Goal: Task Accomplishment & Management: Use online tool/utility

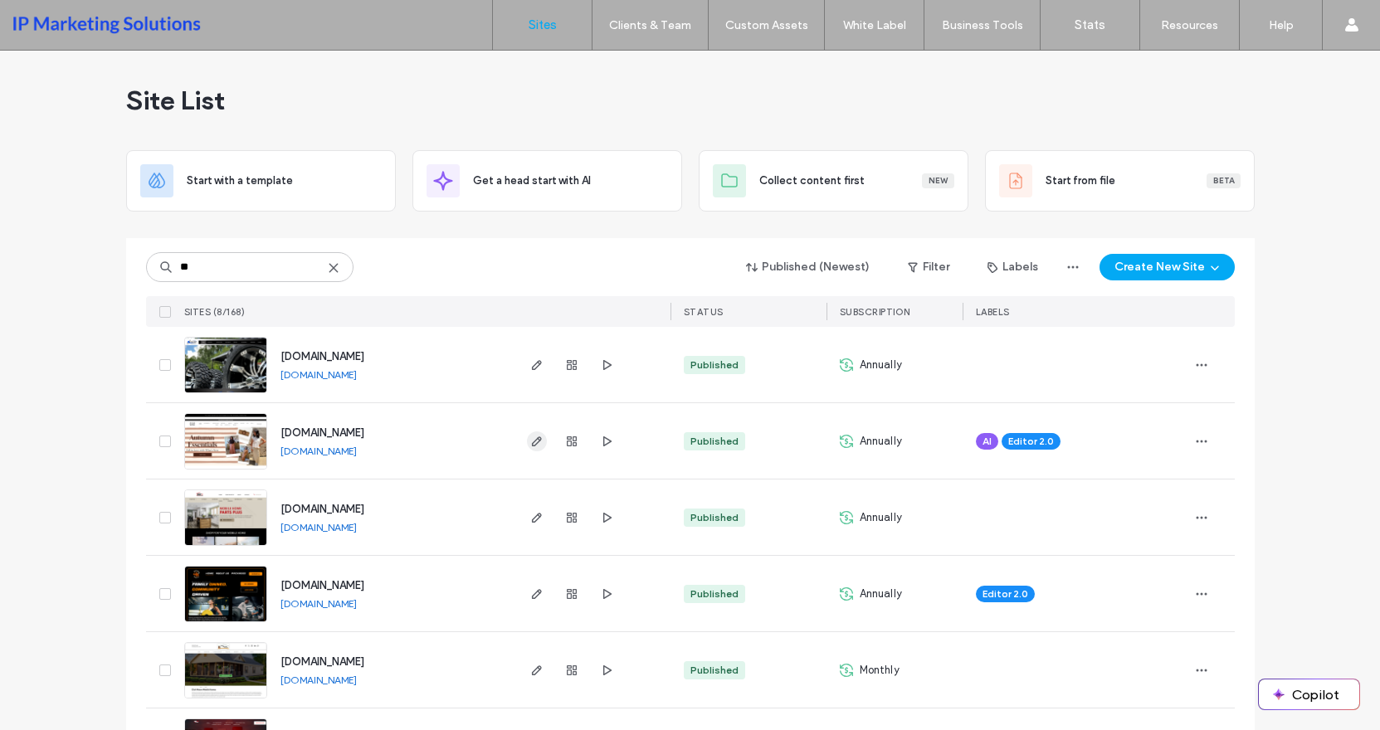
type input "**"
click at [531, 443] on use "button" at bounding box center [536, 441] width 10 height 10
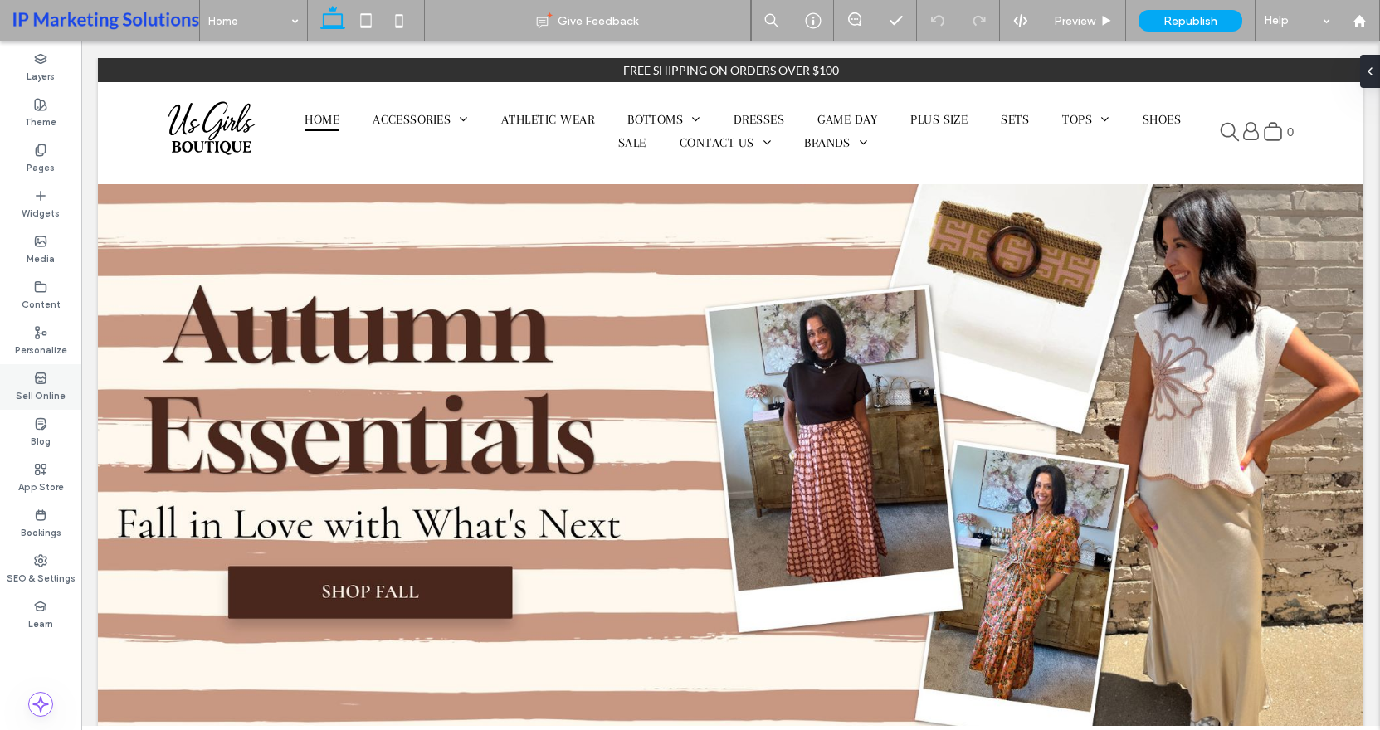
click at [47, 373] on div "Sell Online" at bounding box center [40, 387] width 81 height 46
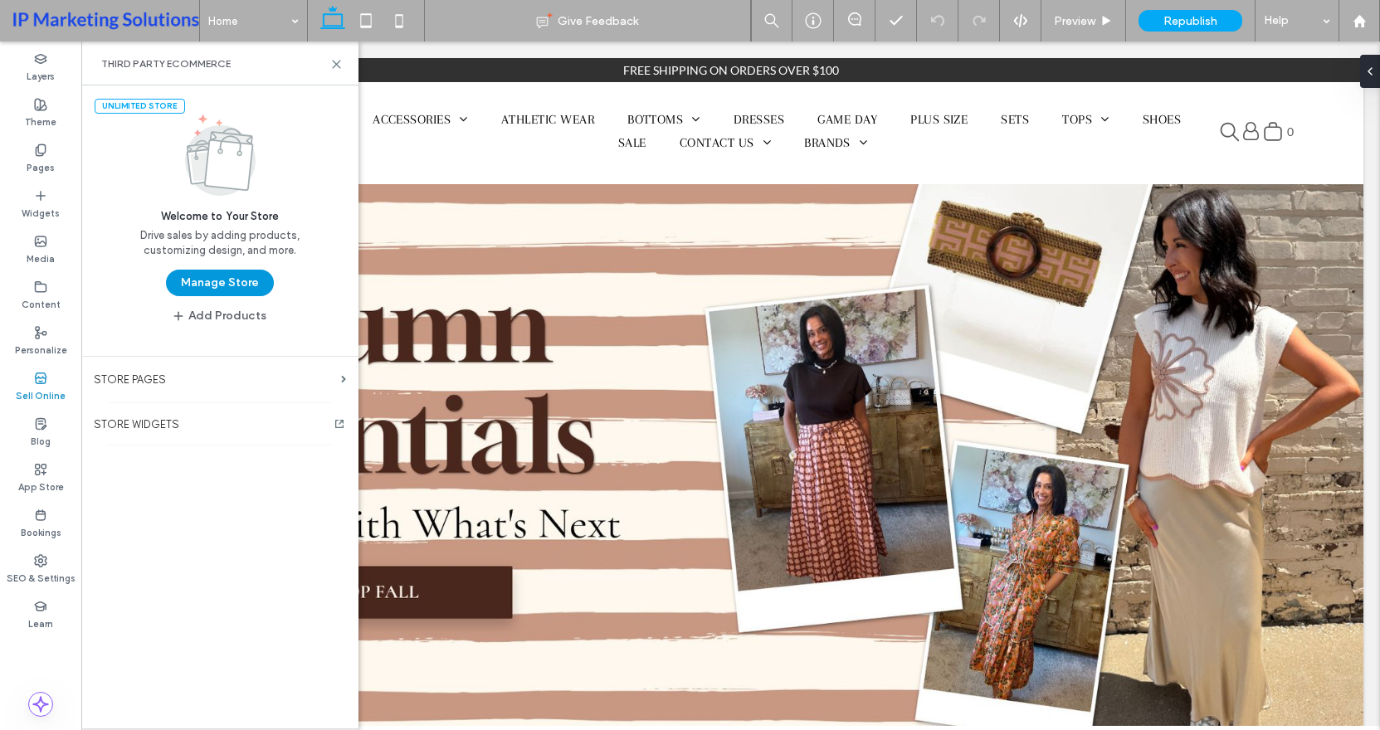
click at [242, 272] on button "Manage Store" at bounding box center [220, 283] width 108 height 27
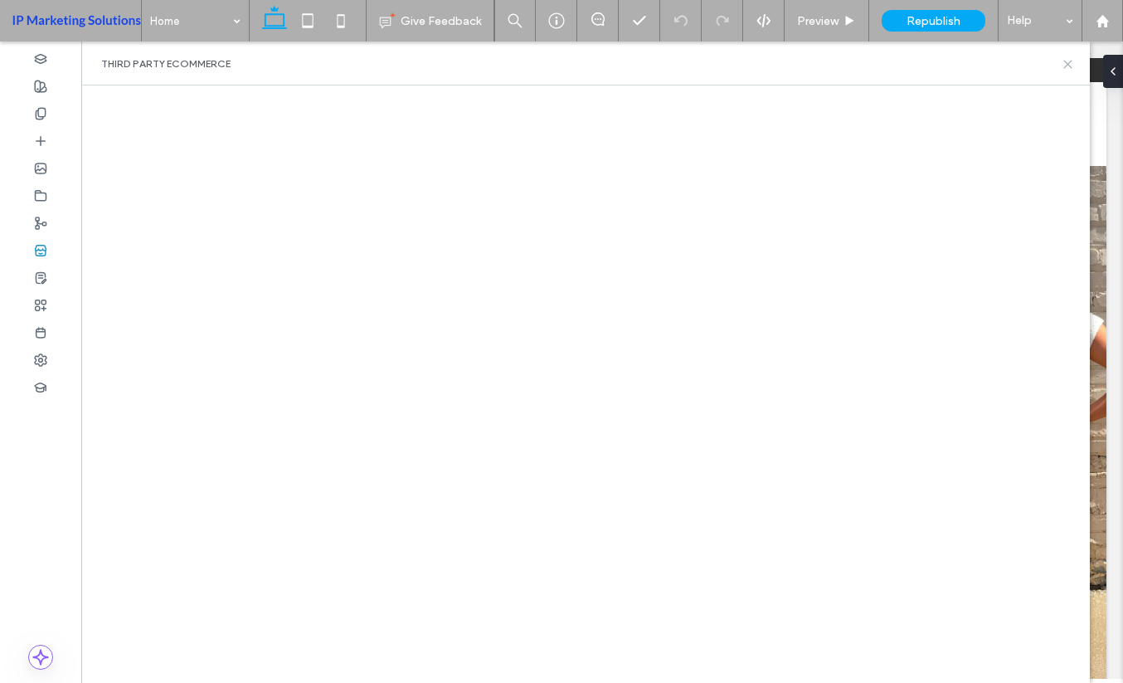
click at [1069, 59] on icon at bounding box center [1068, 64] width 12 height 12
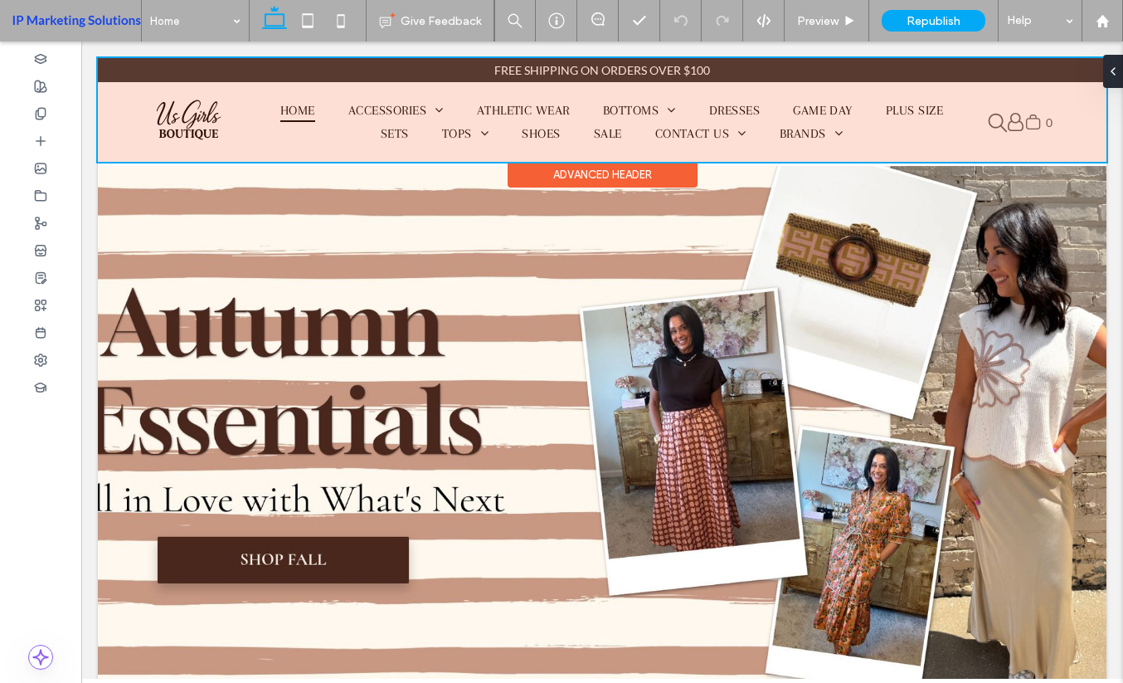
click at [1022, 112] on div at bounding box center [602, 110] width 1009 height 104
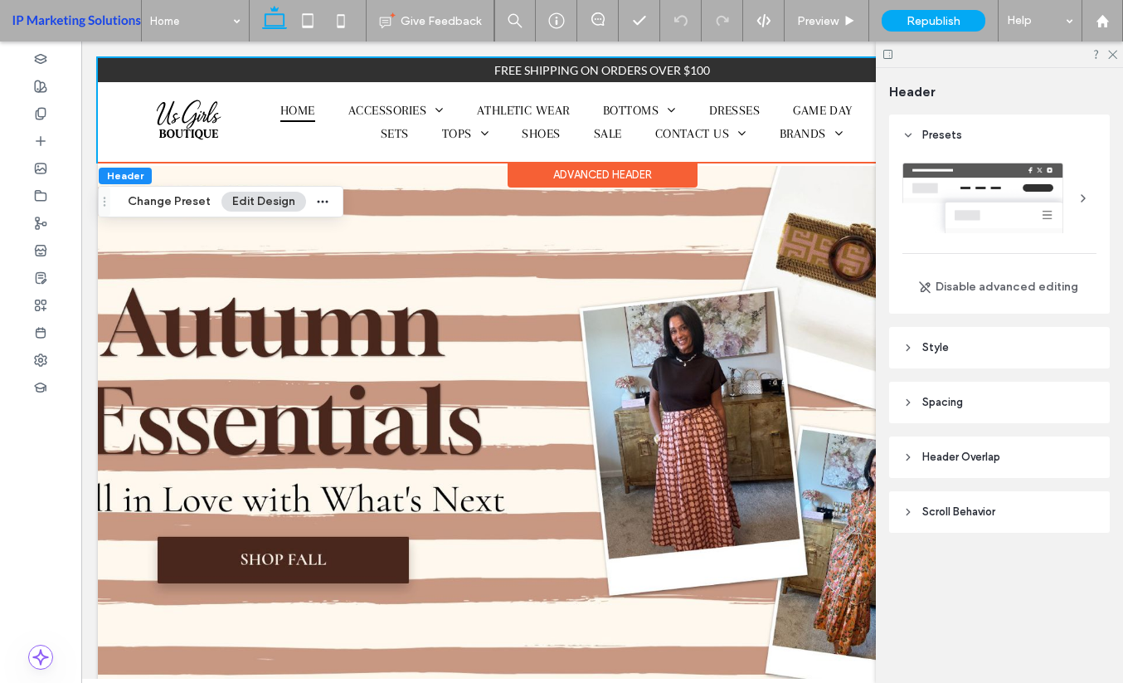
click at [1119, 56] on div at bounding box center [999, 54] width 247 height 26
click at [1110, 52] on icon at bounding box center [1112, 53] width 11 height 11
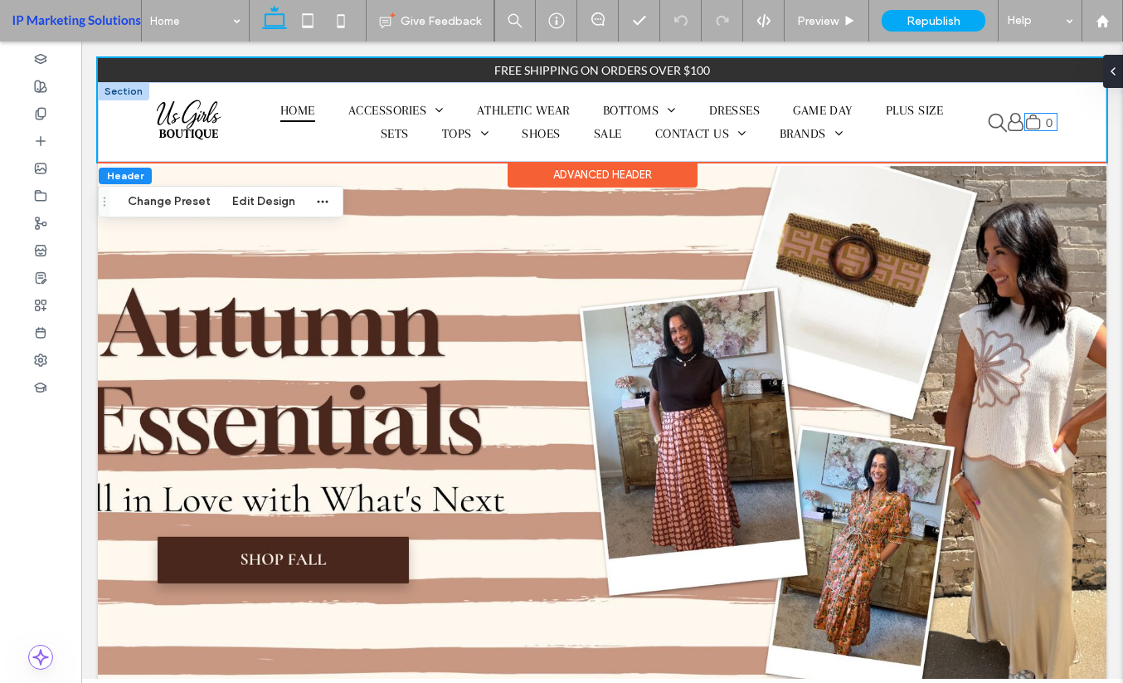
click at [1025, 121] on icon at bounding box center [1033, 122] width 17 height 17
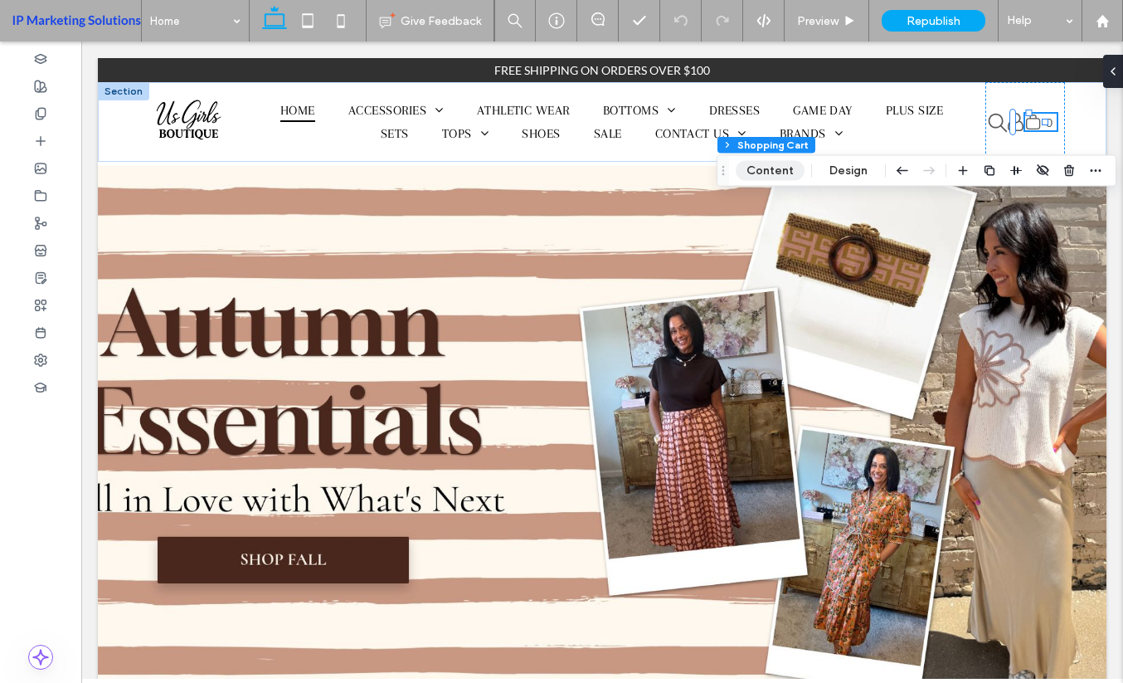
drag, startPoint x: 761, startPoint y: 168, endPoint x: 67, endPoint y: 293, distance: 704.8
click at [761, 168] on button "Content" at bounding box center [770, 171] width 69 height 20
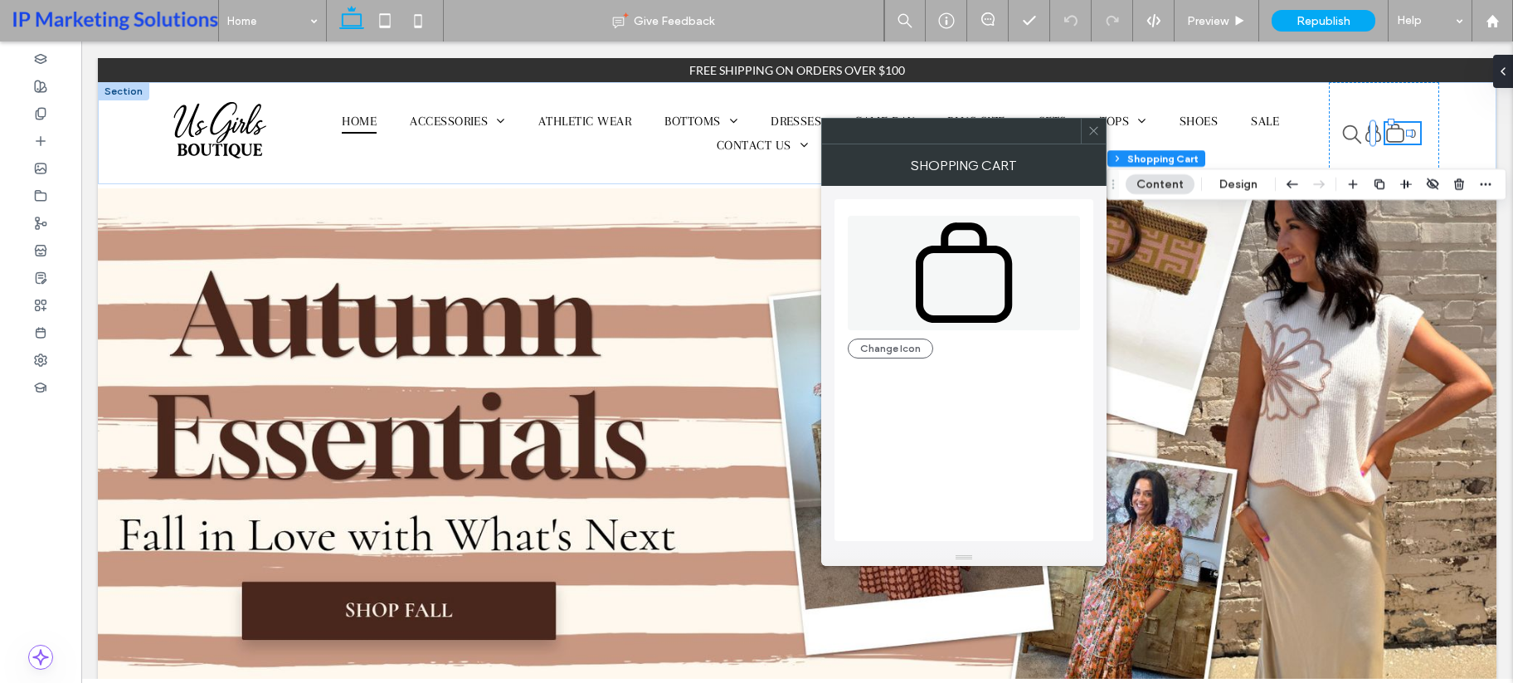
click at [1096, 139] on span at bounding box center [1094, 131] width 12 height 25
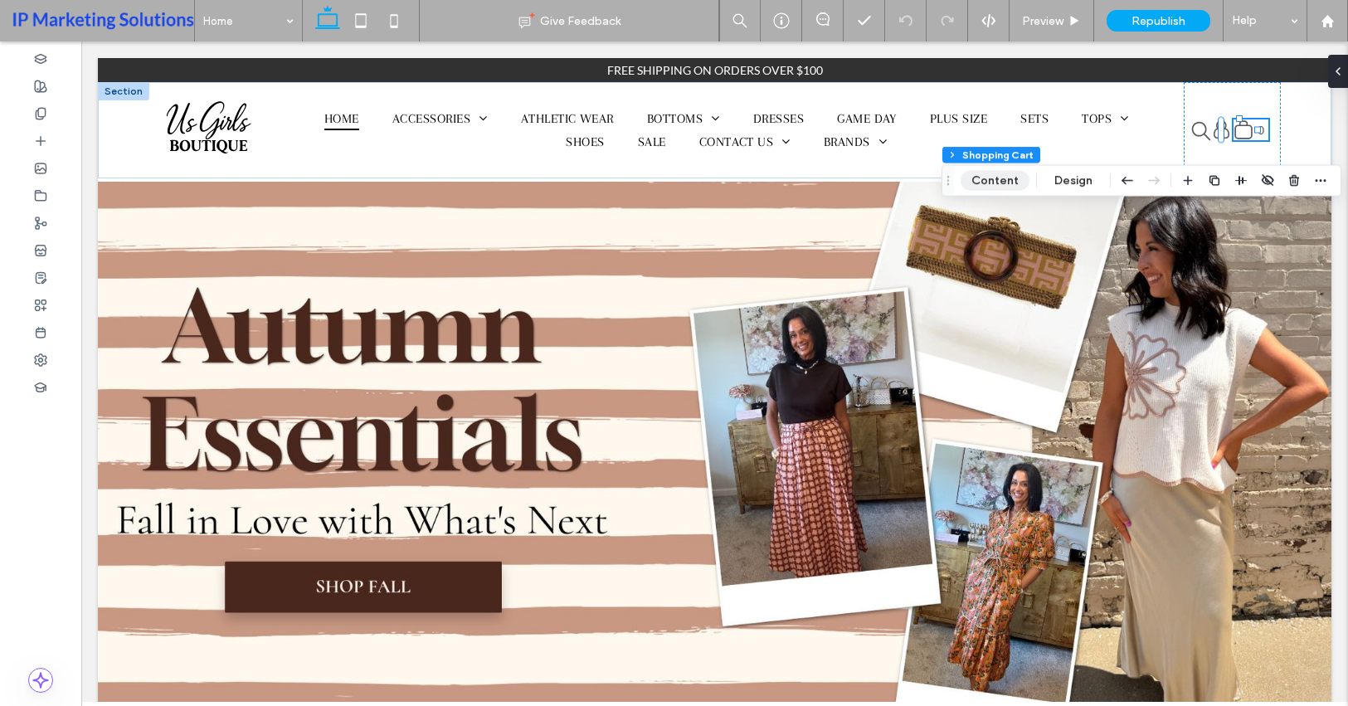
click at [1012, 177] on button "Content" at bounding box center [995, 181] width 69 height 20
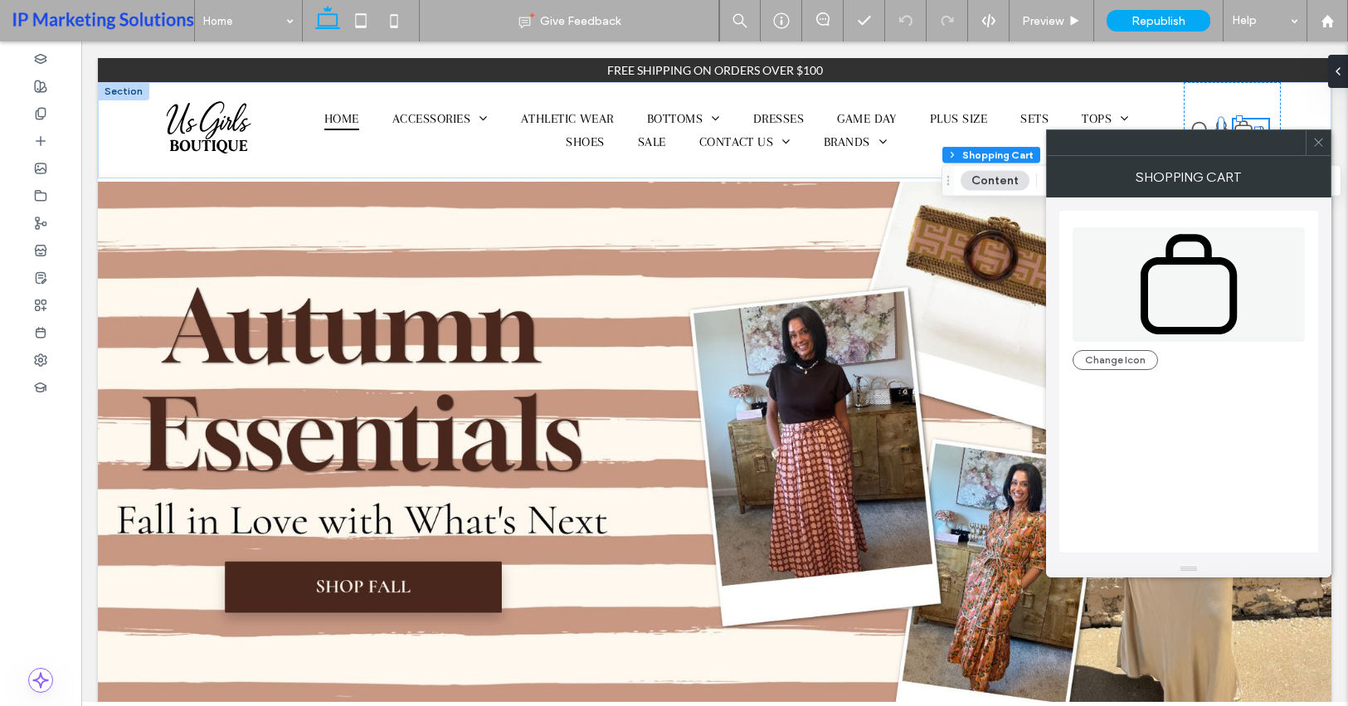
click at [1187, 313] on icon at bounding box center [1189, 284] width 110 height 114
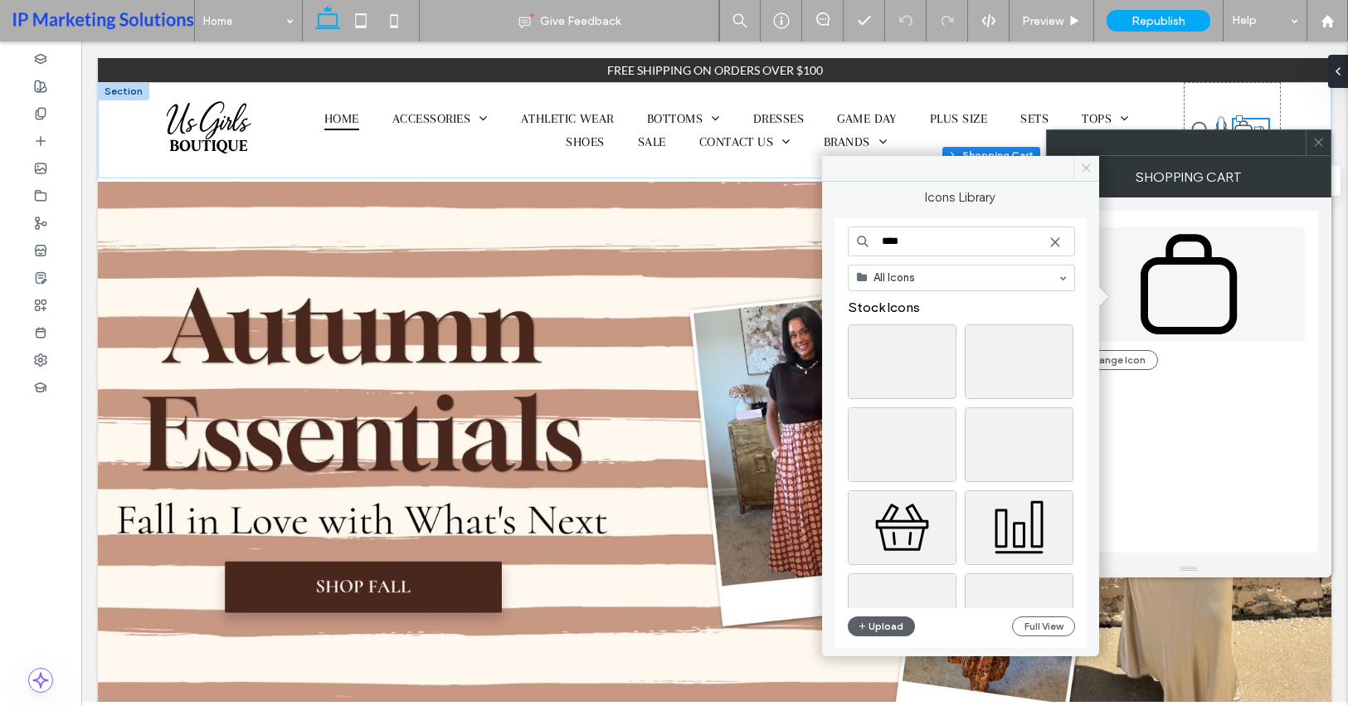
click at [1091, 166] on icon at bounding box center [1086, 168] width 12 height 12
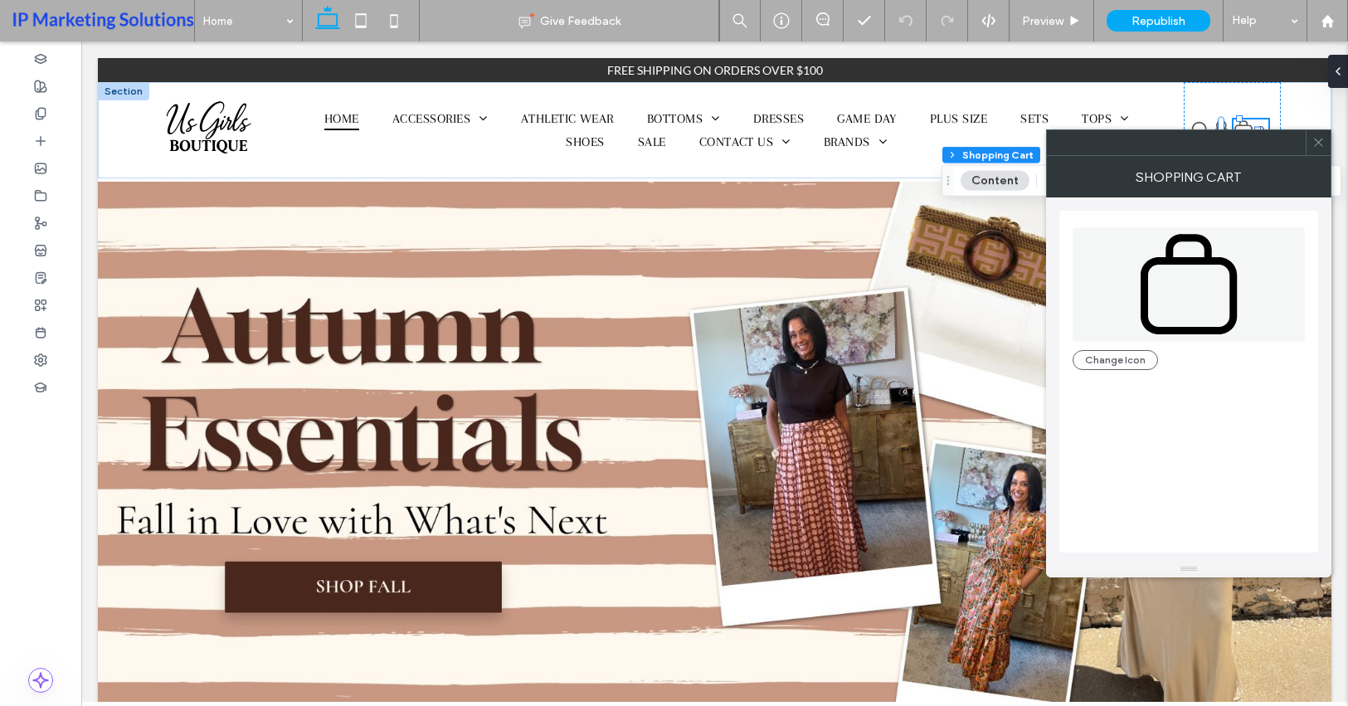
click at [1313, 149] on span at bounding box center [1319, 142] width 12 height 25
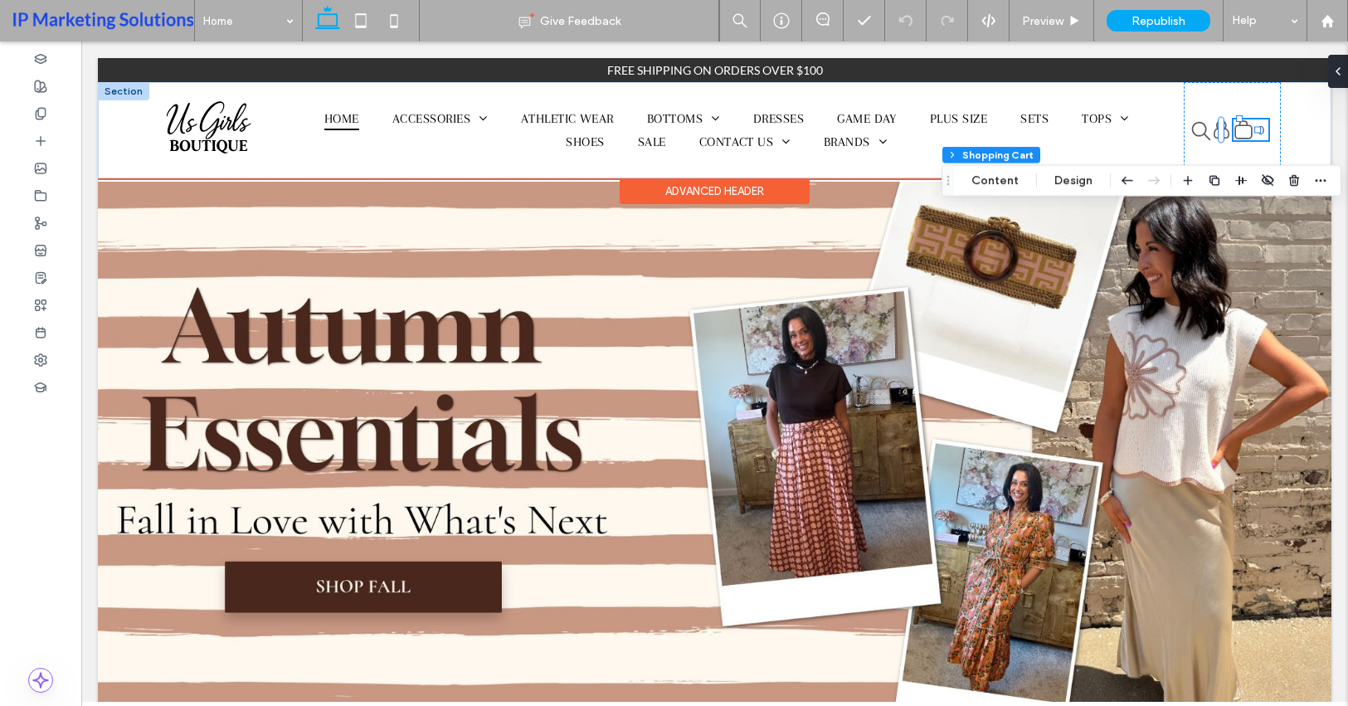
click at [1238, 128] on icon at bounding box center [1244, 129] width 20 height 21
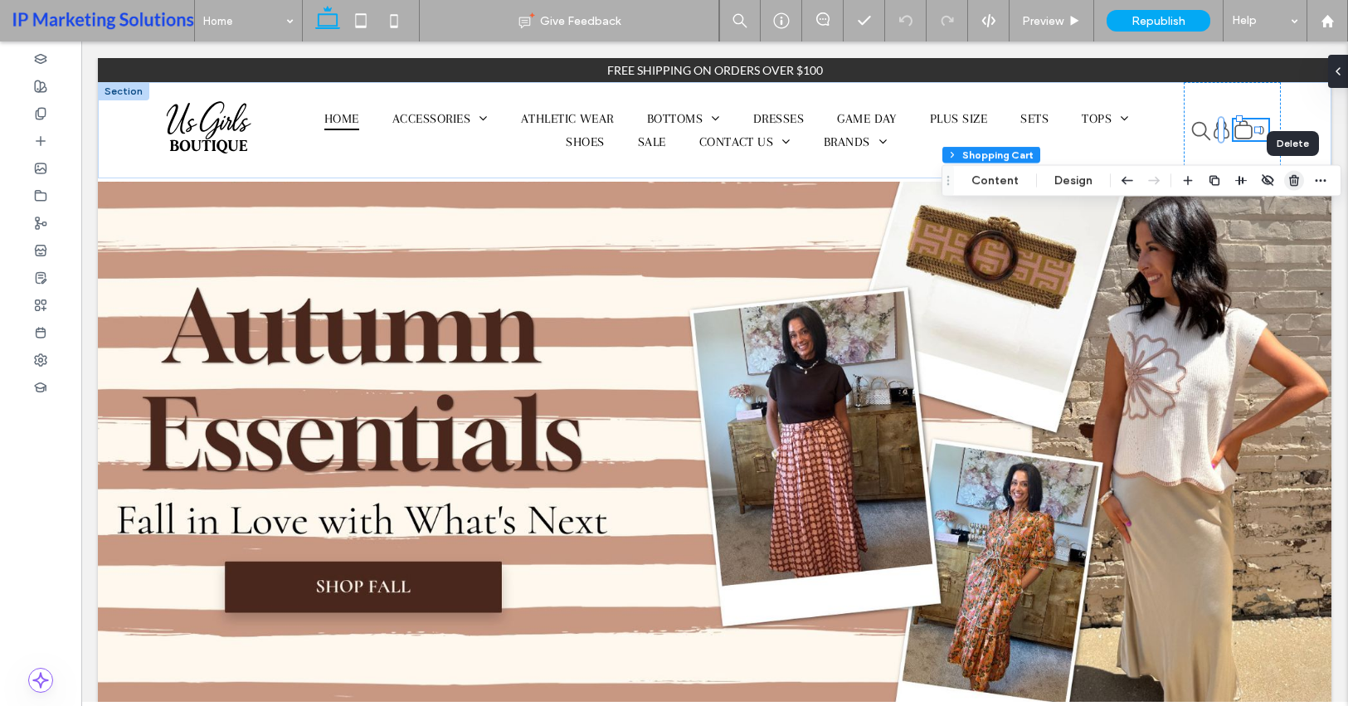
click at [1296, 178] on use "button" at bounding box center [1294, 180] width 10 height 11
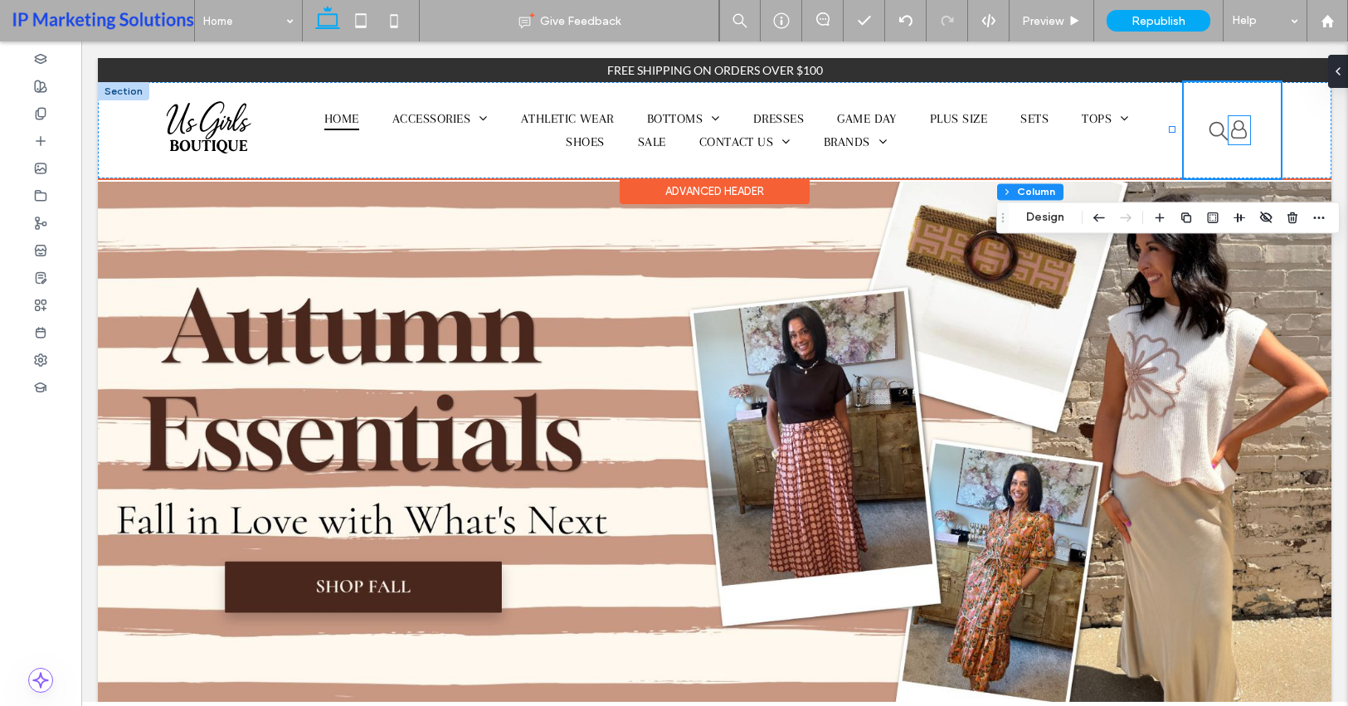
click at [1231, 126] on span "Login" at bounding box center [1239, 129] width 16 height 18
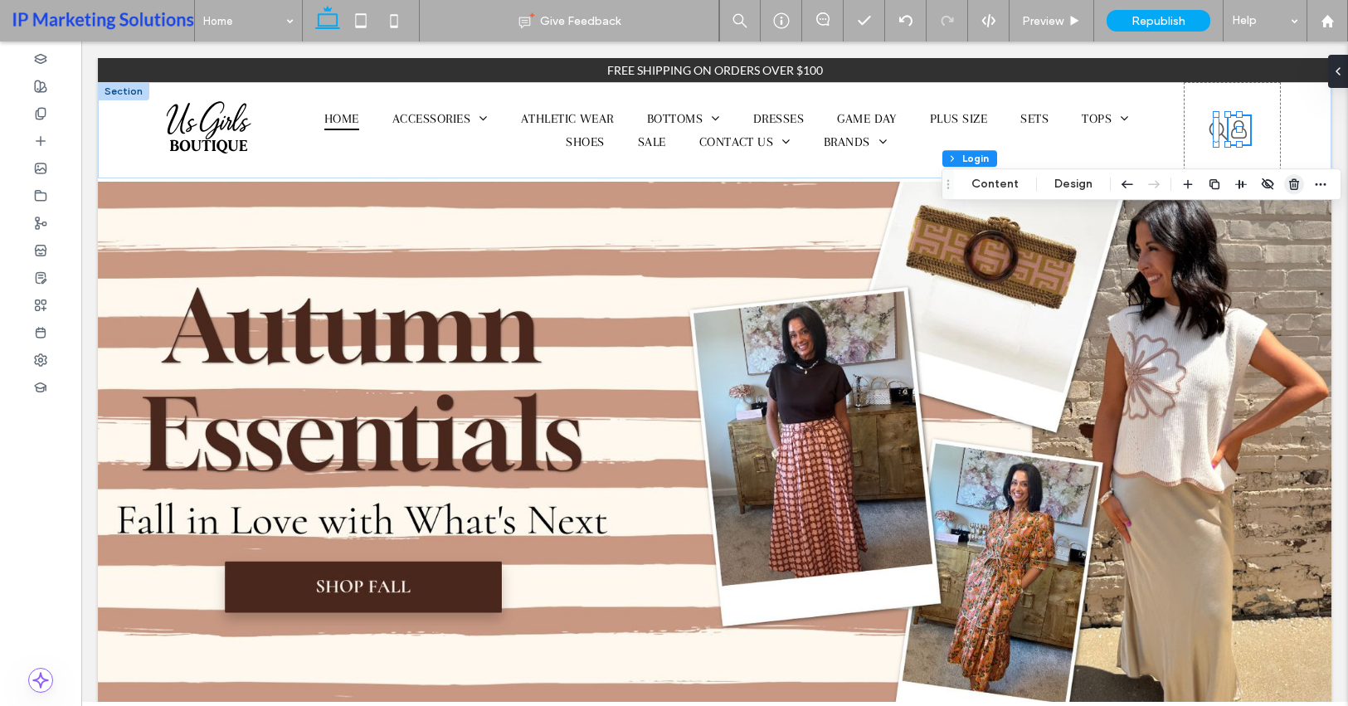
click at [1298, 187] on icon "button" at bounding box center [1294, 184] width 13 height 13
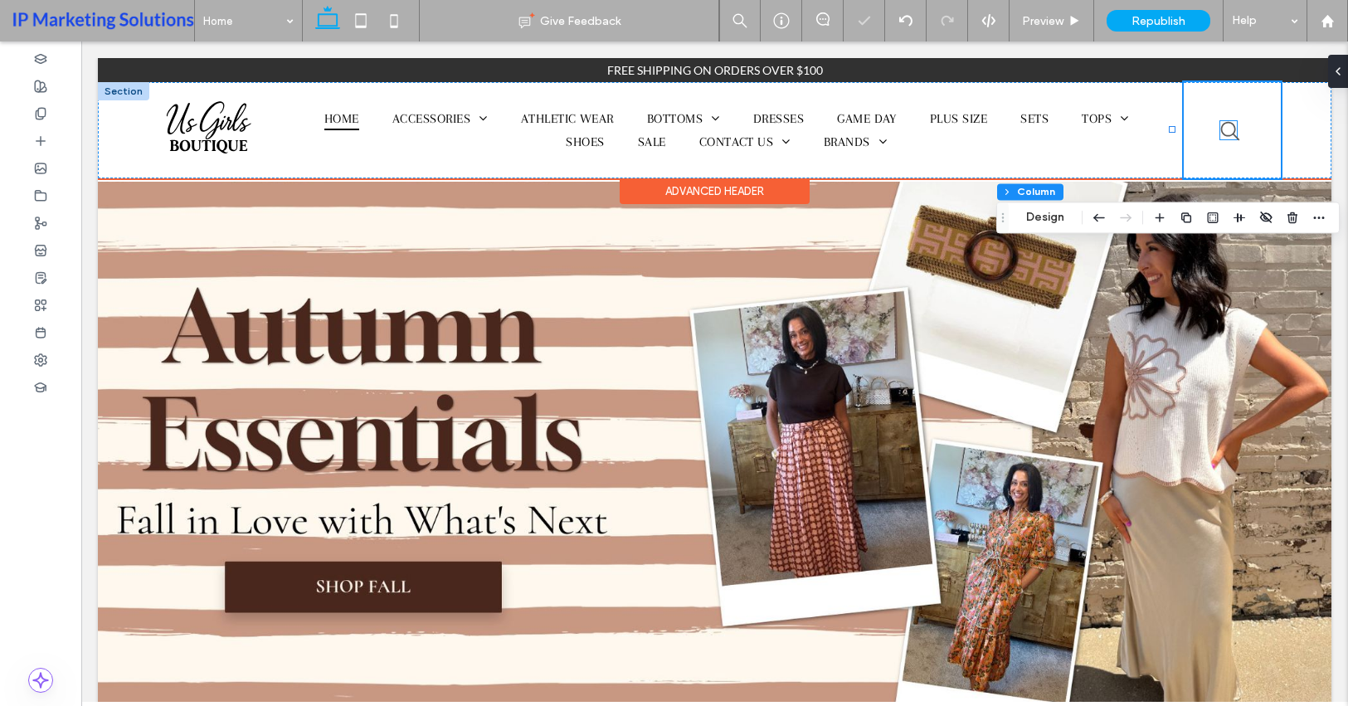
click at [1224, 131] on icon "search" at bounding box center [1230, 130] width 19 height 18
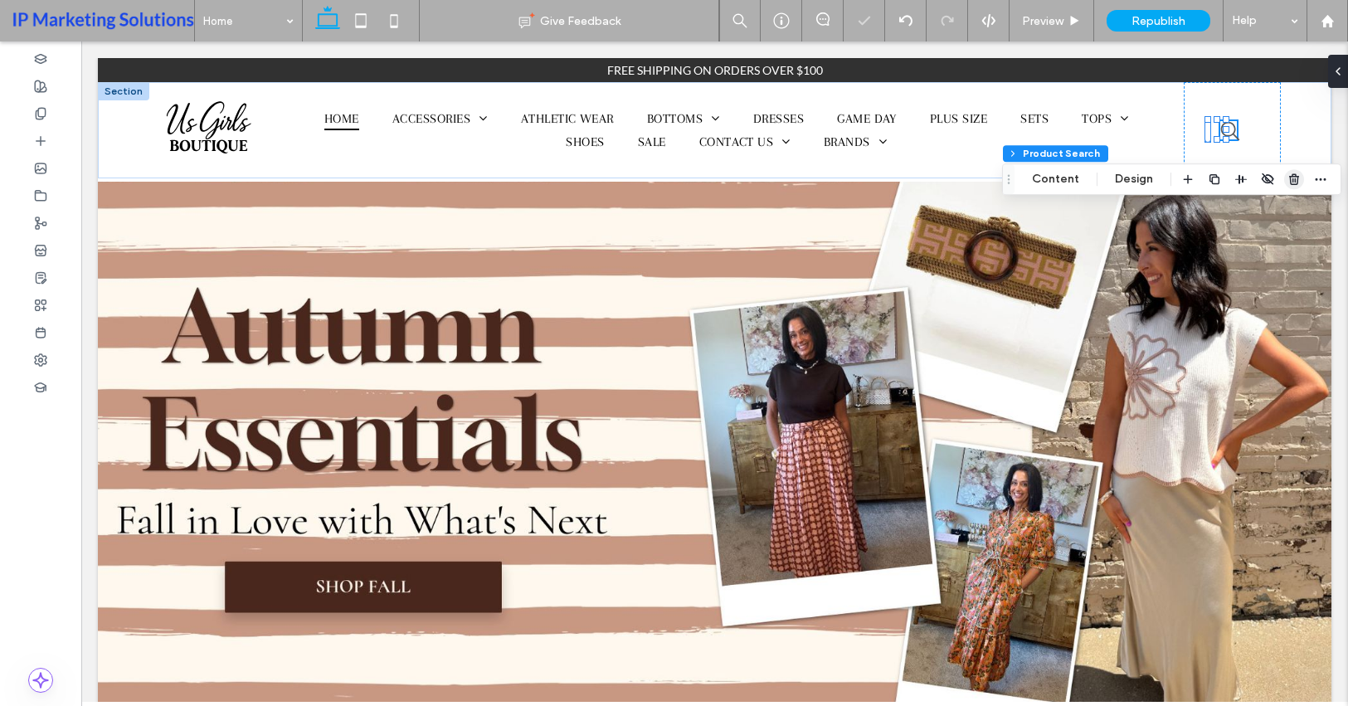
drag, startPoint x: 1291, startPoint y: 177, endPoint x: 1017, endPoint y: 119, distance: 279.9
click at [1291, 177] on use "button" at bounding box center [1294, 178] width 10 height 11
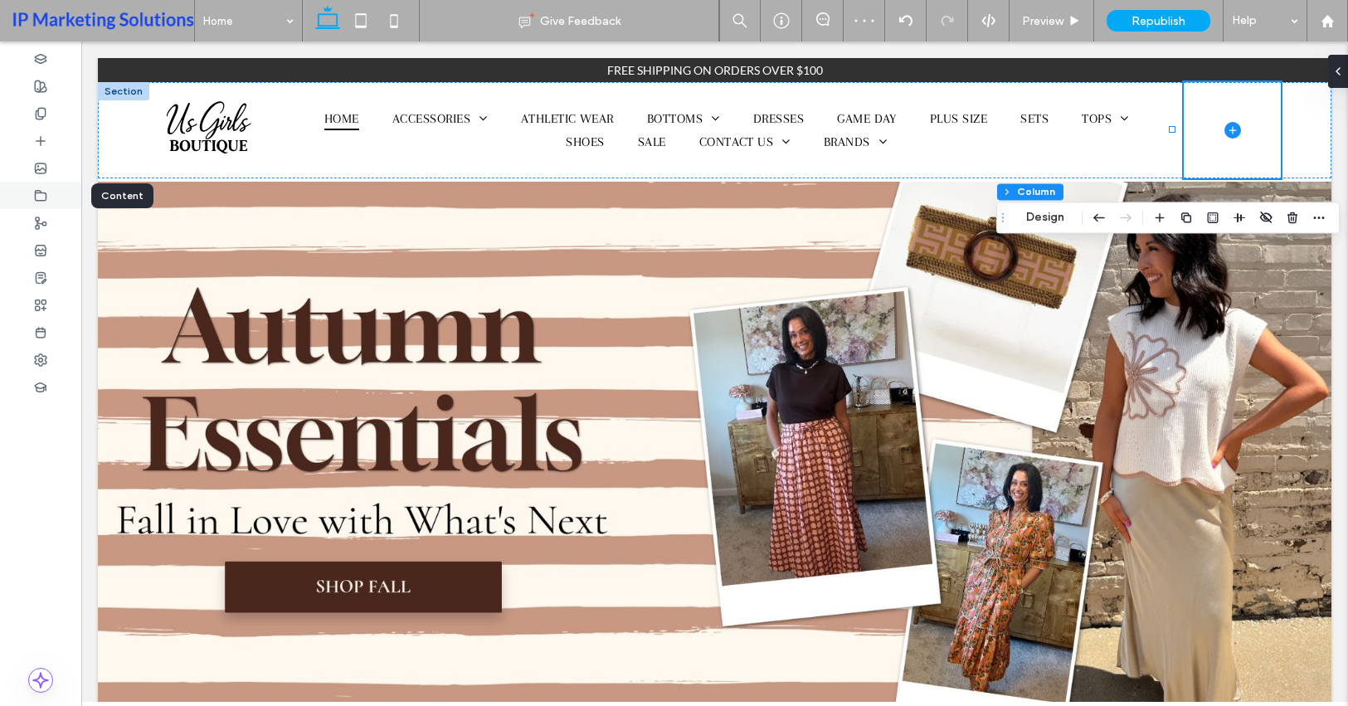
click at [43, 186] on div at bounding box center [40, 195] width 81 height 27
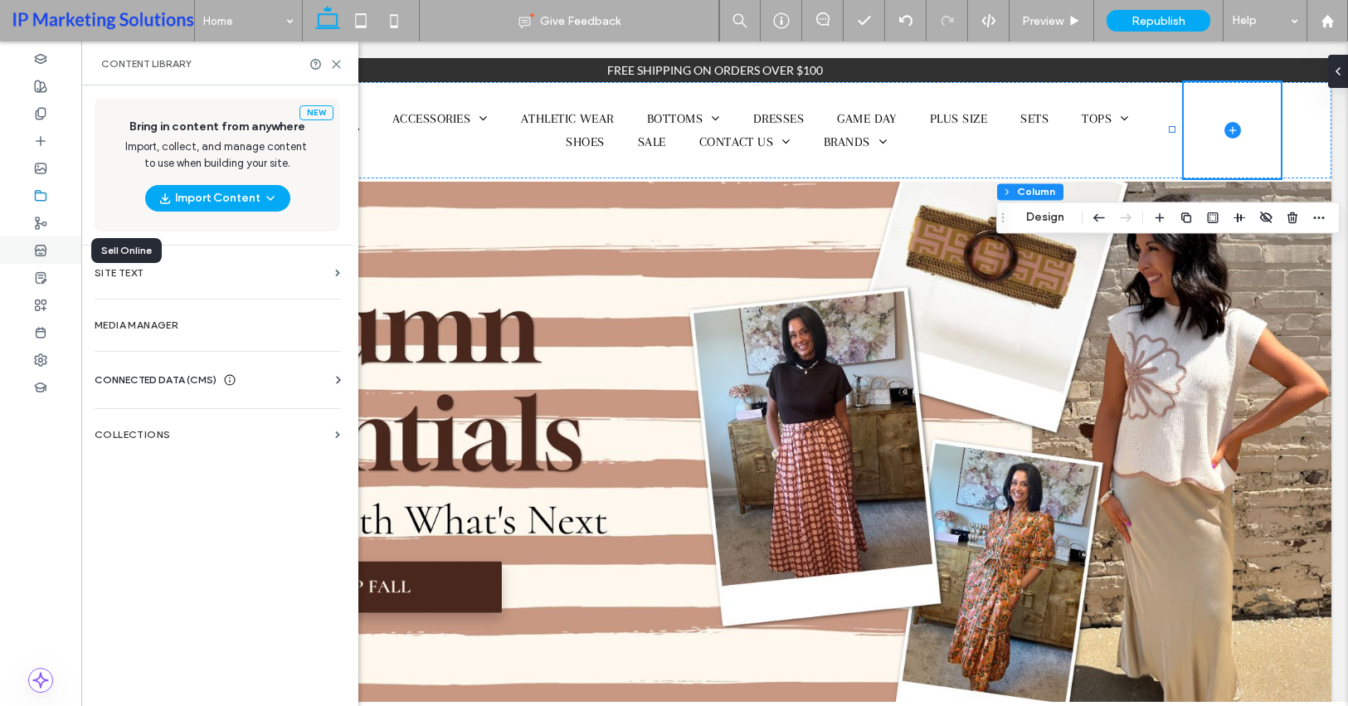
click at [59, 241] on div at bounding box center [40, 249] width 81 height 27
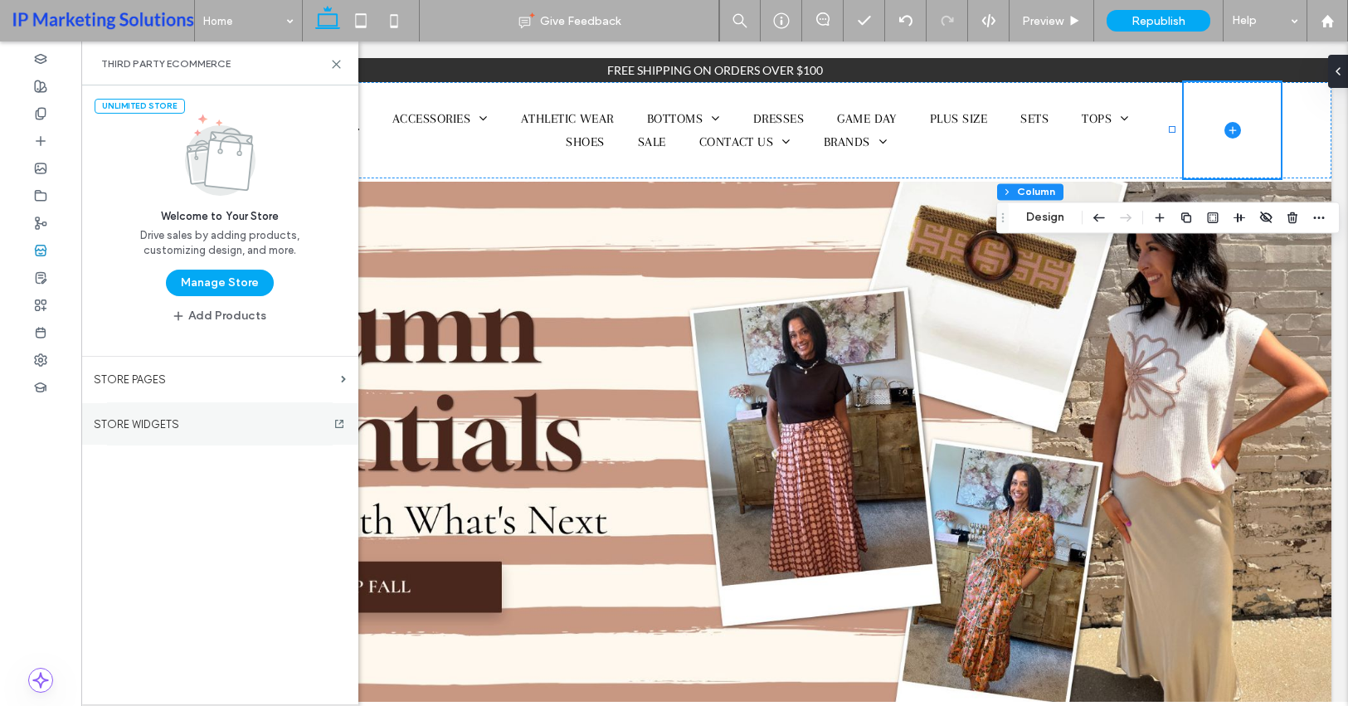
click at [140, 416] on section "STORE WIDGETS" at bounding box center [219, 423] width 277 height 41
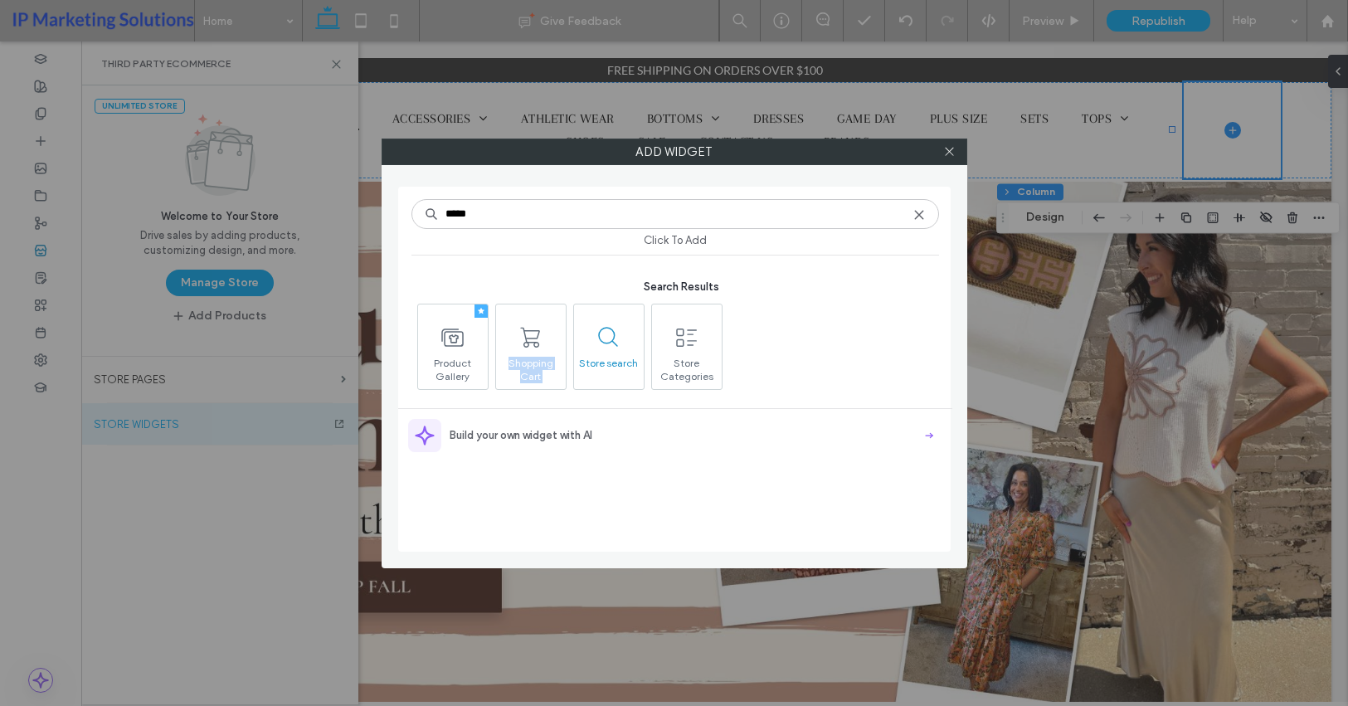
drag, startPoint x: 533, startPoint y: 355, endPoint x: 604, endPoint y: 307, distance: 85.4
click at [604, 307] on div "Product Gallery Shopping Cart Store search Store Categories" at bounding box center [683, 347] width 541 height 86
drag, startPoint x: 604, startPoint y: 307, endPoint x: 522, endPoint y: 339, distance: 88.0
click at [522, 339] on icon at bounding box center [531, 337] width 27 height 27
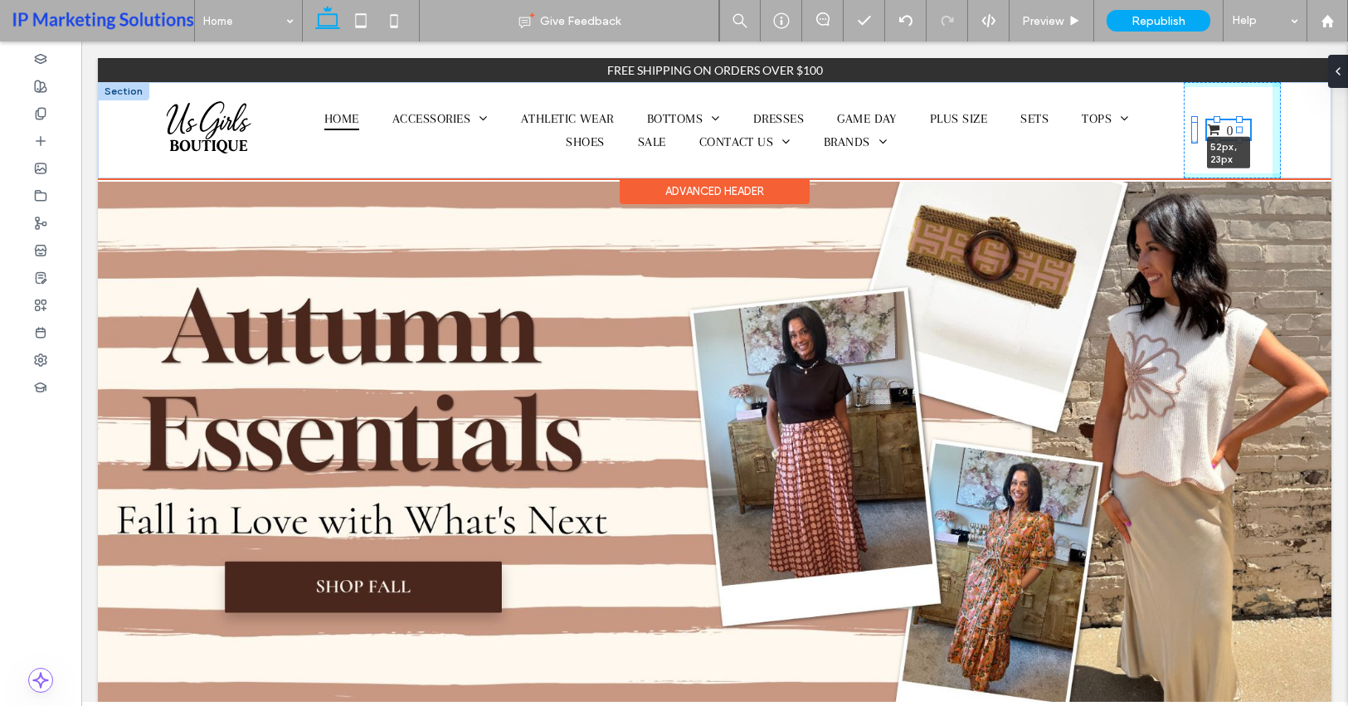
drag, startPoint x: 1259, startPoint y: 129, endPoint x: 1239, endPoint y: 133, distance: 20.3
click at [1239, 133] on div at bounding box center [1239, 130] width 7 height 7
type input "**"
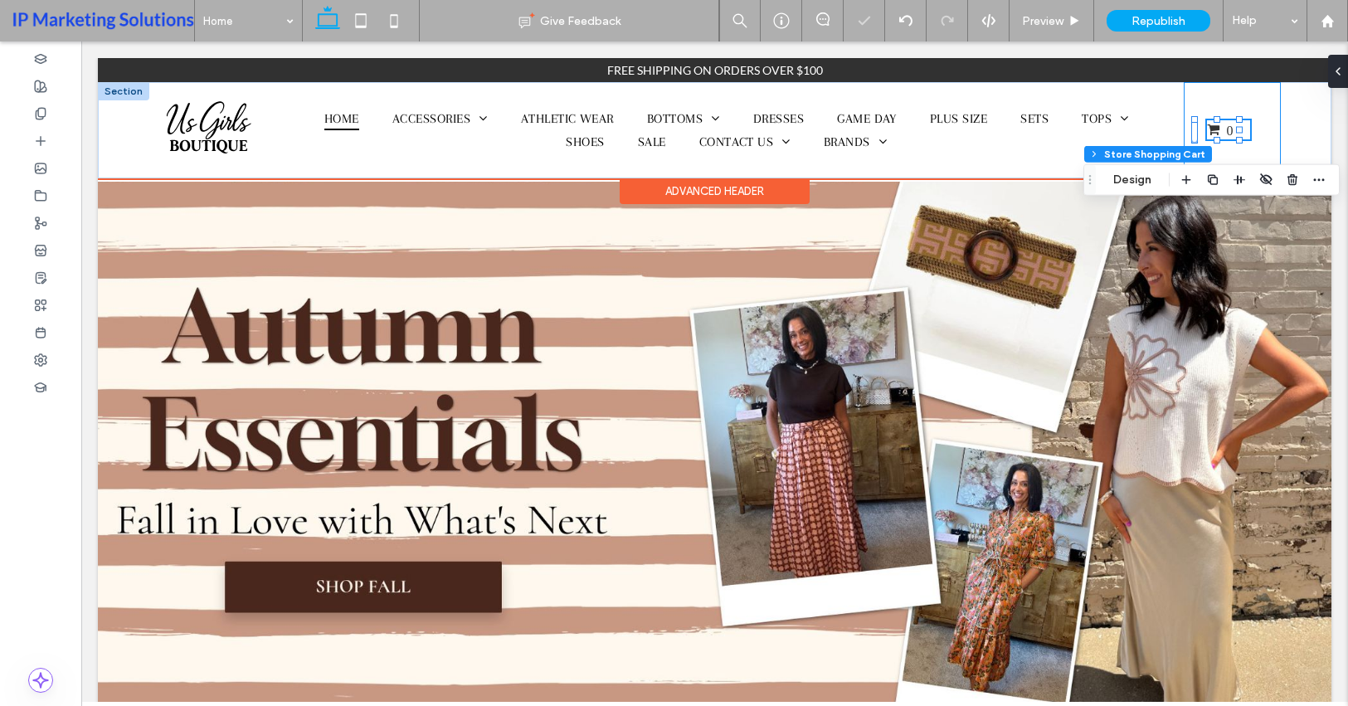
click at [1257, 162] on div "0 52px , 23px" at bounding box center [1232, 130] width 97 height 96
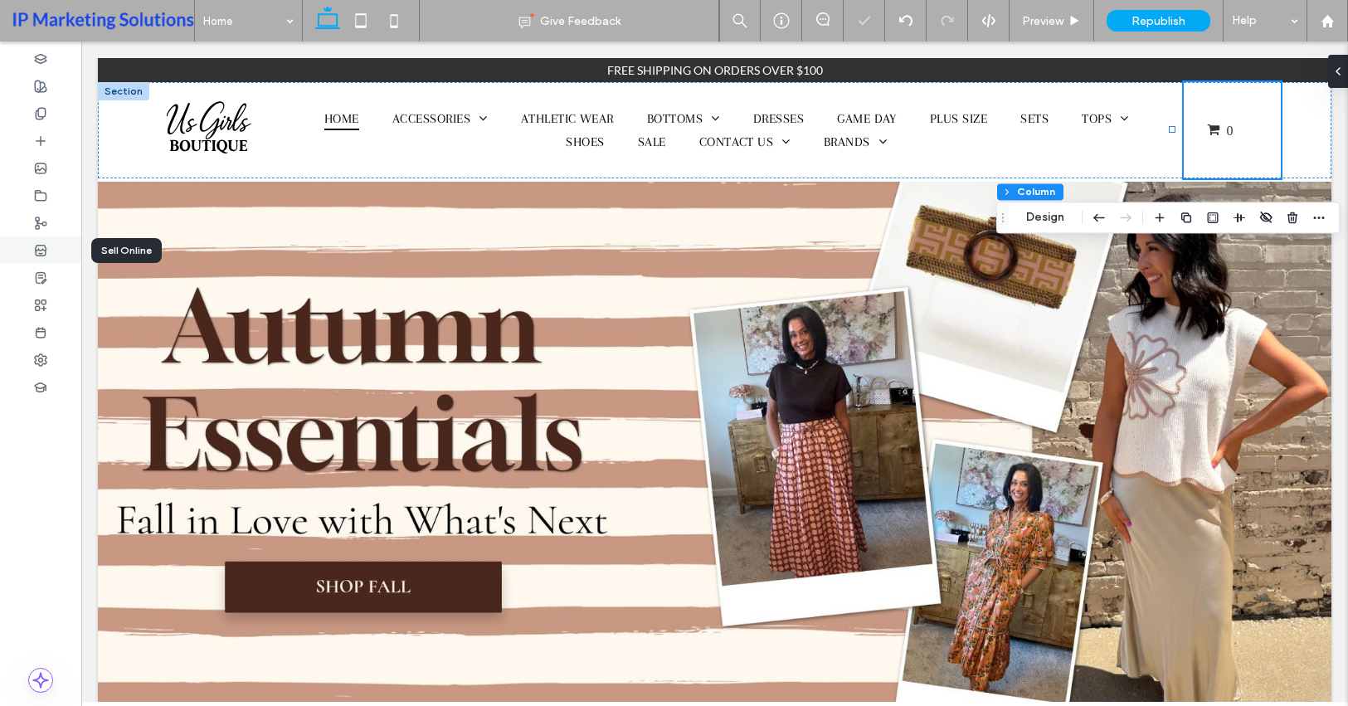
click at [36, 249] on use at bounding box center [40, 250] width 11 height 10
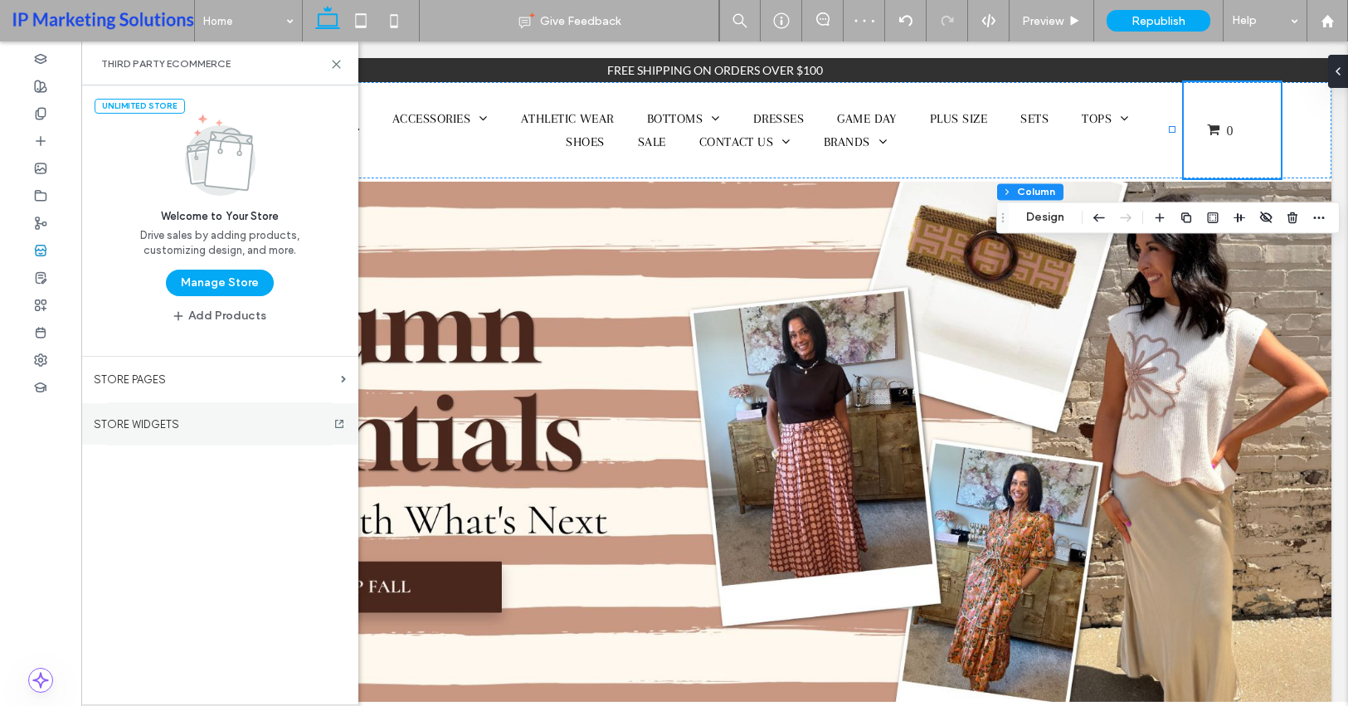
click at [276, 435] on section "STORE WIDGETS" at bounding box center [219, 423] width 277 height 41
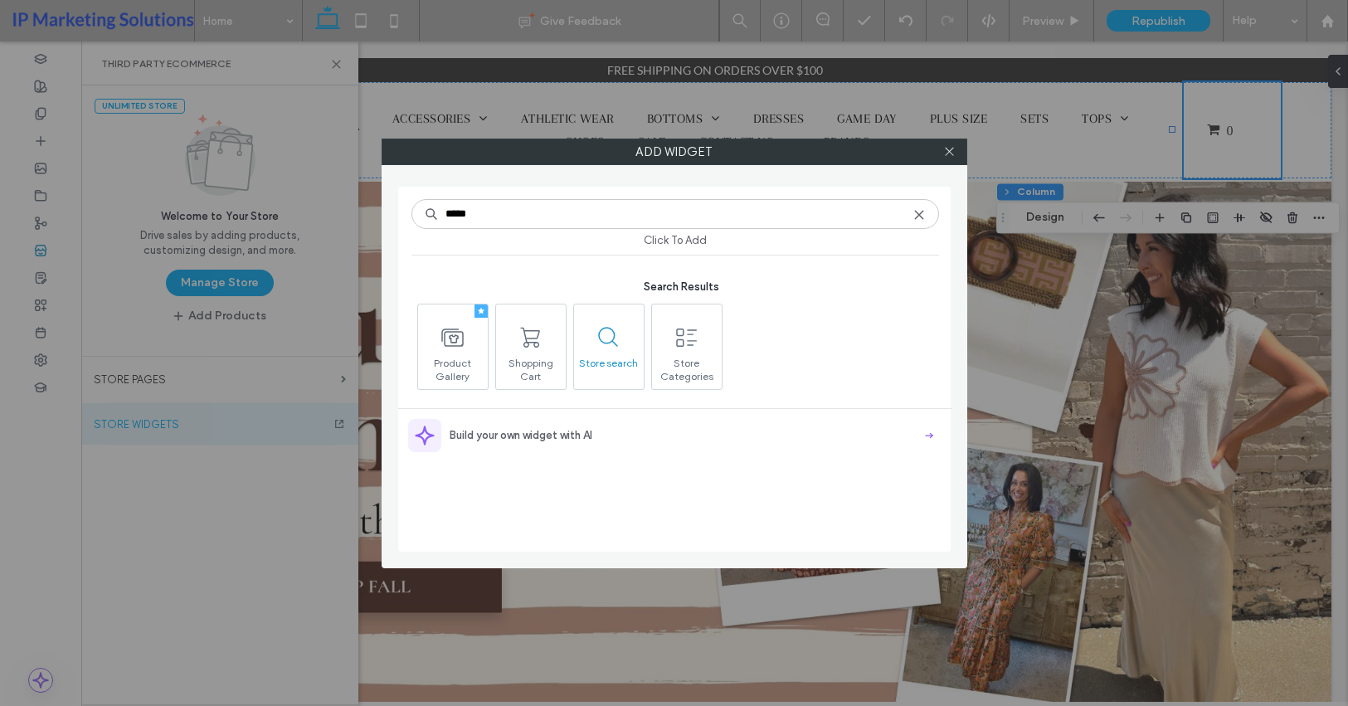
click at [621, 361] on span "Store search" at bounding box center [609, 368] width 70 height 23
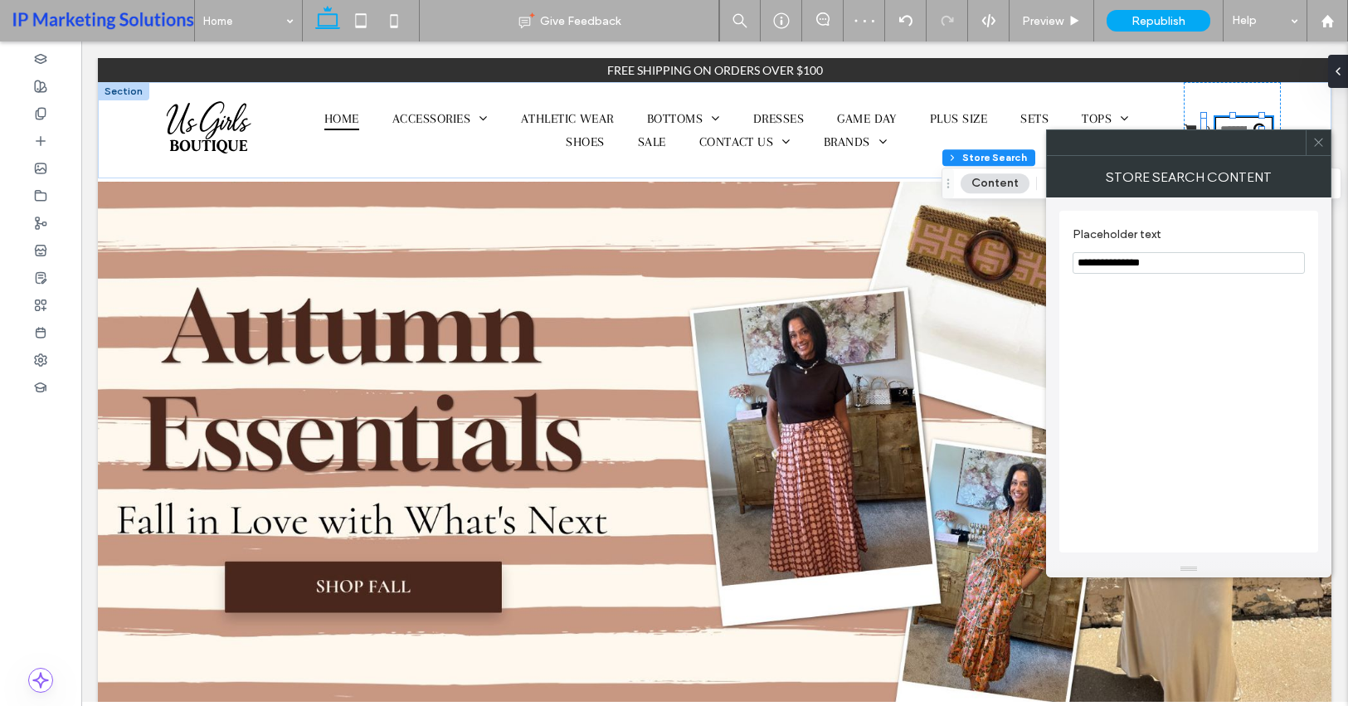
click at [1200, 239] on label "Placeholder text" at bounding box center [1186, 236] width 226 height 18
click at [1173, 267] on input "**********" at bounding box center [1189, 263] width 232 height 22
click at [1171, 267] on input "**********" at bounding box center [1189, 263] width 232 height 22
click at [1269, 196] on div "Store Search Content" at bounding box center [1188, 176] width 285 height 41
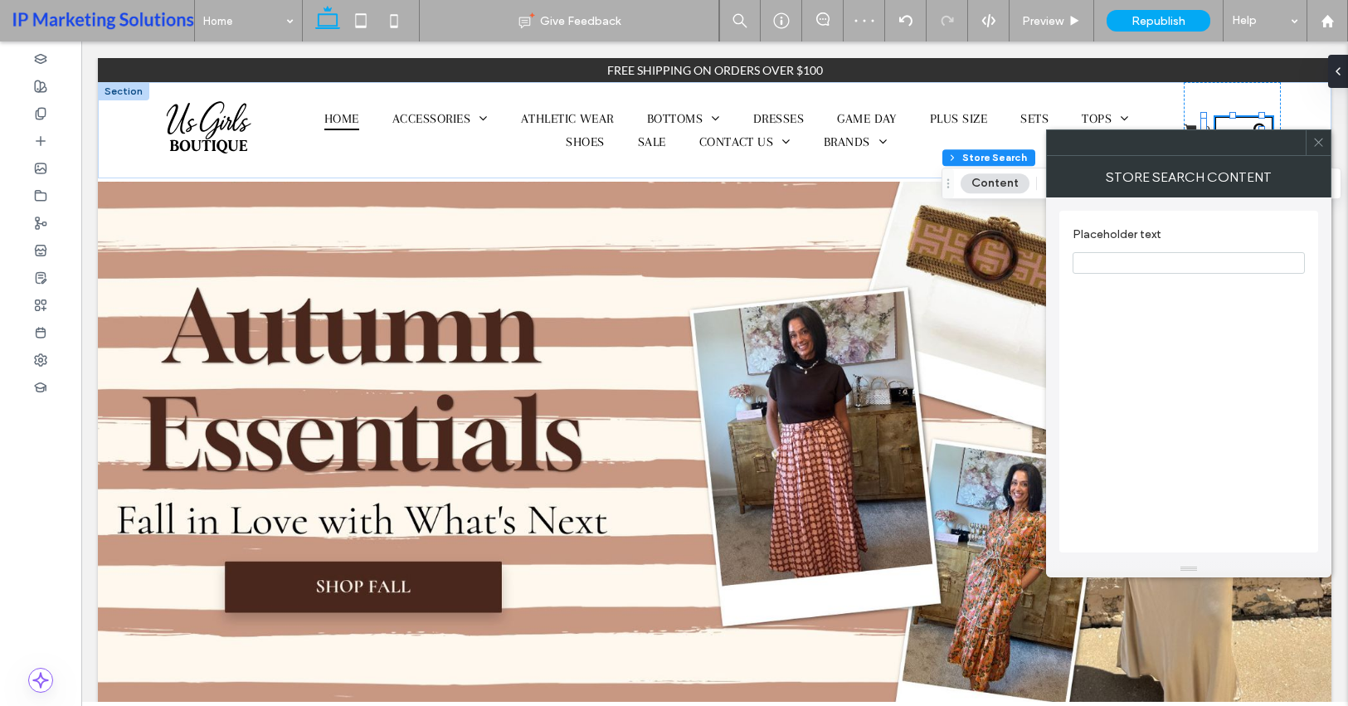
click at [1318, 158] on div "Store Search Content" at bounding box center [1188, 176] width 285 height 41
click at [1322, 148] on icon at bounding box center [1319, 142] width 12 height 12
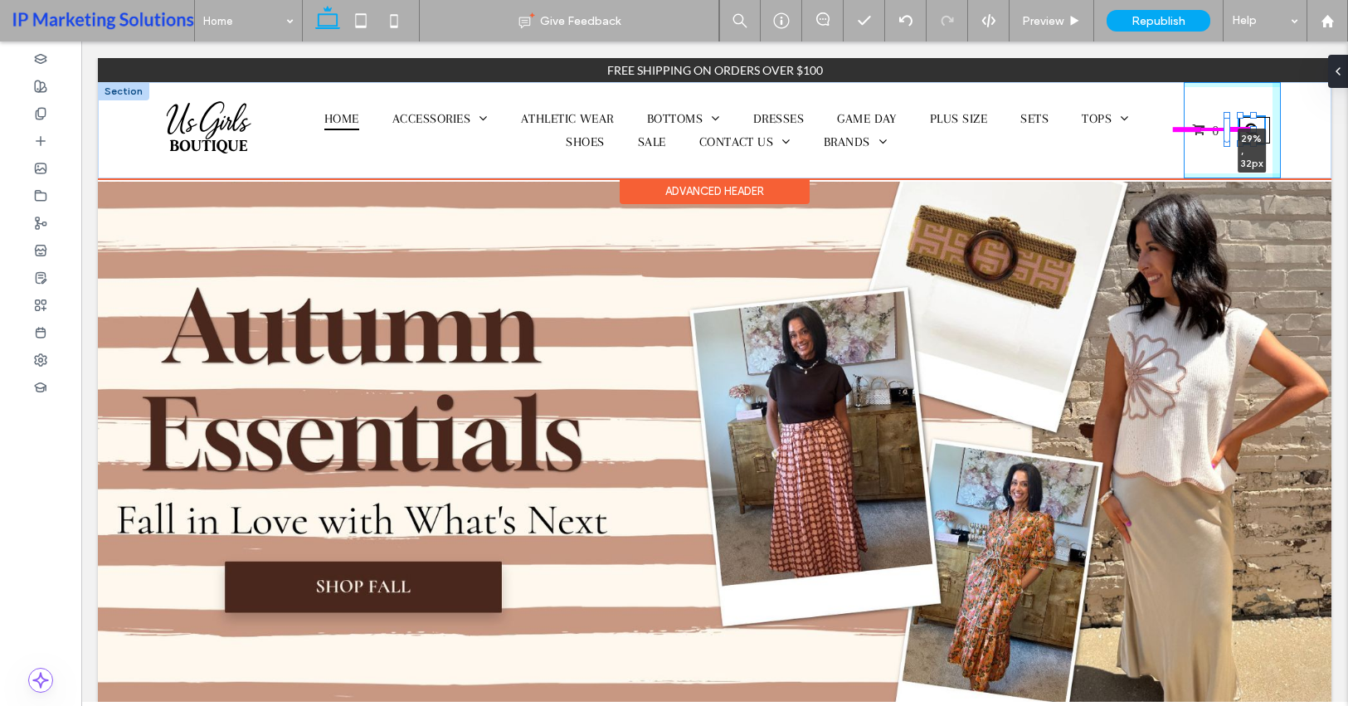
drag, startPoint x: 1261, startPoint y: 130, endPoint x: 1245, endPoint y: 133, distance: 16.0
click at [1245, 133] on div "Home Accessories Clutches Crossbody Bags Handbags Jewelry Purses Tote Bags Athl…" at bounding box center [715, 130] width 1234 height 96
type input "**"
type input "****"
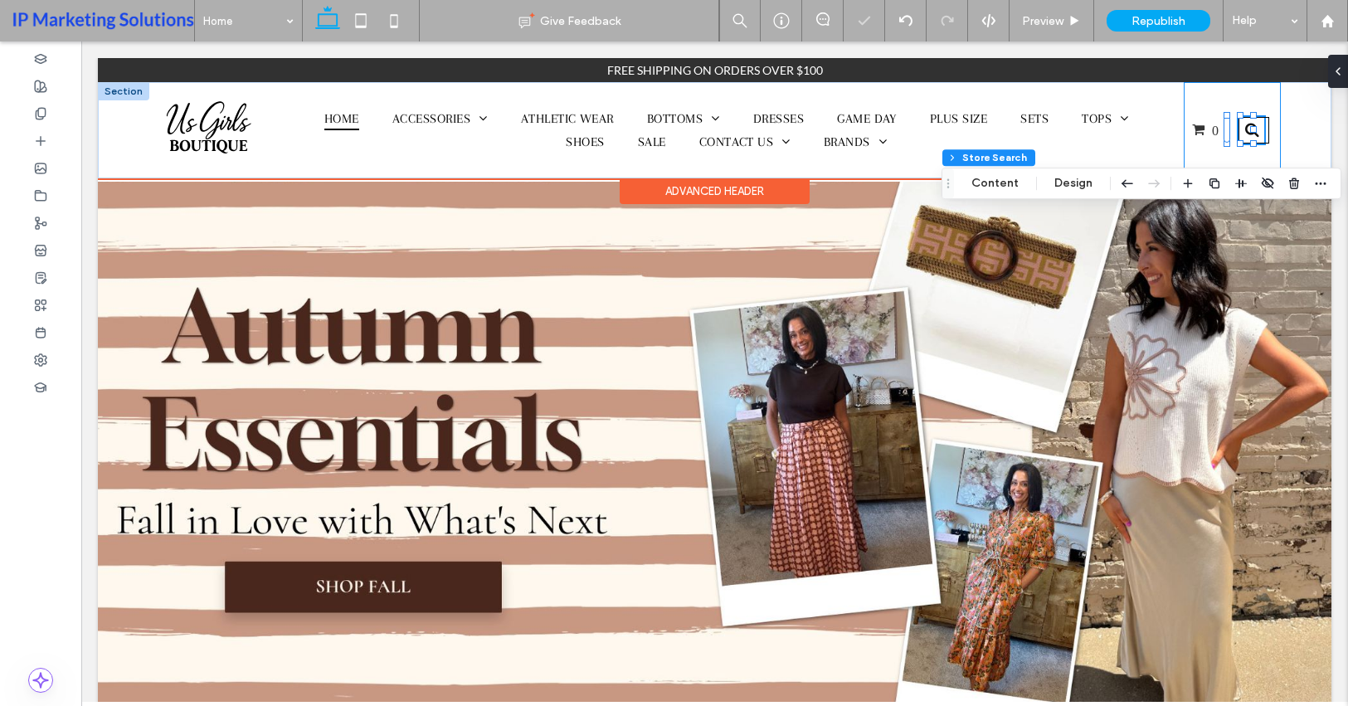
click at [1230, 155] on div "0 29% , 32px" at bounding box center [1232, 130] width 97 height 96
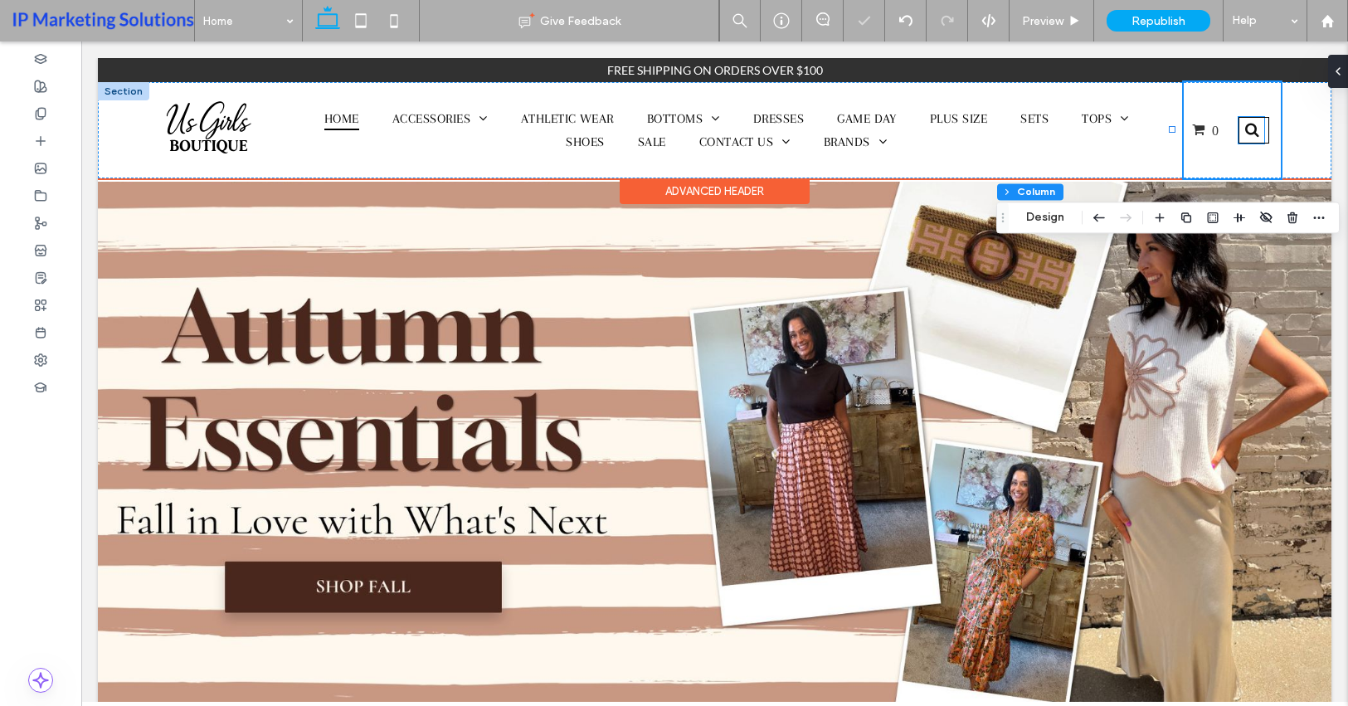
click at [1251, 130] on div at bounding box center [1250, 130] width 27 height 27
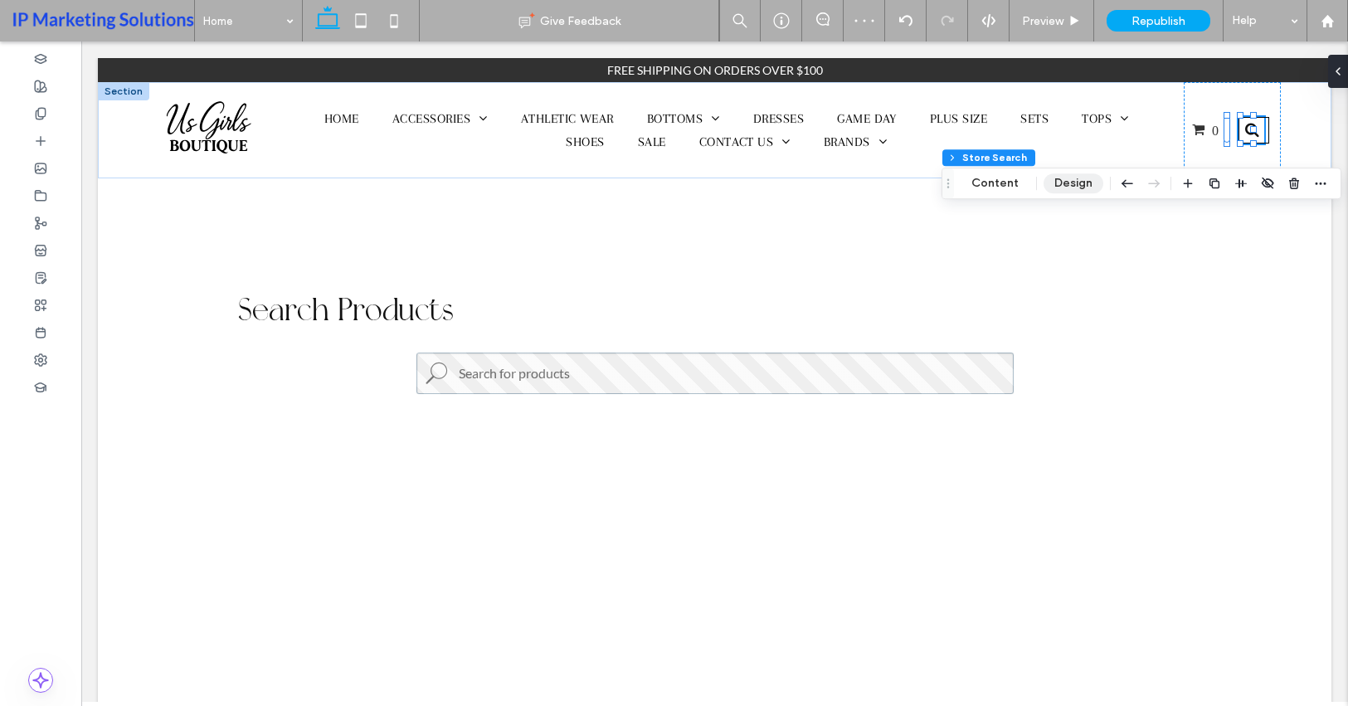
click at [1086, 189] on button "Design" at bounding box center [1074, 183] width 60 height 20
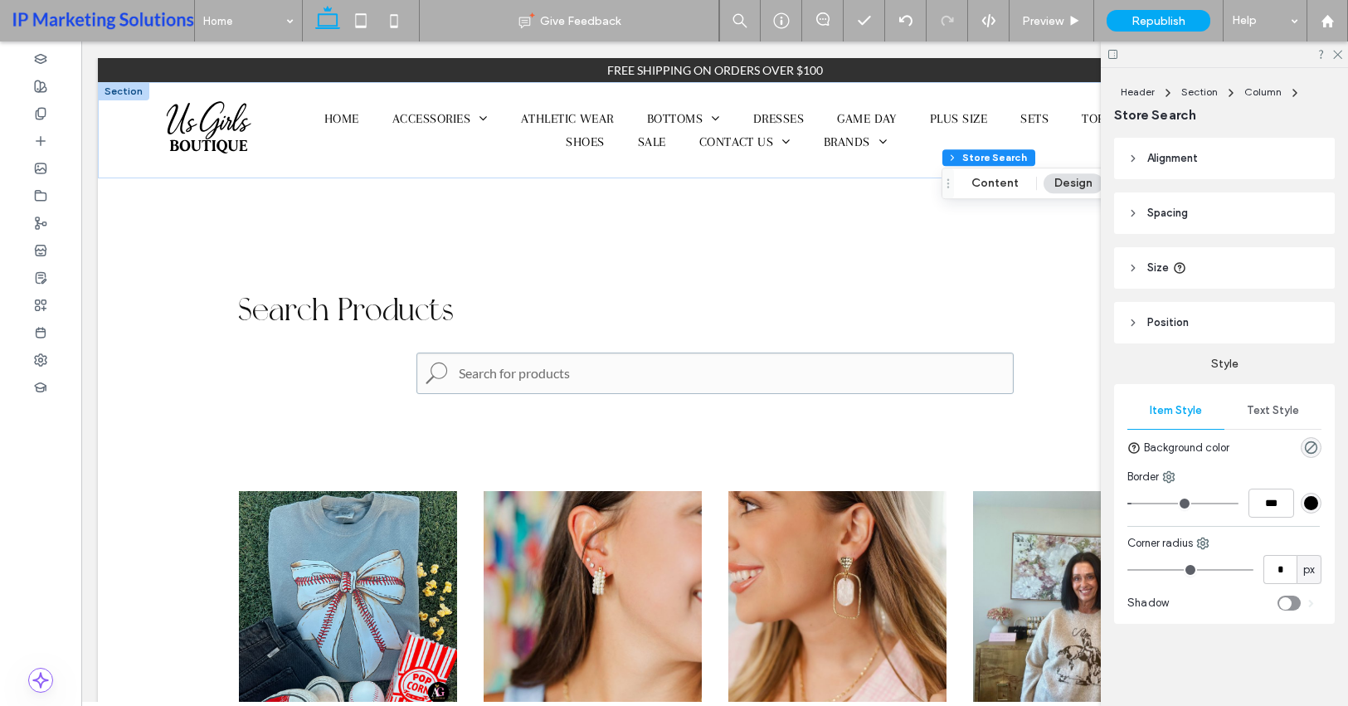
type input "*"
type input "***"
click at [1145, 504] on input "range" at bounding box center [1183, 504] width 111 height 2
type input "*"
type input "***"
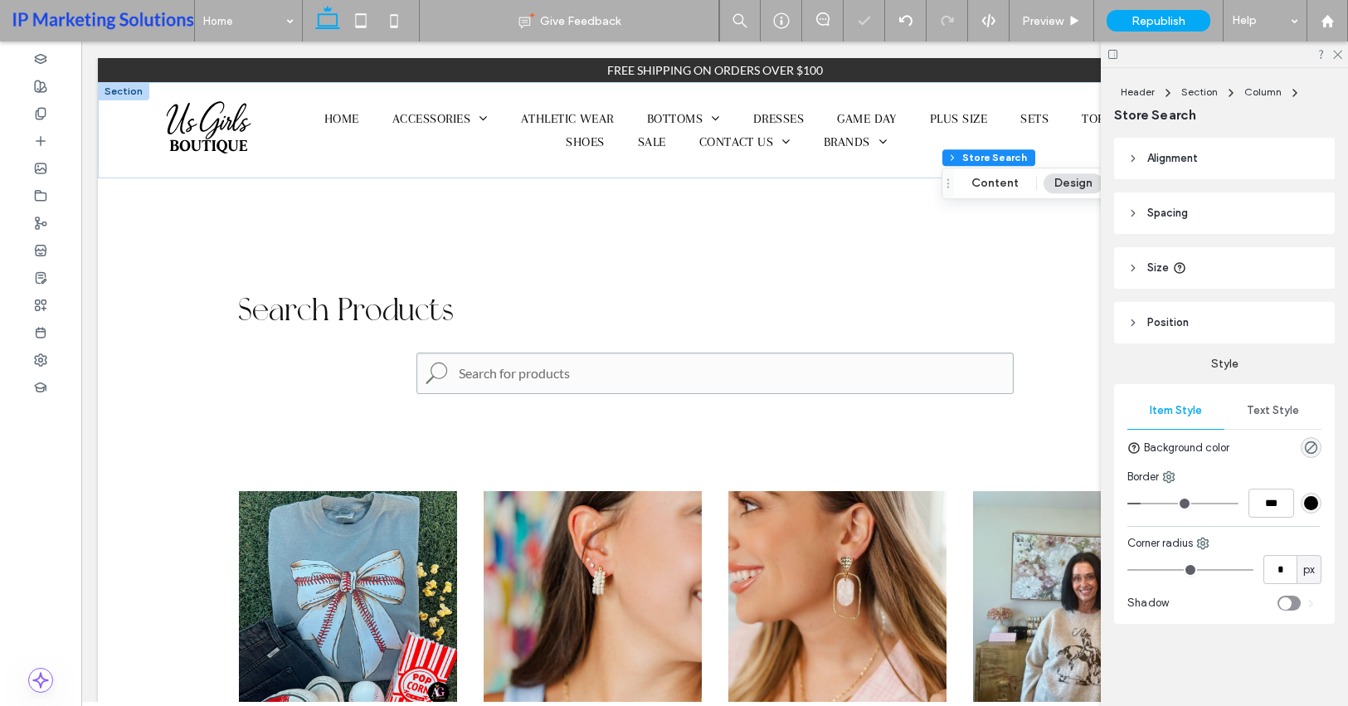
type input "*"
type input "***"
drag, startPoint x: 1145, startPoint y: 504, endPoint x: 1087, endPoint y: 517, distance: 59.6
type input "*"
click at [1128, 504] on input "range" at bounding box center [1183, 504] width 111 height 2
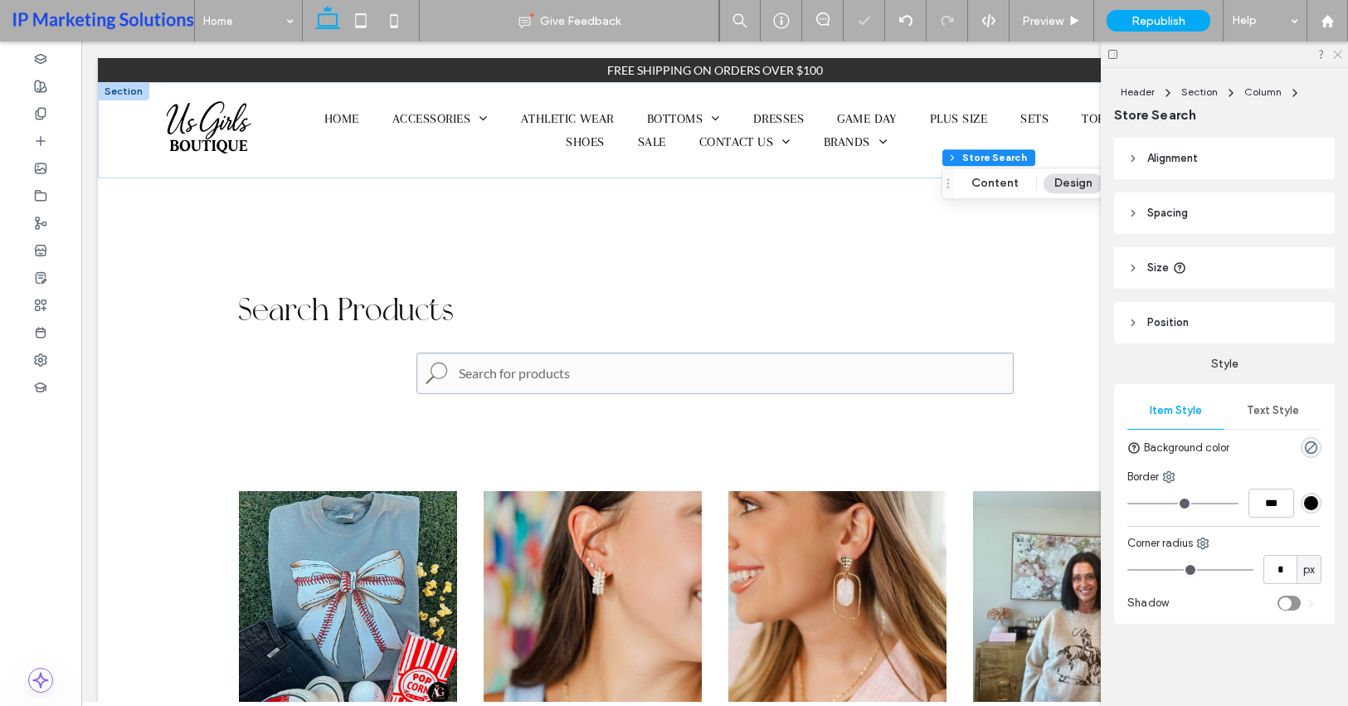
drag, startPoint x: 1340, startPoint y: 54, endPoint x: 1243, endPoint y: 88, distance: 102.9
click at [1340, 54] on icon at bounding box center [1337, 53] width 11 height 11
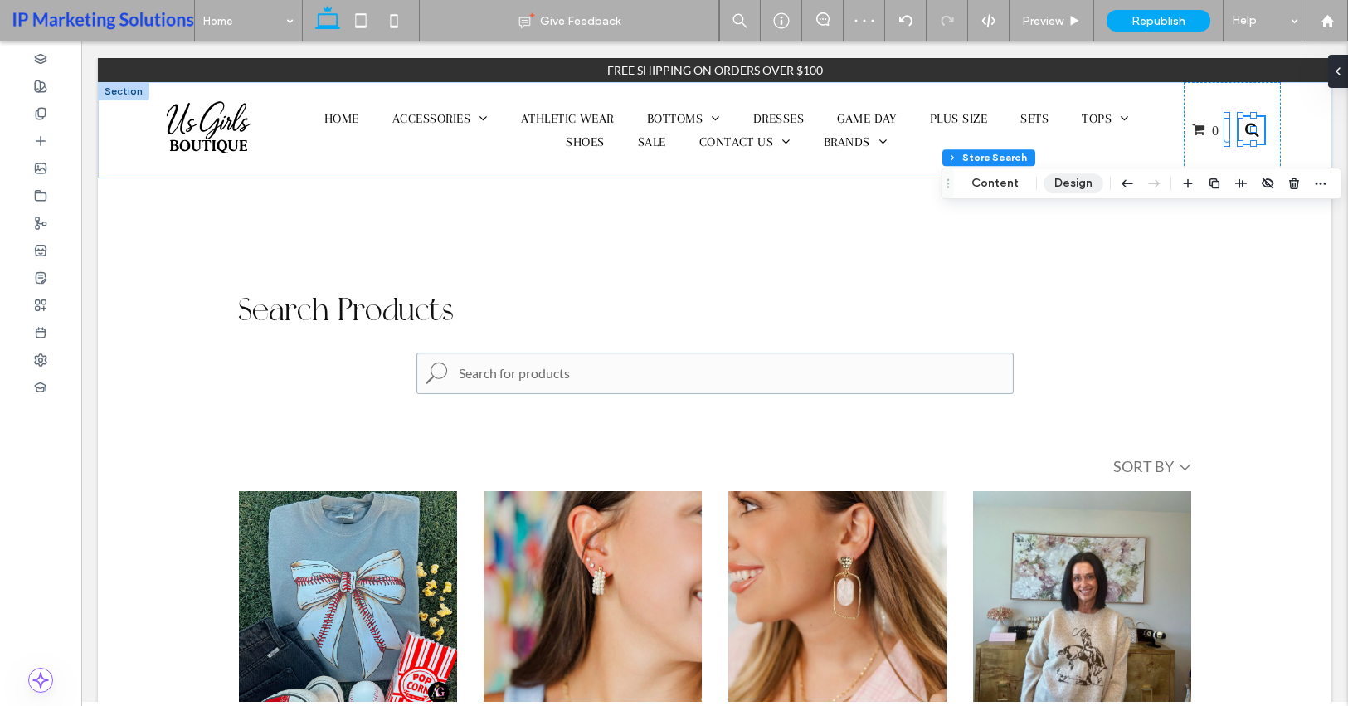
click at [1059, 178] on button "Design" at bounding box center [1074, 183] width 60 height 20
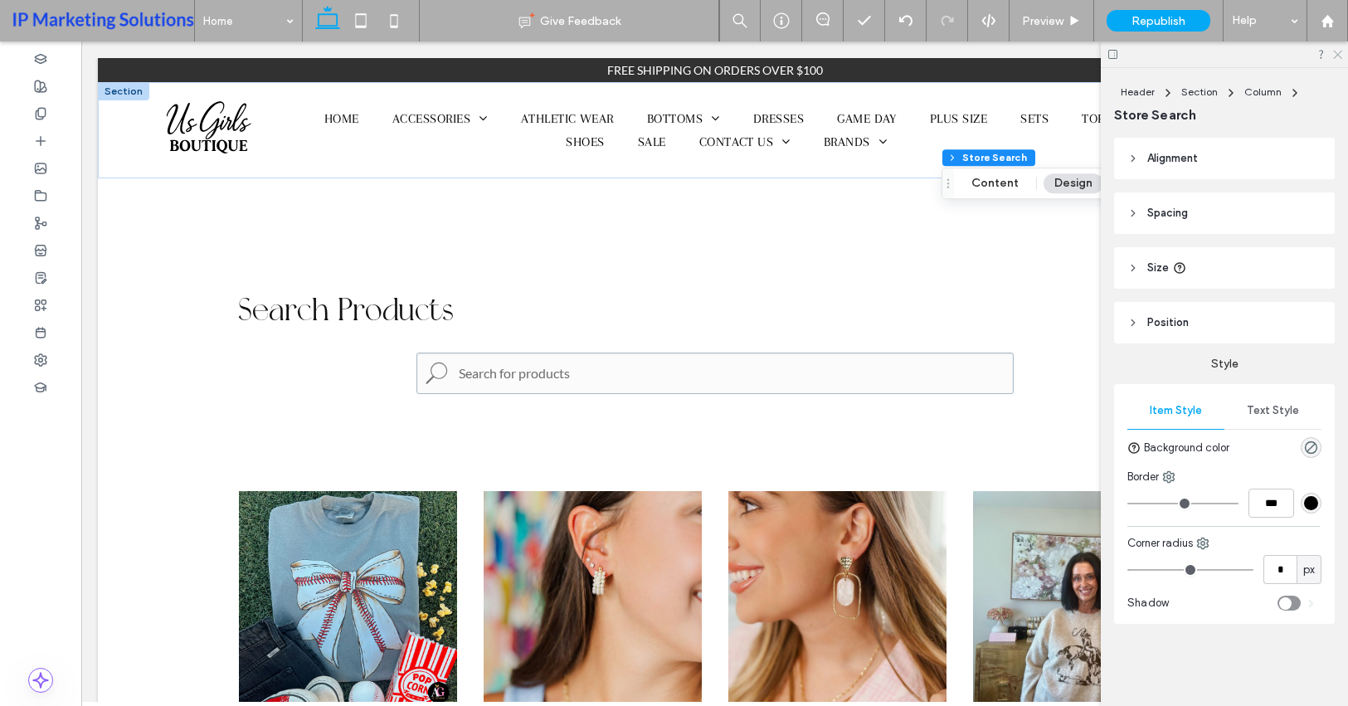
click at [1340, 52] on use at bounding box center [1337, 55] width 9 height 9
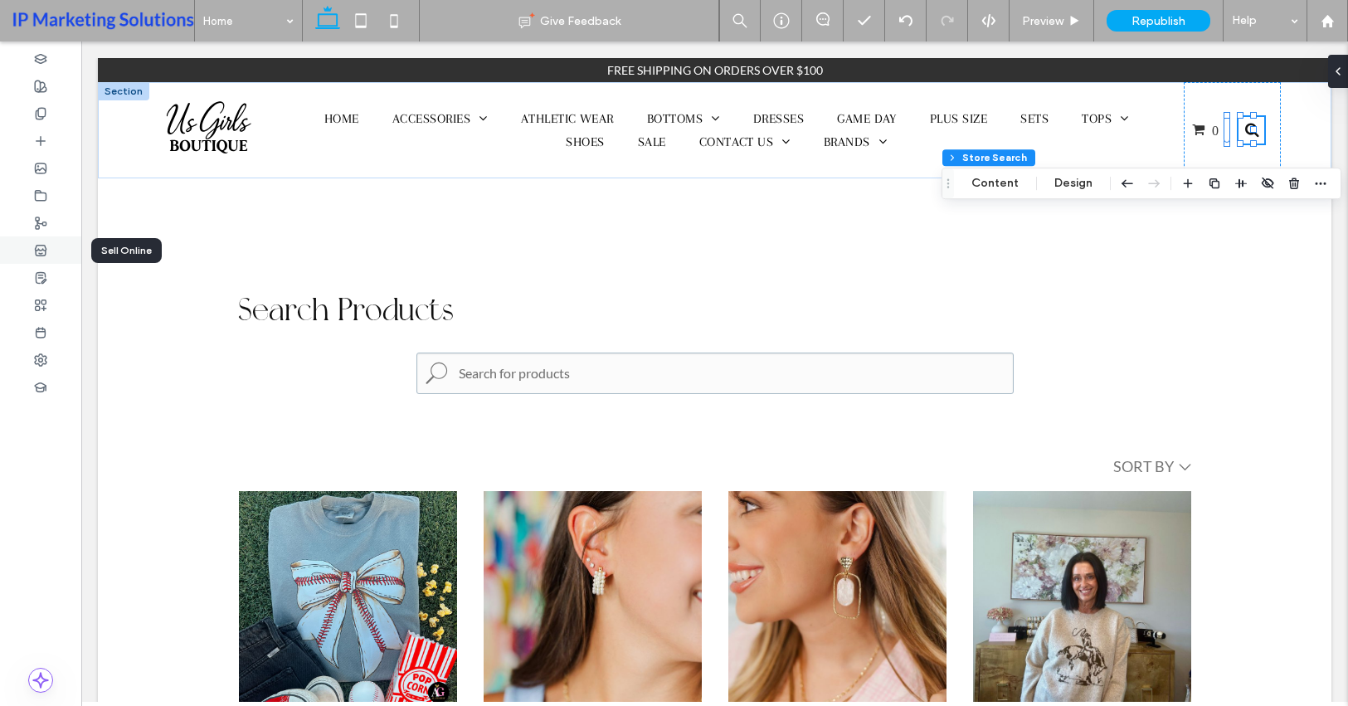
click at [54, 248] on div at bounding box center [40, 249] width 81 height 27
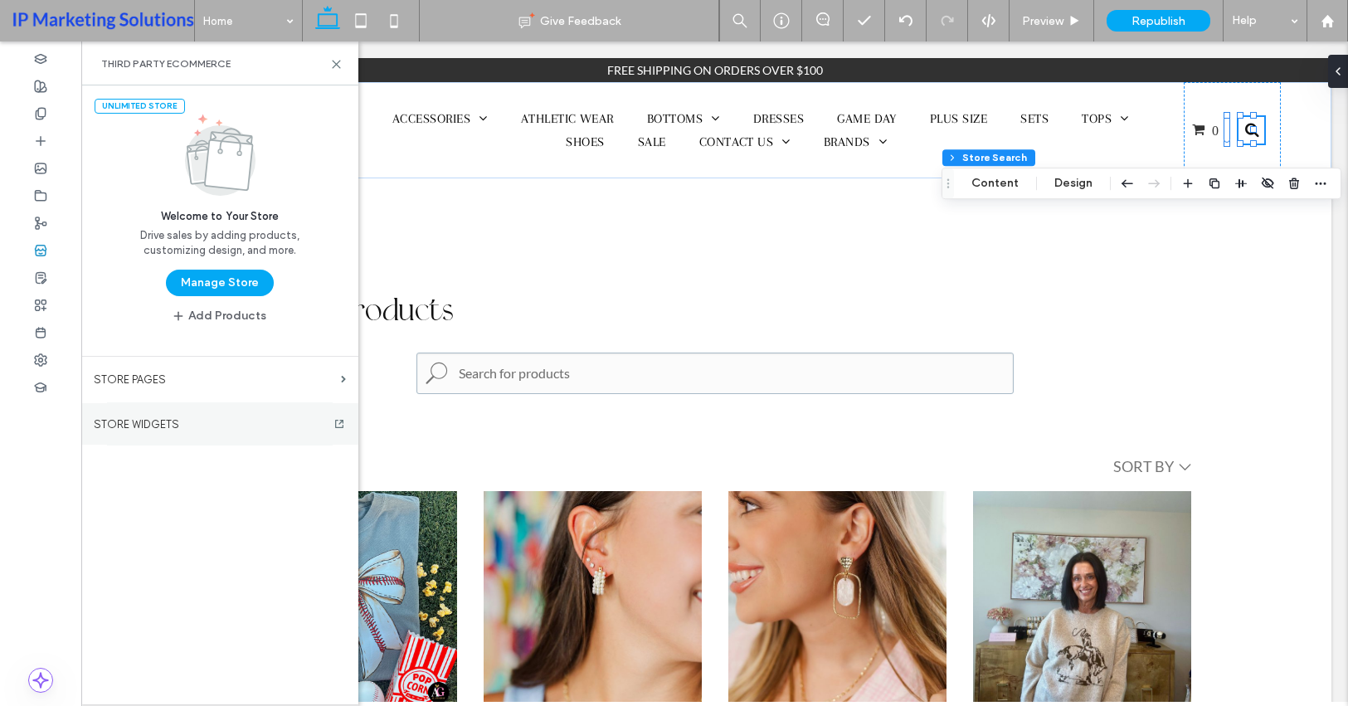
click at [242, 428] on label "STORE WIDGETS" at bounding box center [219, 423] width 277 height 13
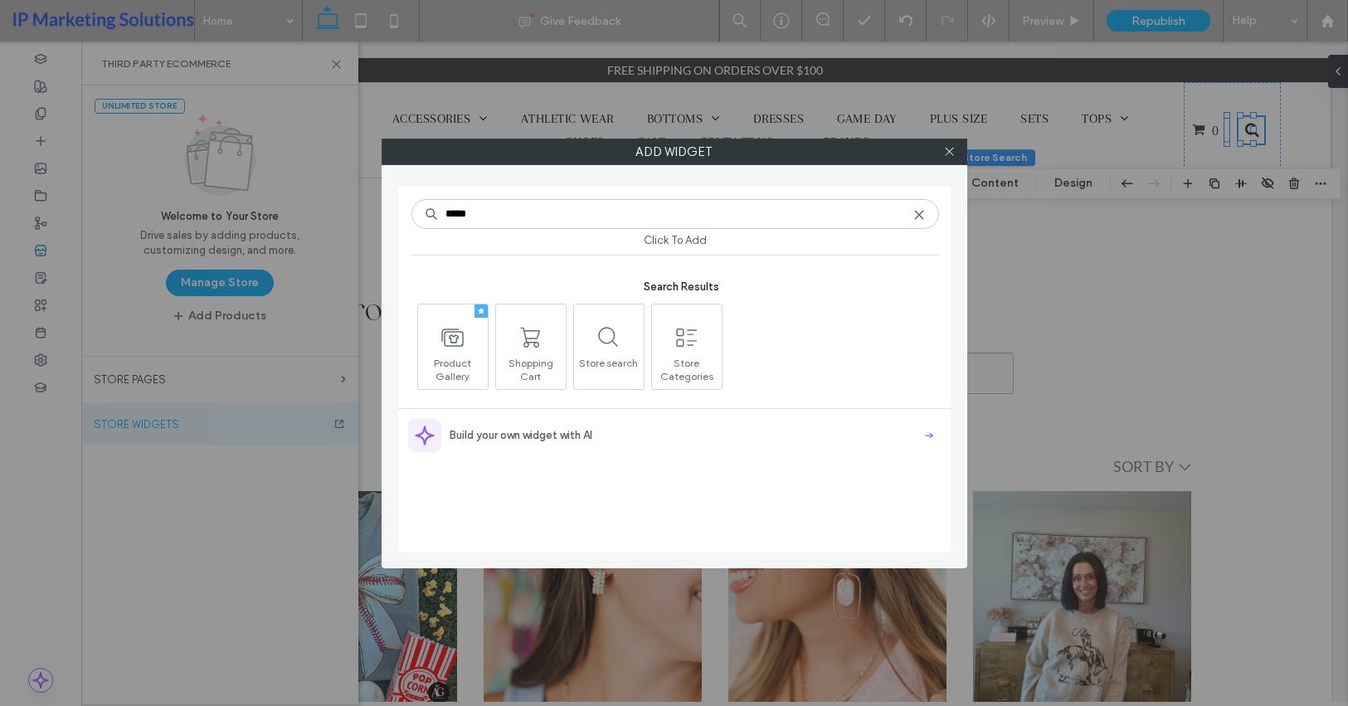
click at [785, 206] on input "*****" at bounding box center [676, 214] width 528 height 30
click at [951, 148] on icon at bounding box center [949, 151] width 12 height 12
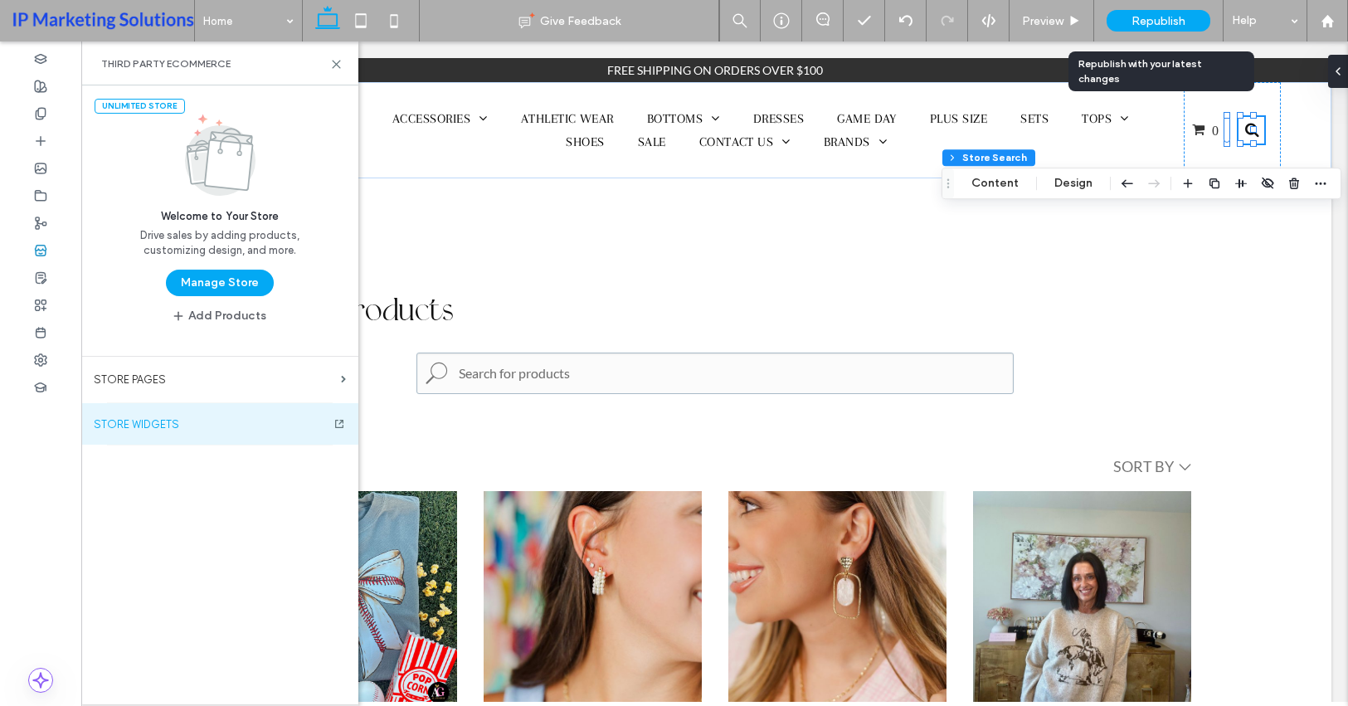
click at [1172, 17] on span "Republish" at bounding box center [1159, 21] width 54 height 14
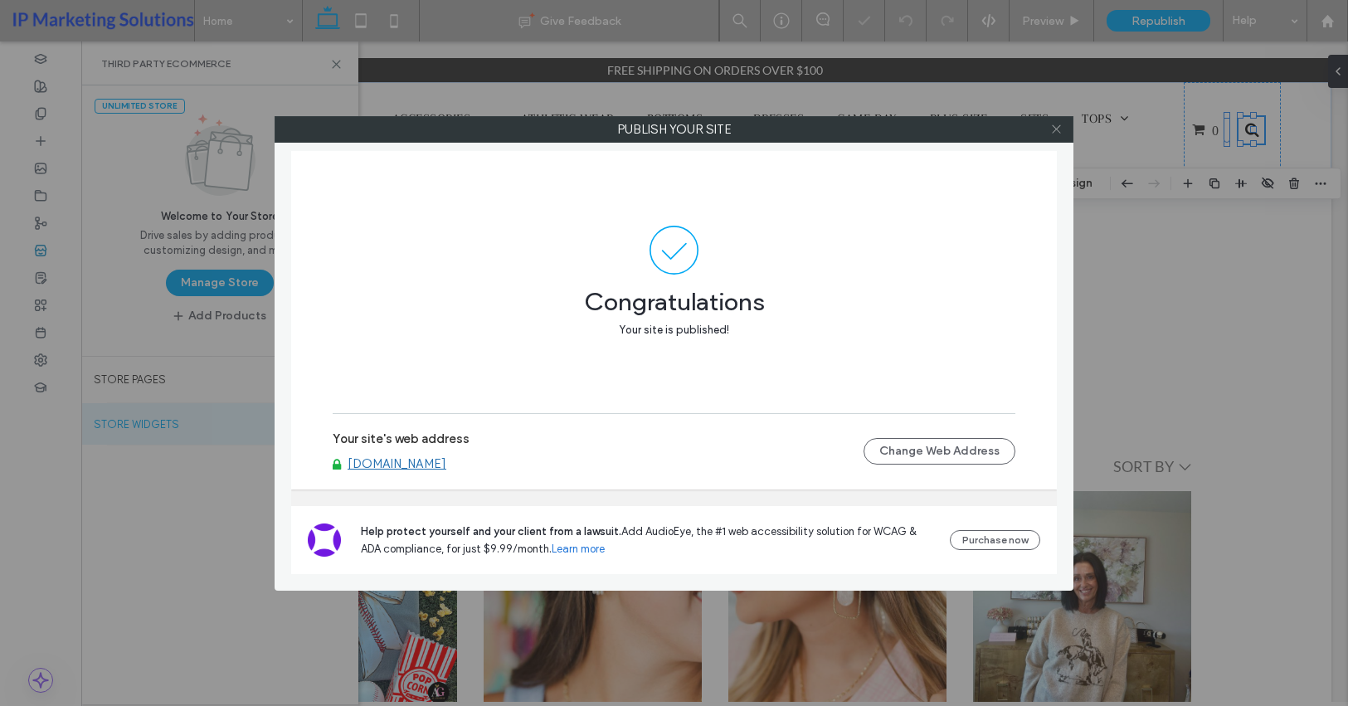
click at [1054, 137] on span at bounding box center [1056, 129] width 12 height 25
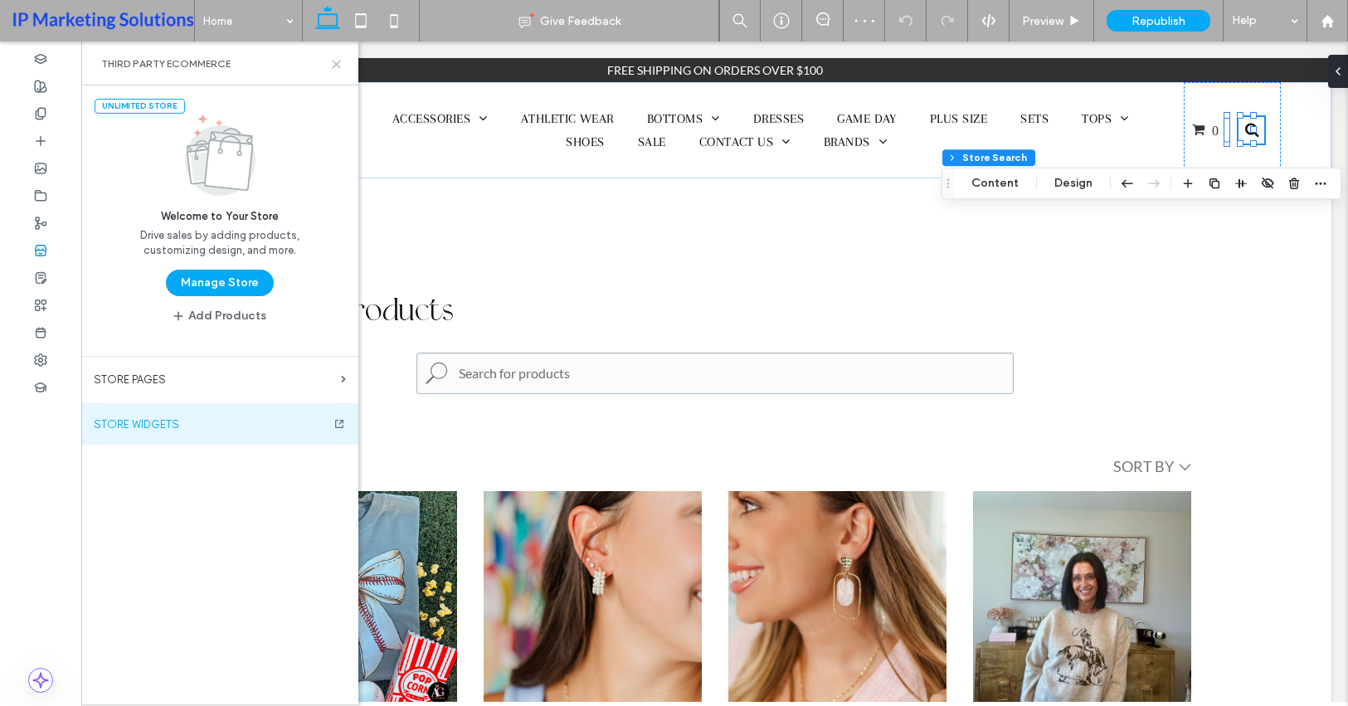
drag, startPoint x: 339, startPoint y: 66, endPoint x: 256, endPoint y: 22, distance: 92.8
click at [338, 65] on use at bounding box center [336, 64] width 7 height 7
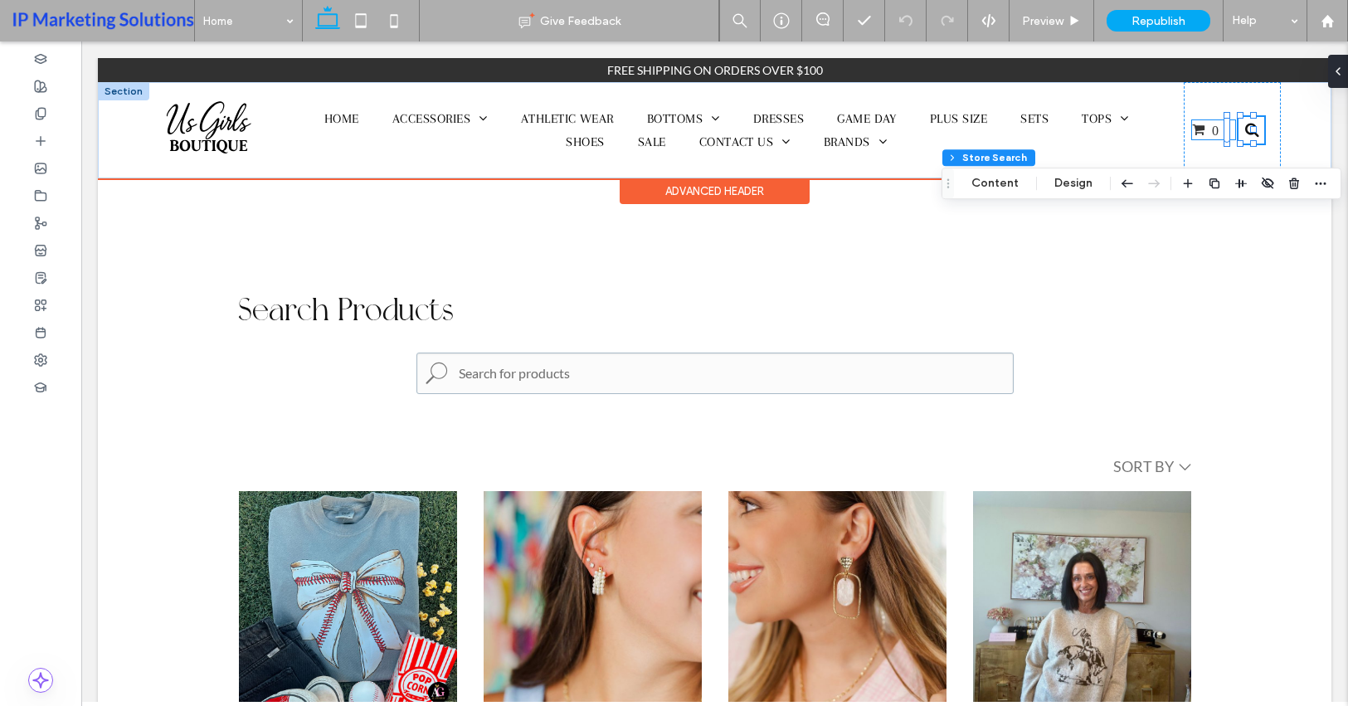
click at [1193, 127] on span "0" at bounding box center [1205, 129] width 27 height 13
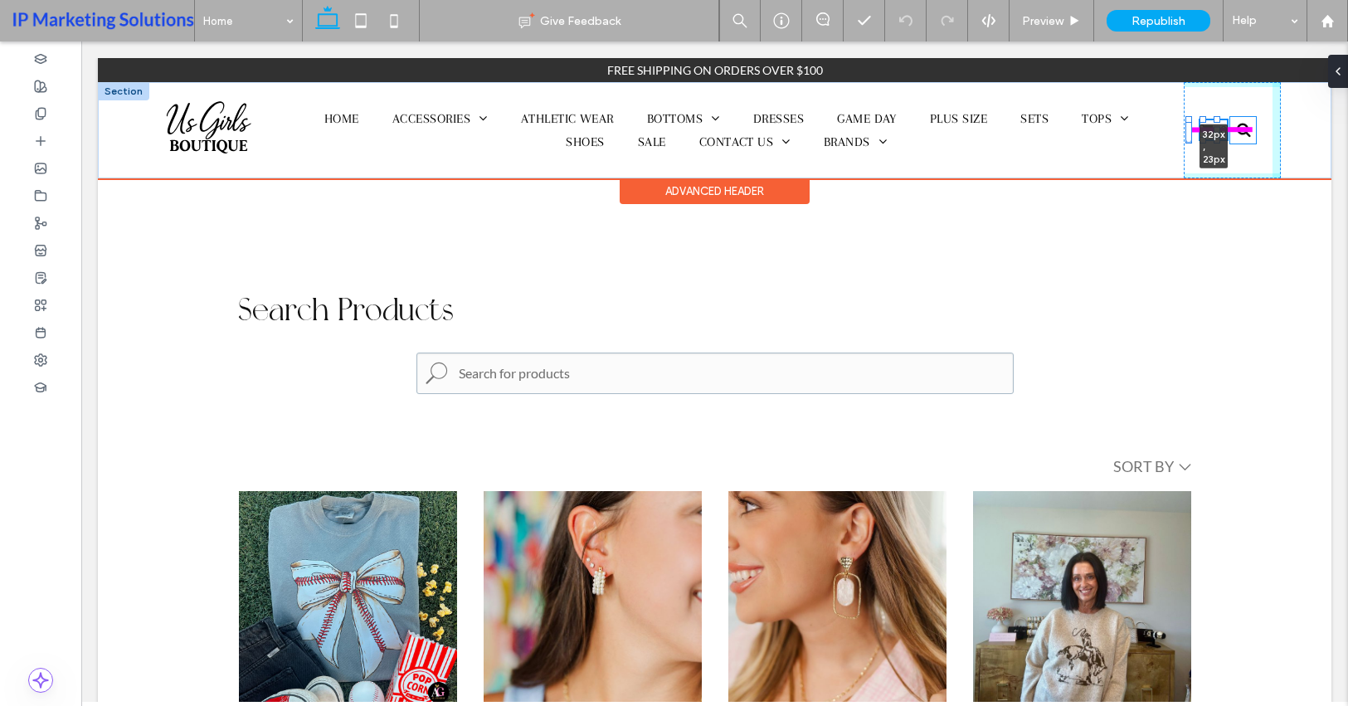
click at [1215, 130] on div at bounding box center [1217, 130] width 7 height 7
type input "**"
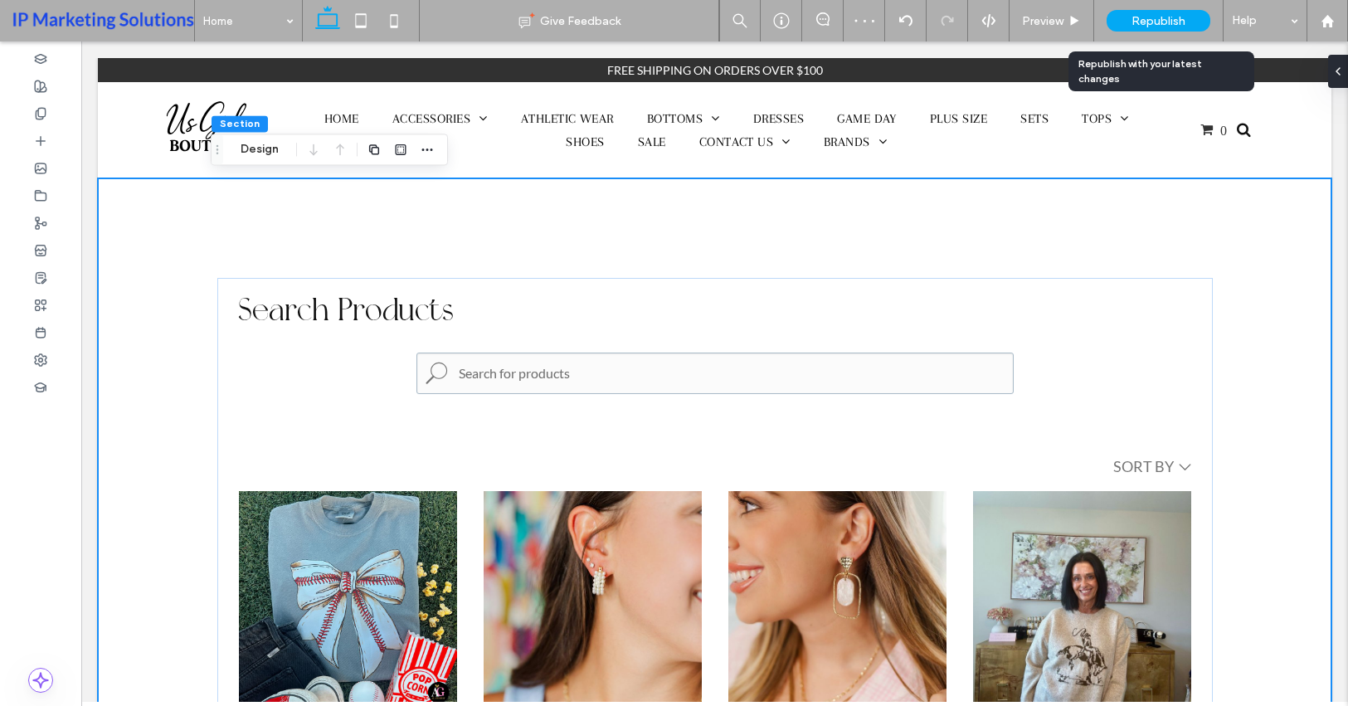
click at [1157, 20] on span "Republish" at bounding box center [1159, 21] width 54 height 14
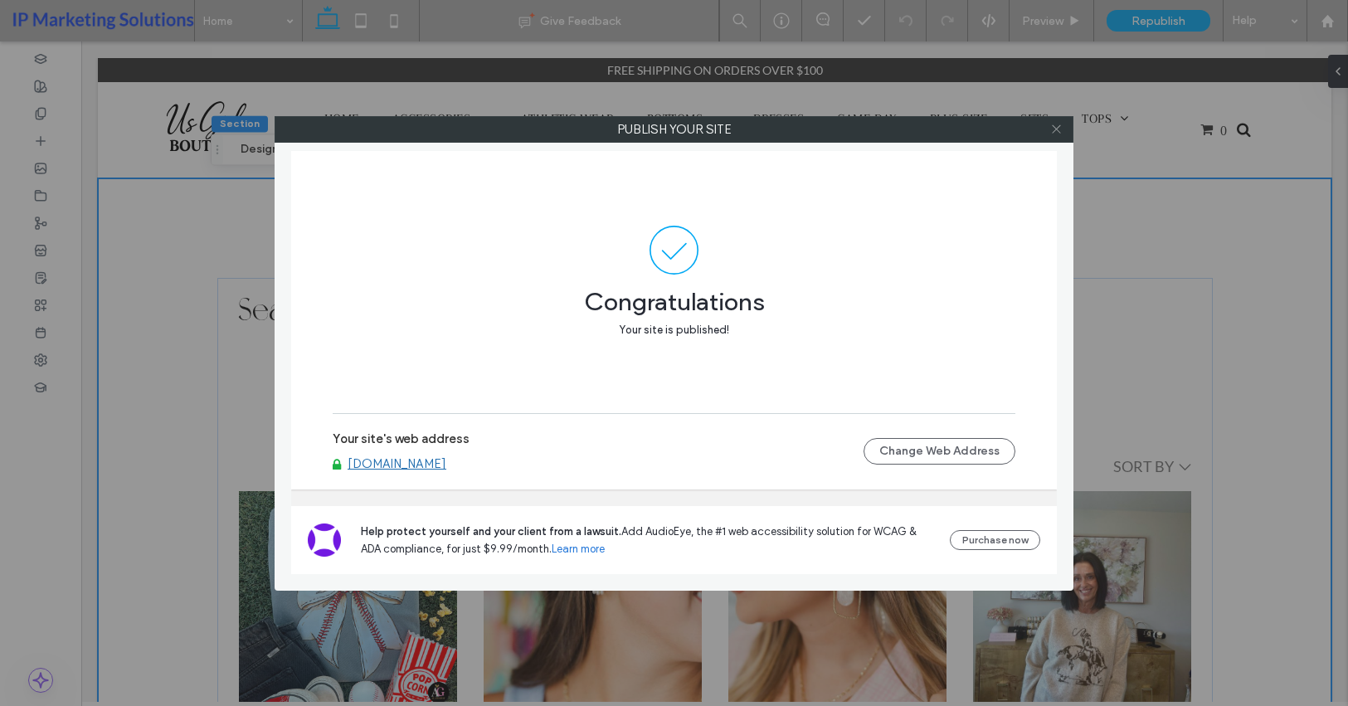
click at [1054, 129] on icon at bounding box center [1056, 129] width 12 height 12
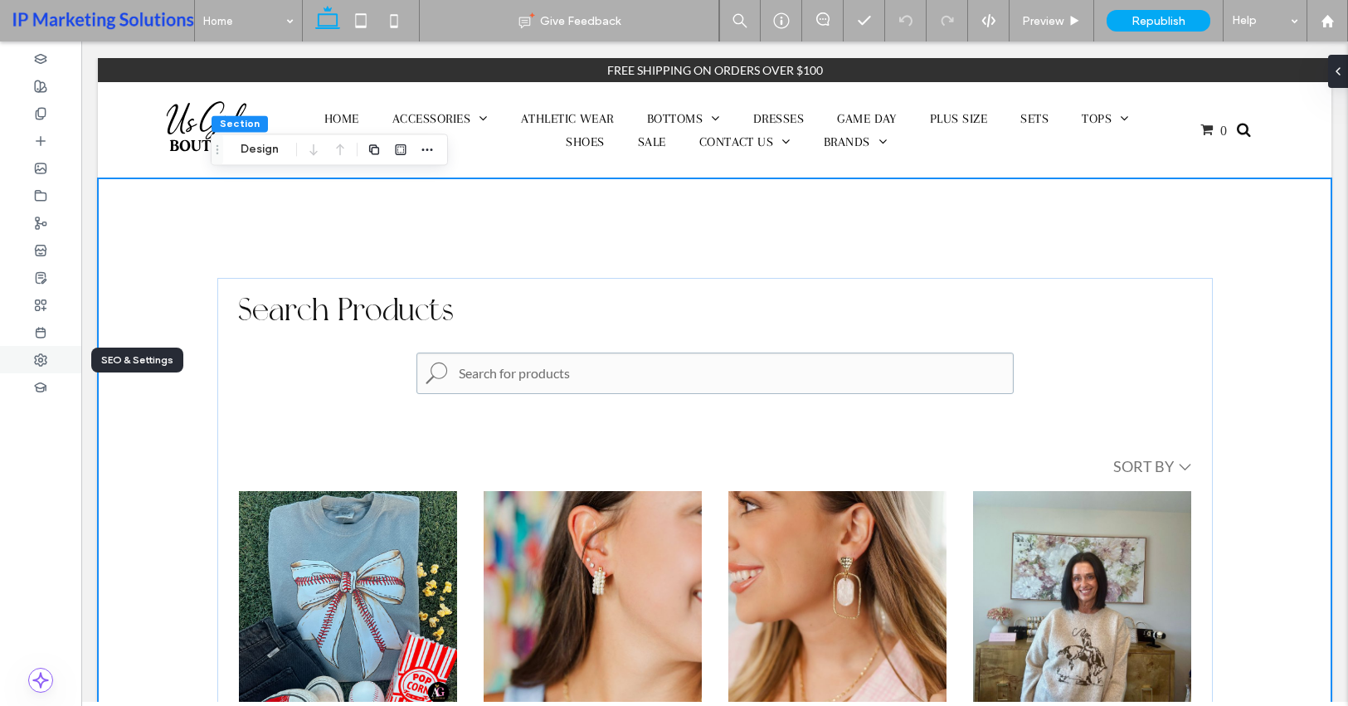
click at [32, 365] on div at bounding box center [40, 359] width 81 height 27
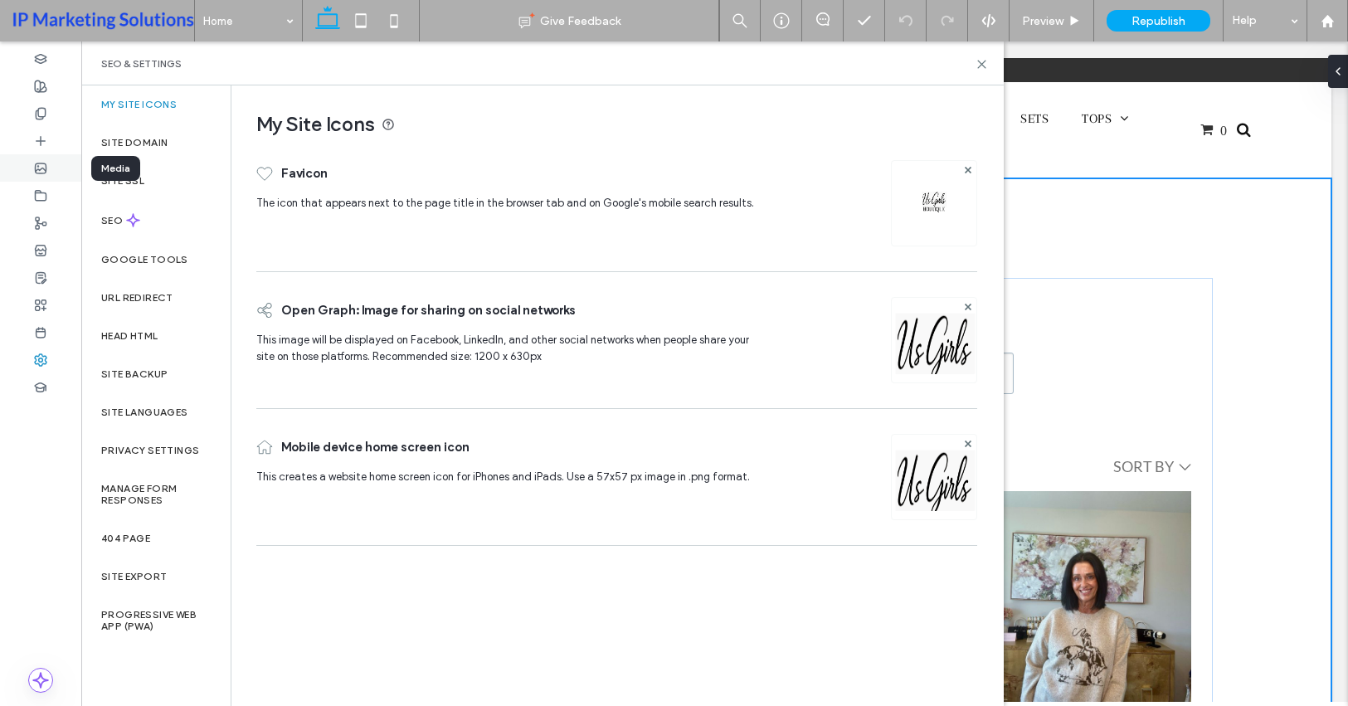
click at [55, 178] on div at bounding box center [40, 167] width 81 height 27
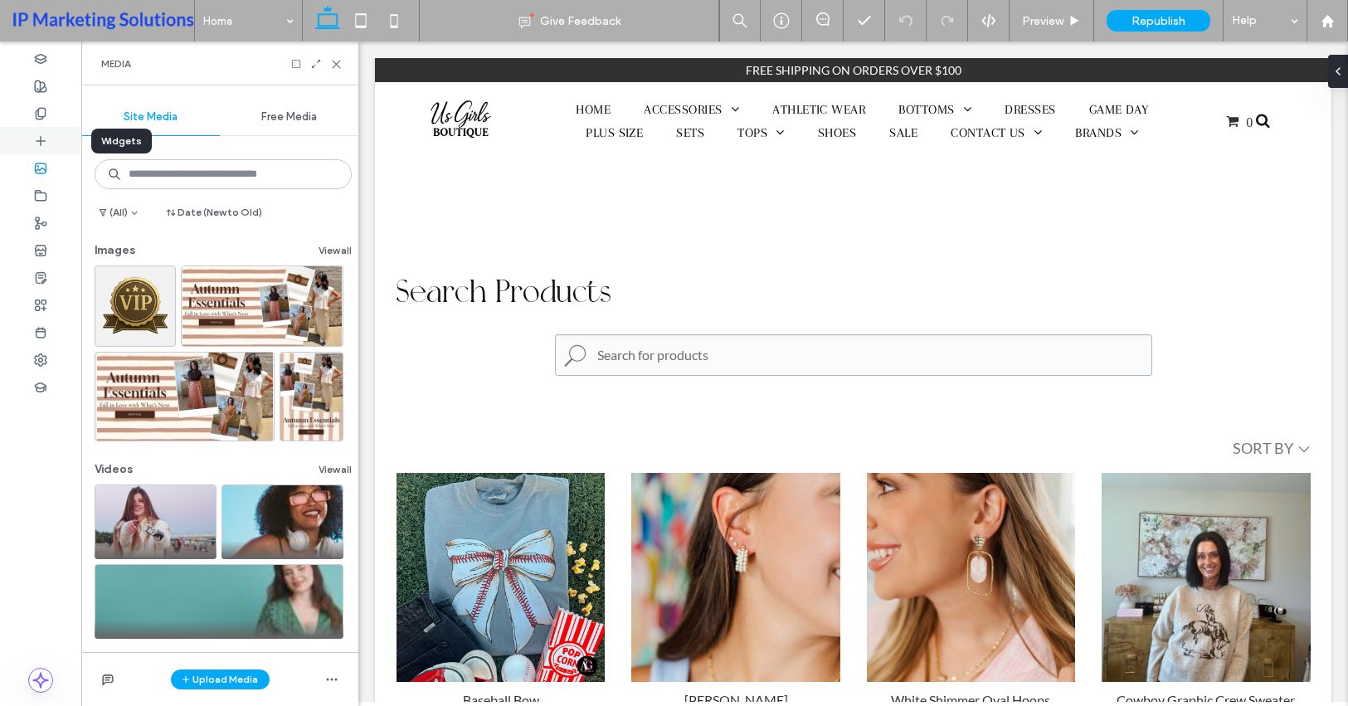
click at [38, 152] on div at bounding box center [40, 140] width 81 height 27
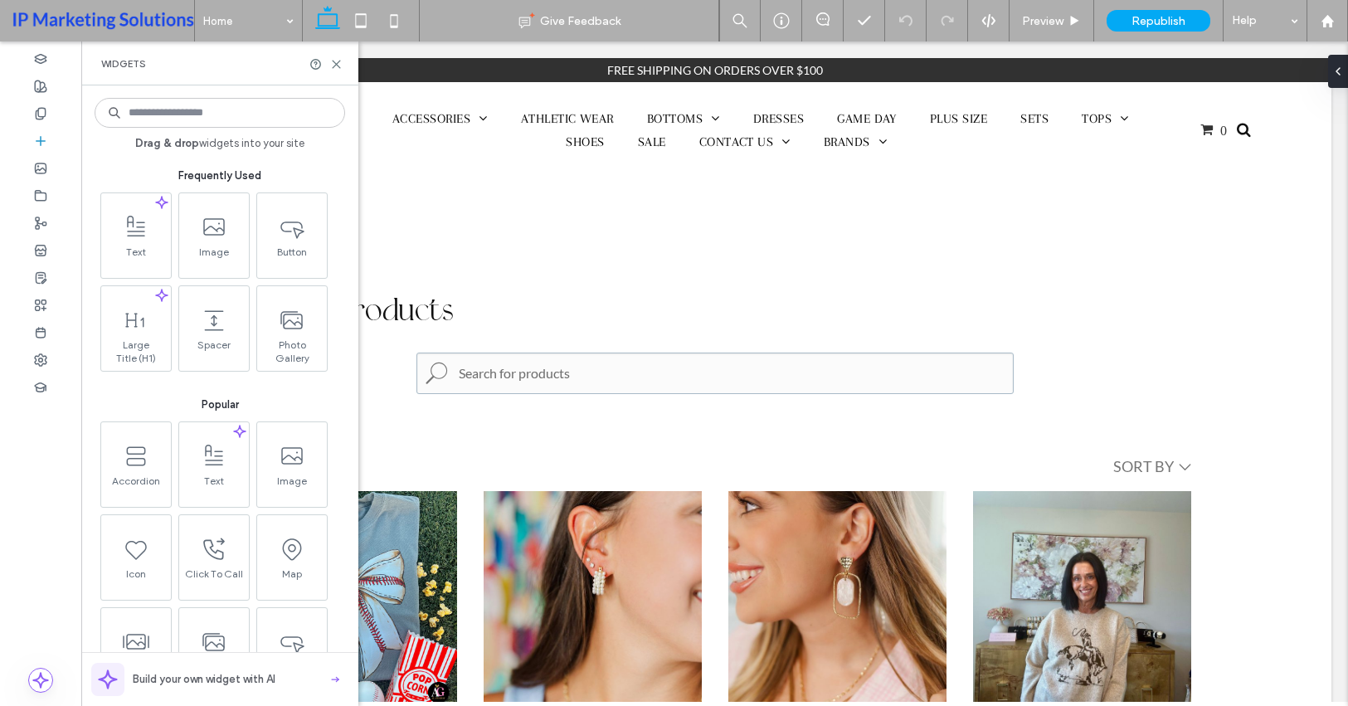
click at [207, 118] on input at bounding box center [220, 113] width 251 height 30
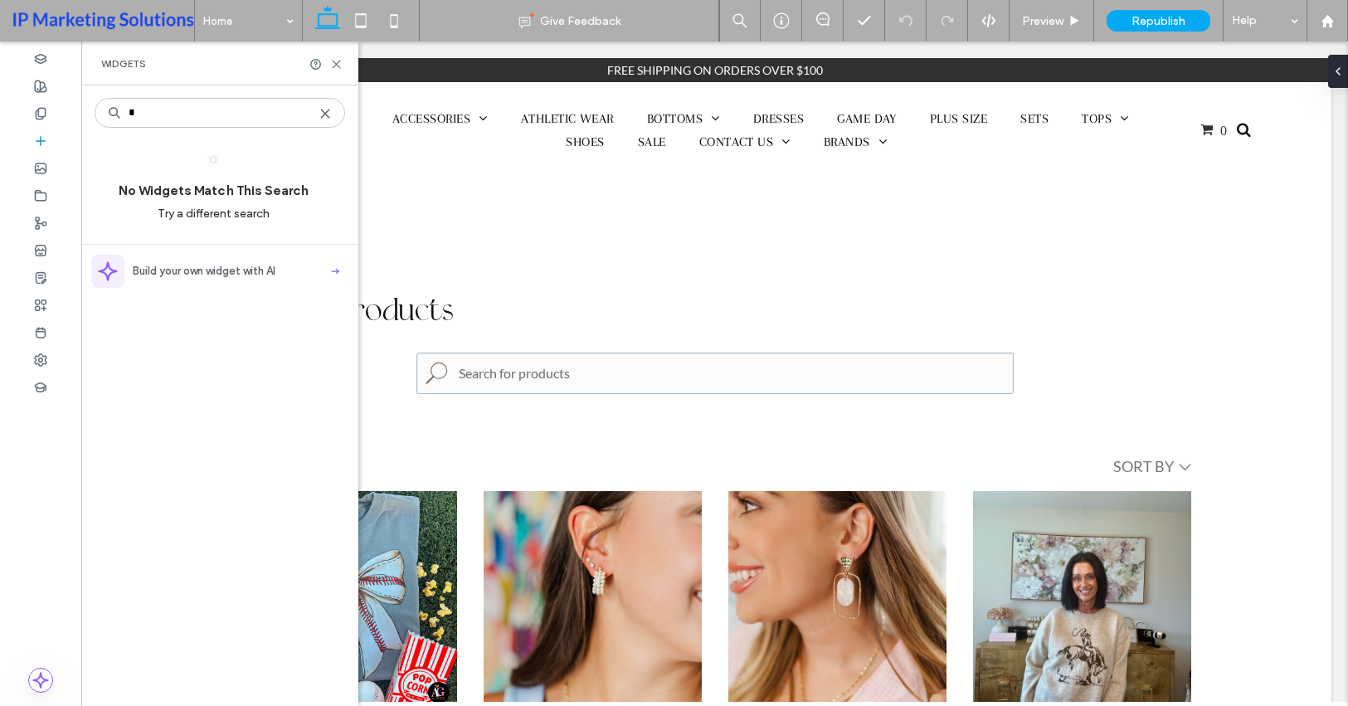
type input "*"
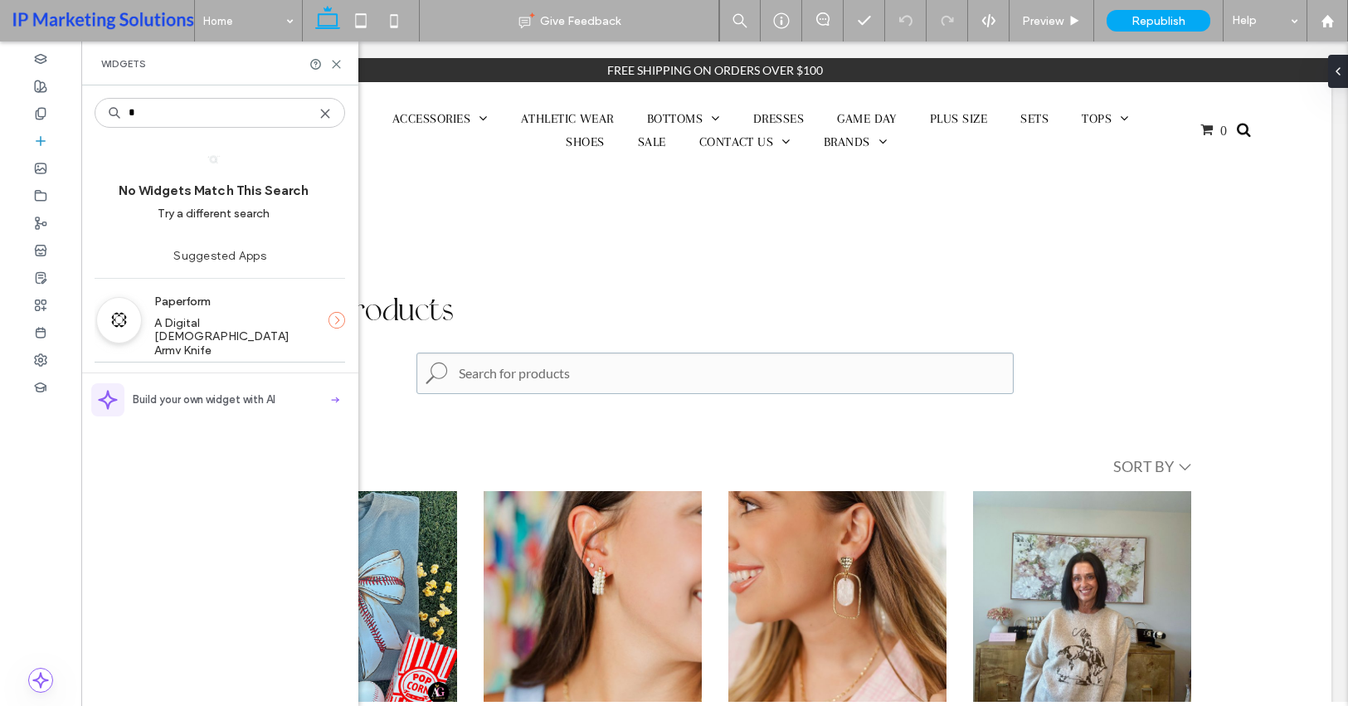
type input "*"
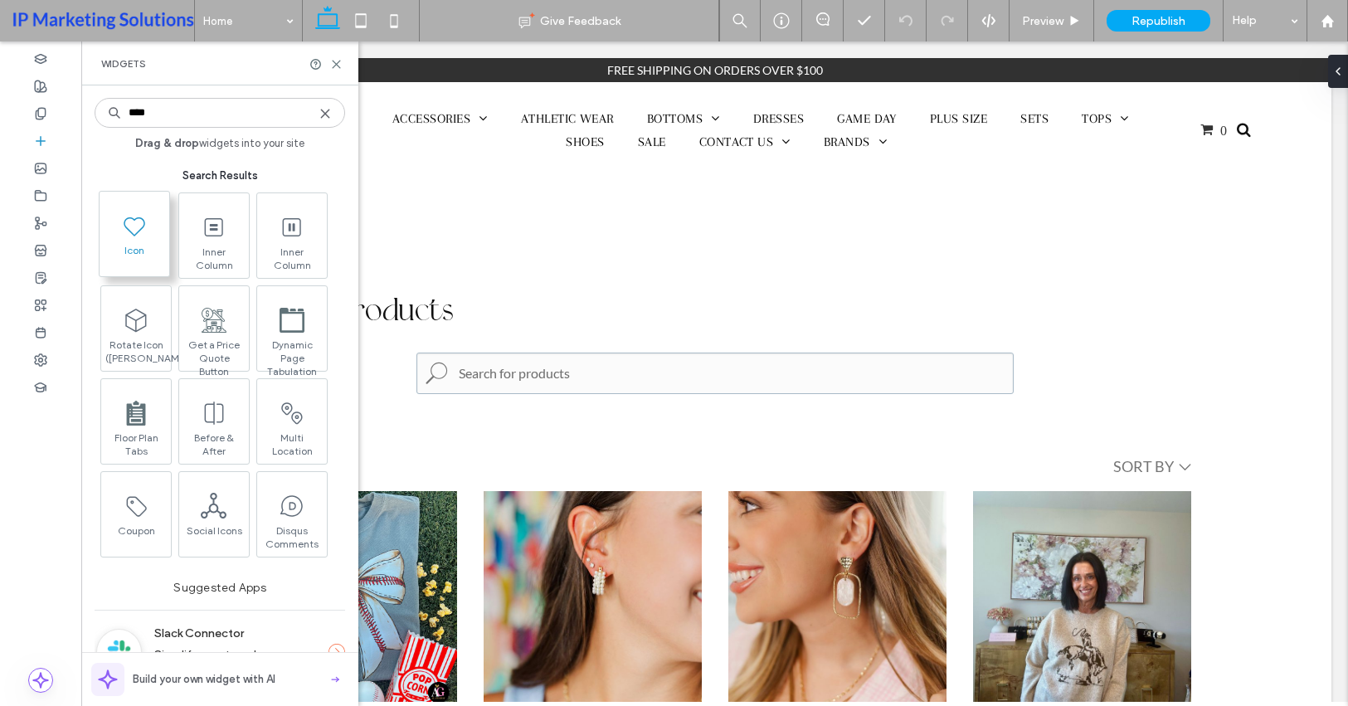
type input "****"
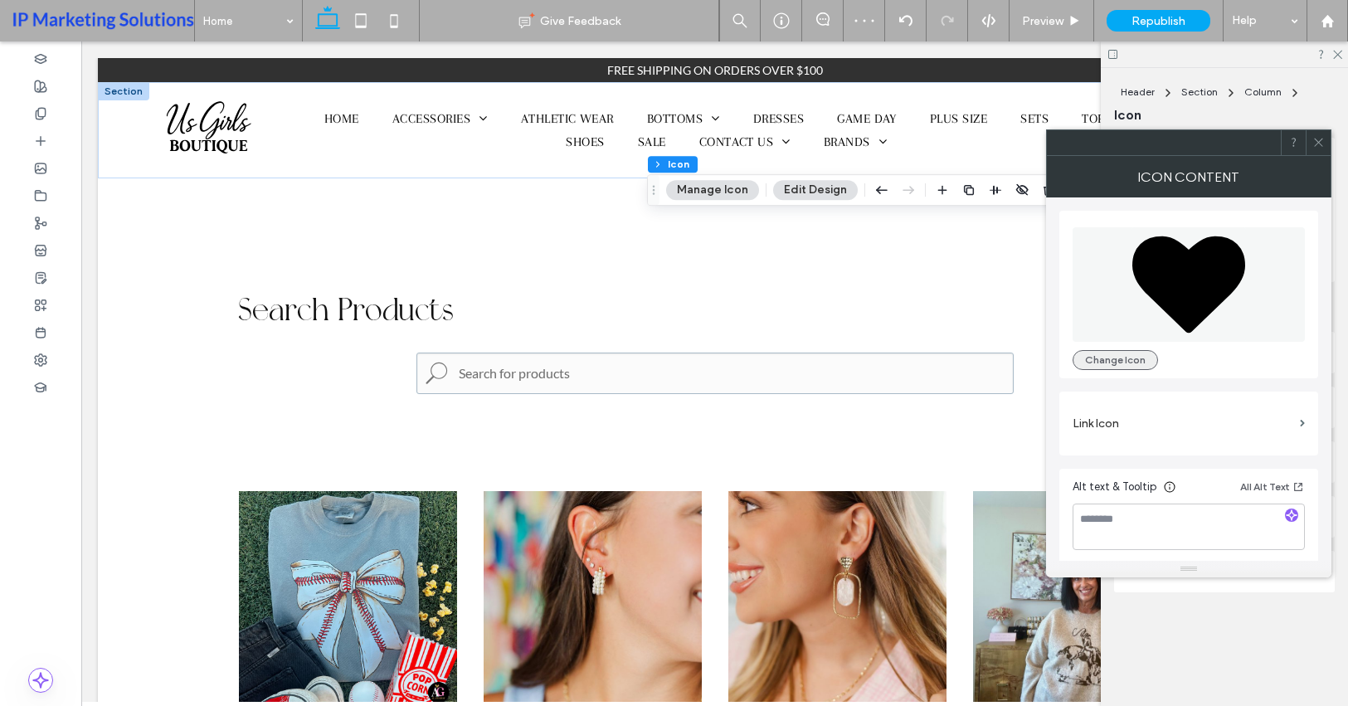
click at [1117, 359] on button "Change Icon" at bounding box center [1115, 360] width 85 height 20
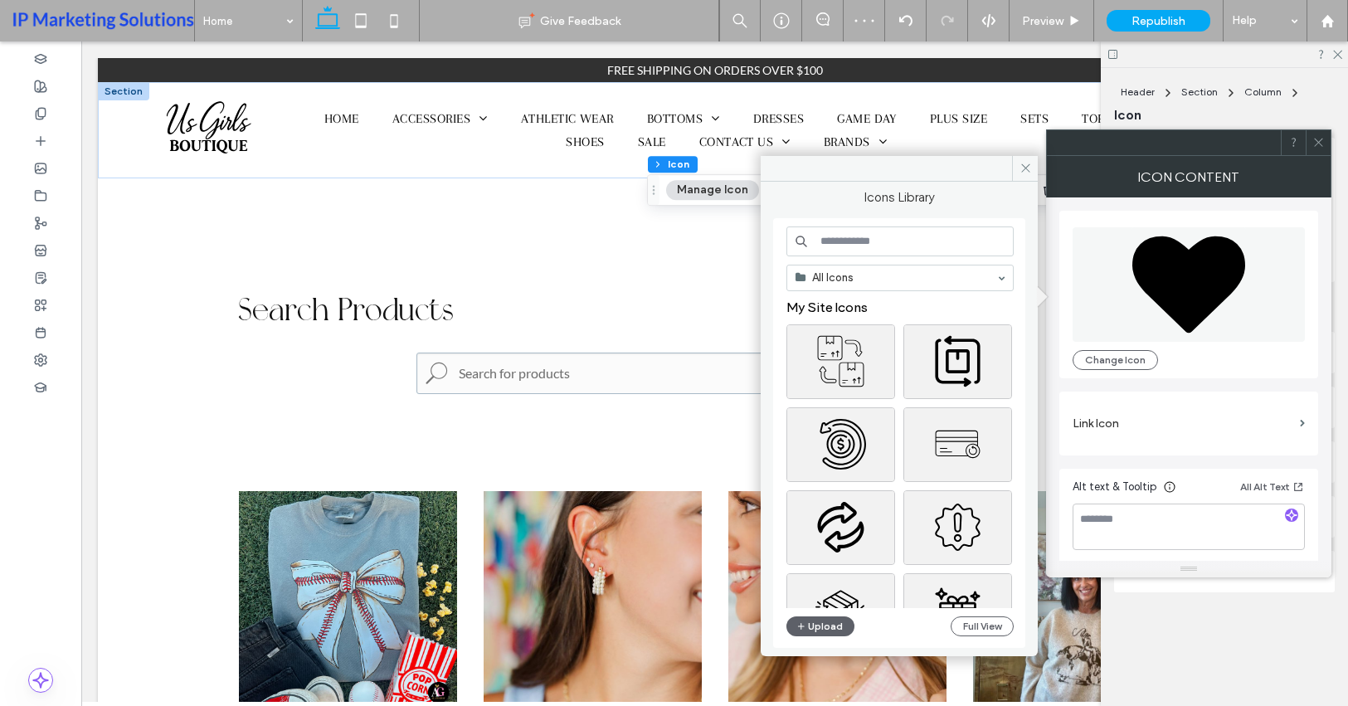
click at [918, 234] on input at bounding box center [900, 241] width 227 height 30
type input "*******"
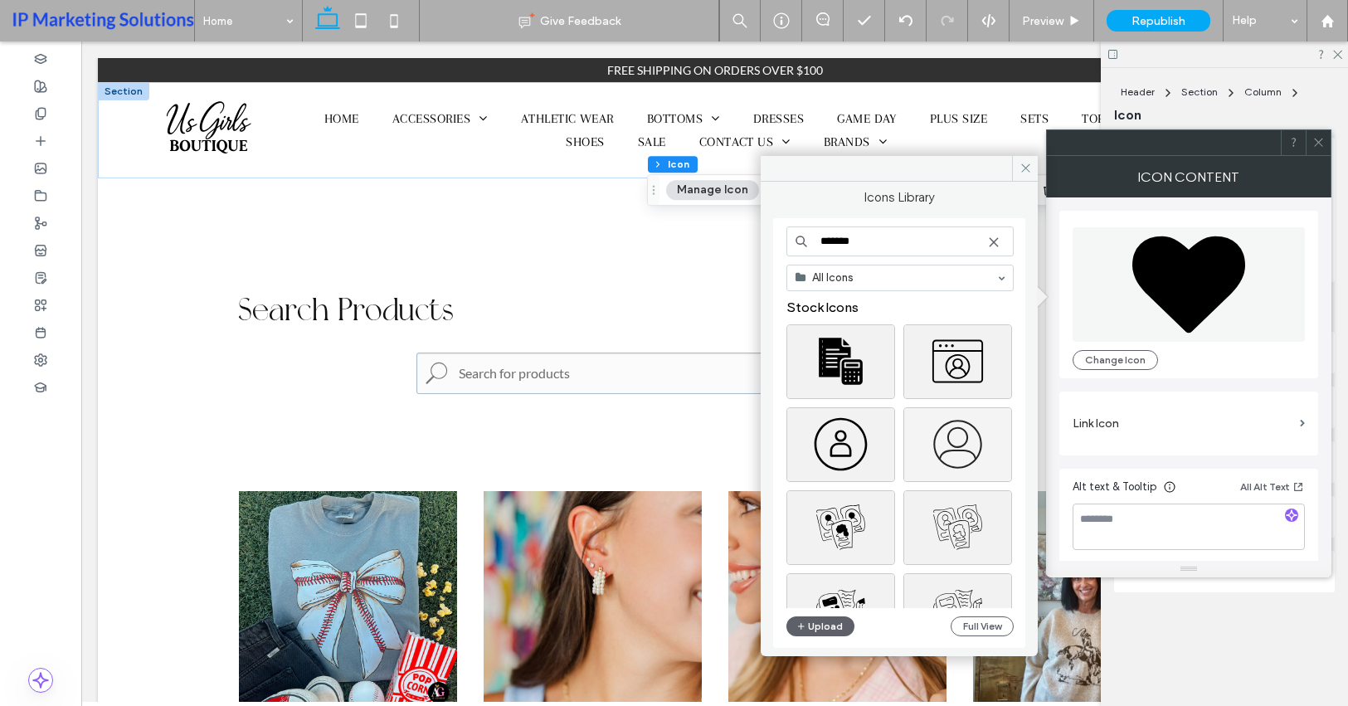
click at [972, 443] on div at bounding box center [957, 444] width 109 height 75
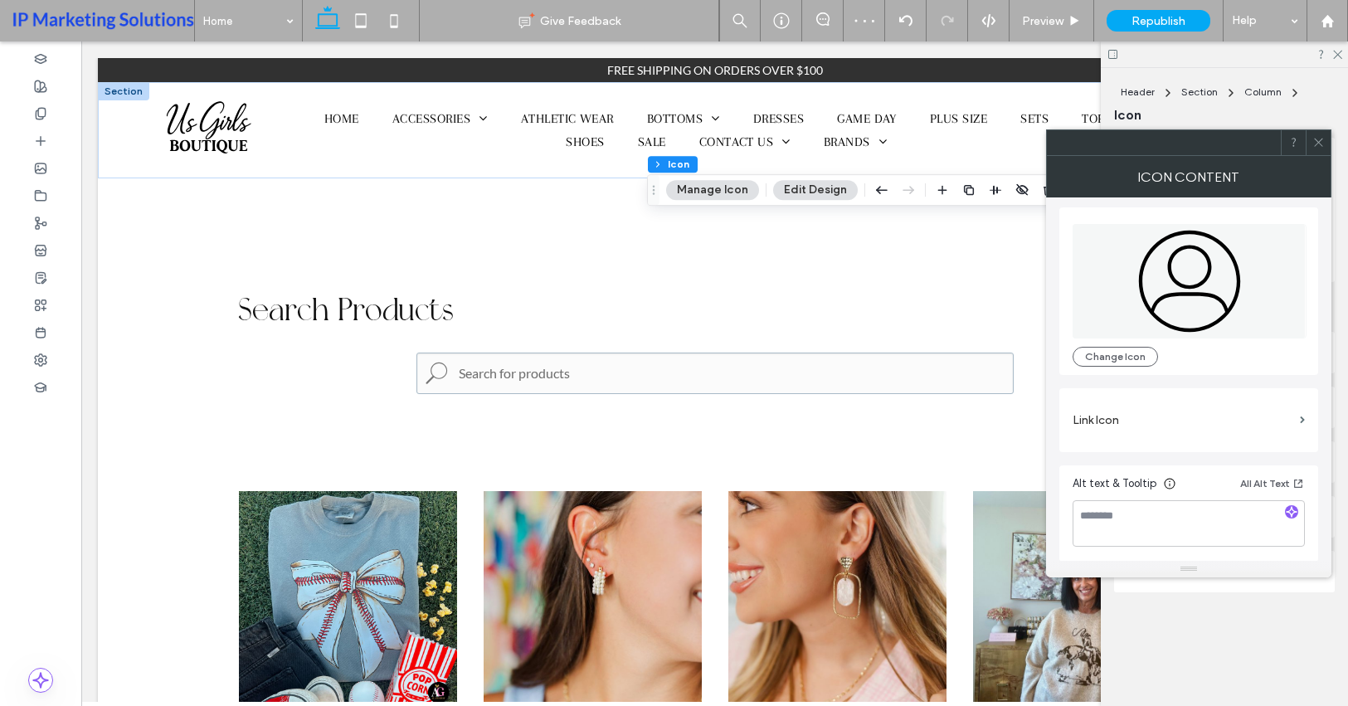
scroll to position [4, 0]
click at [1195, 417] on label "Link Icon" at bounding box center [1183, 419] width 221 height 31
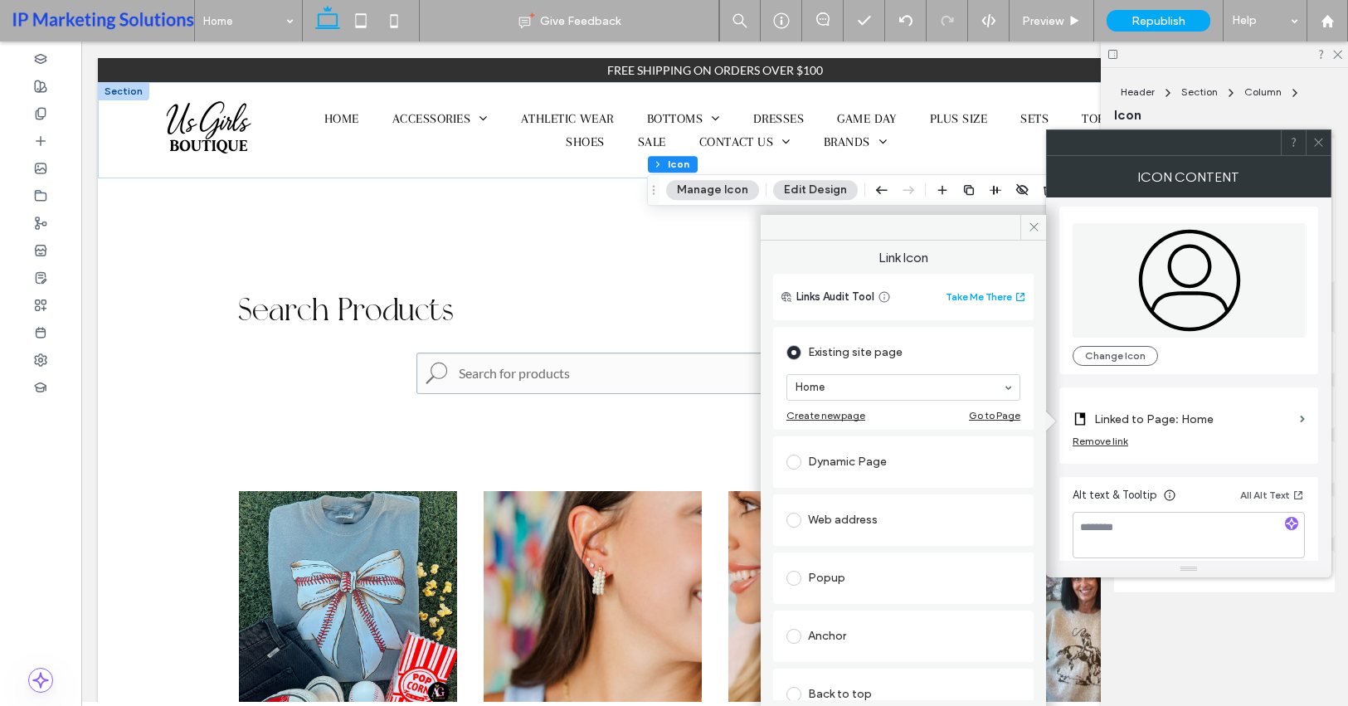
click at [862, 526] on div "Web address" at bounding box center [904, 520] width 234 height 27
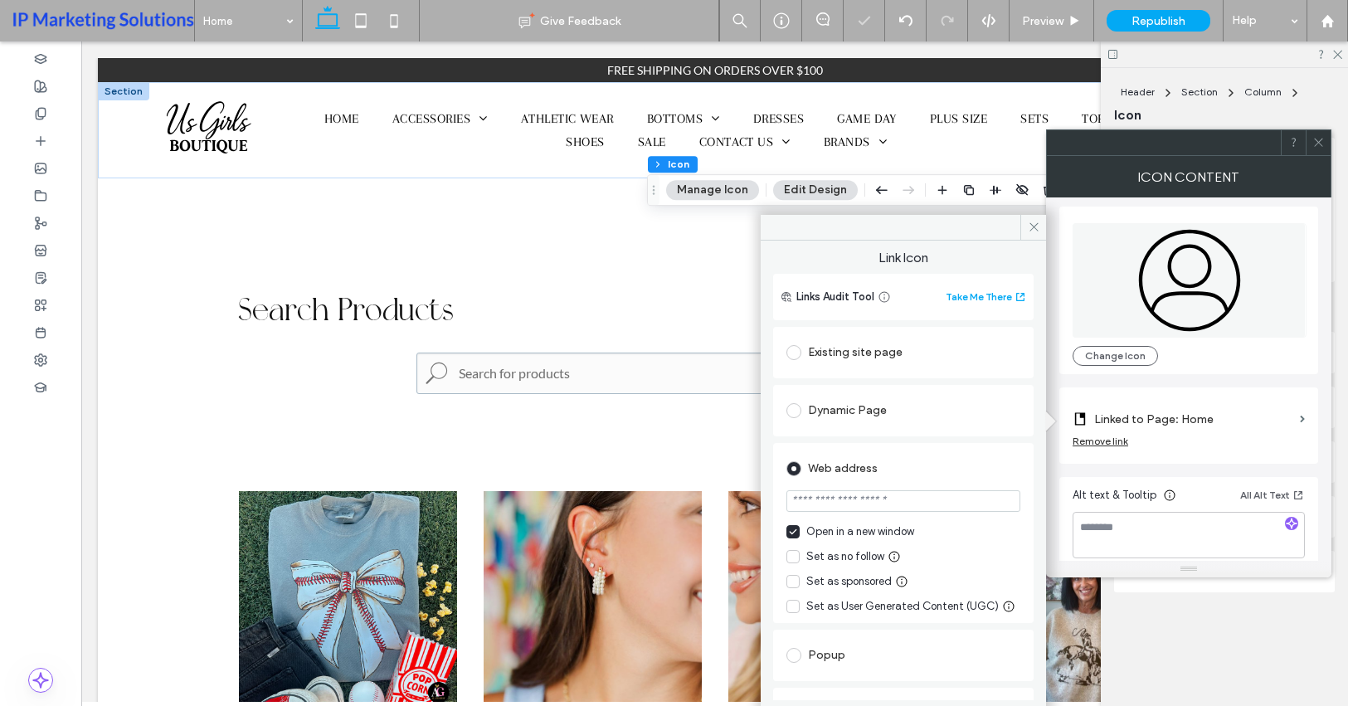
click at [874, 499] on input "url" at bounding box center [904, 501] width 234 height 22
paste input "**********"
type input "**********"
click at [789, 527] on span at bounding box center [793, 531] width 13 height 13
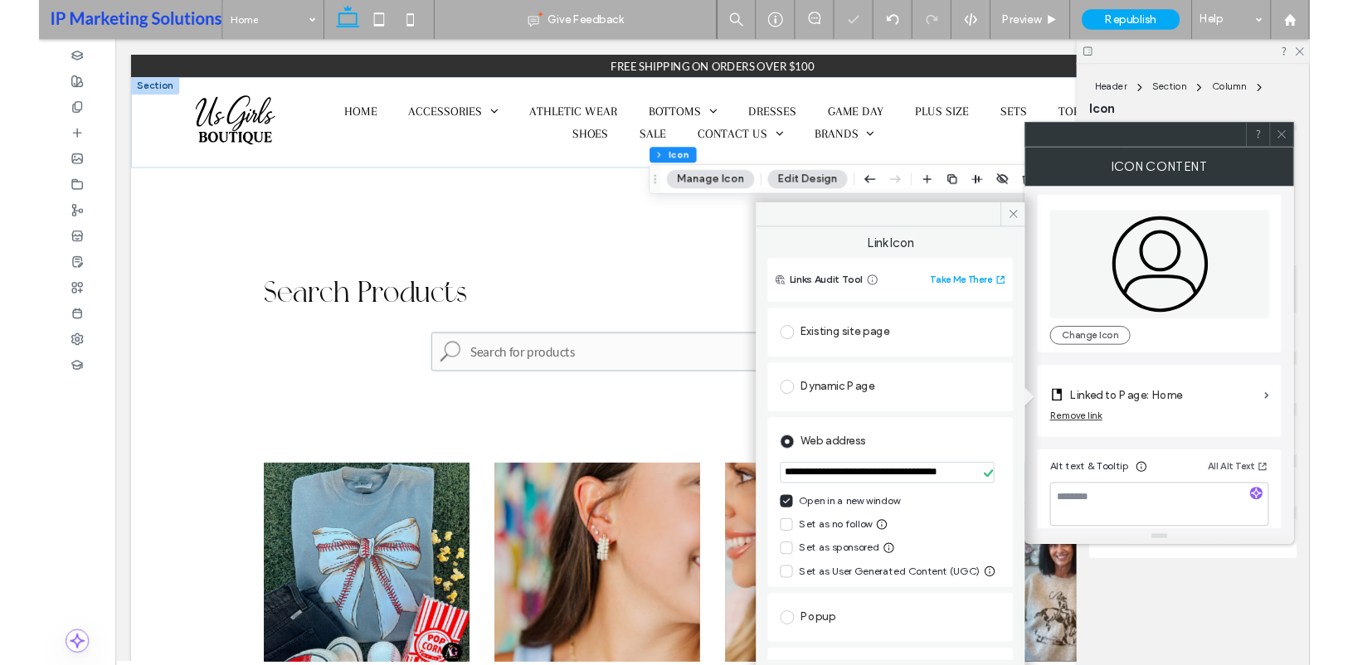
scroll to position [0, 0]
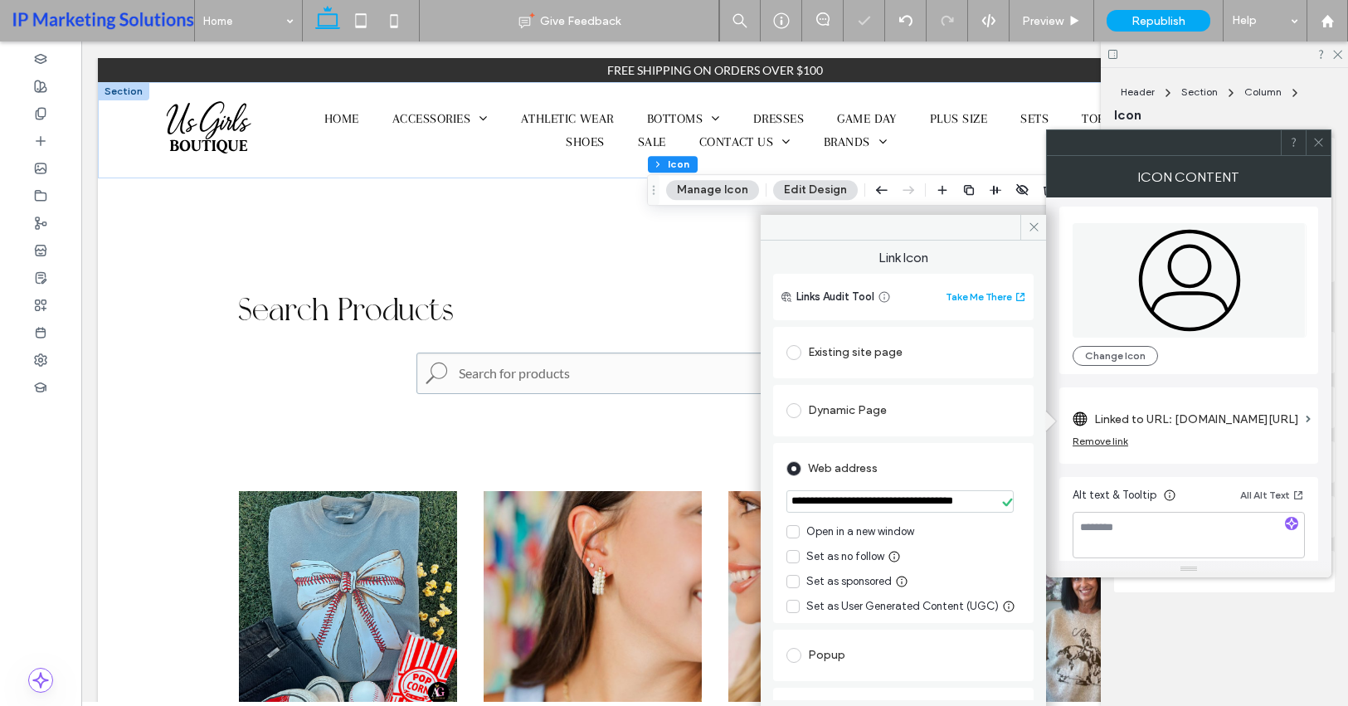
click at [962, 470] on div "Web address" at bounding box center [904, 468] width 234 height 27
click at [797, 530] on span at bounding box center [793, 531] width 13 height 13
click at [1034, 229] on icon at bounding box center [1034, 227] width 12 height 12
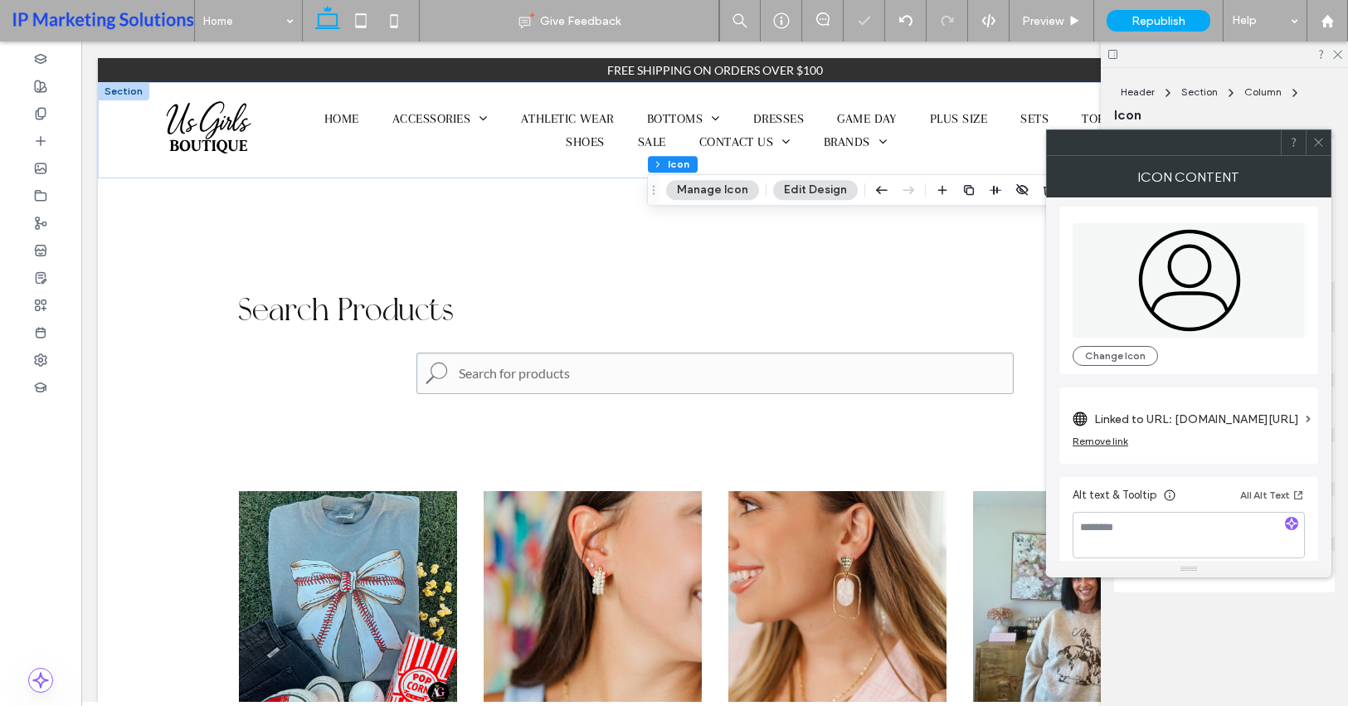
click at [1328, 143] on div at bounding box center [1318, 142] width 25 height 25
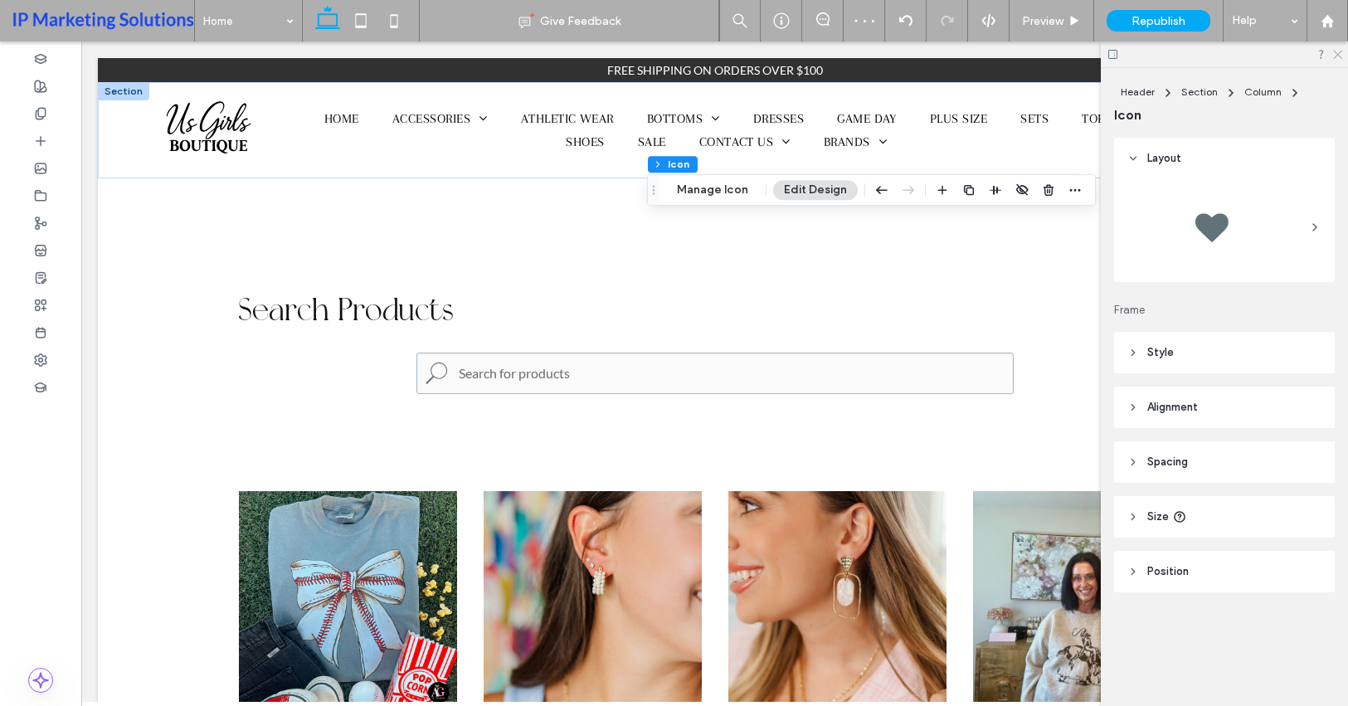
click at [1332, 48] on icon at bounding box center [1337, 53] width 11 height 11
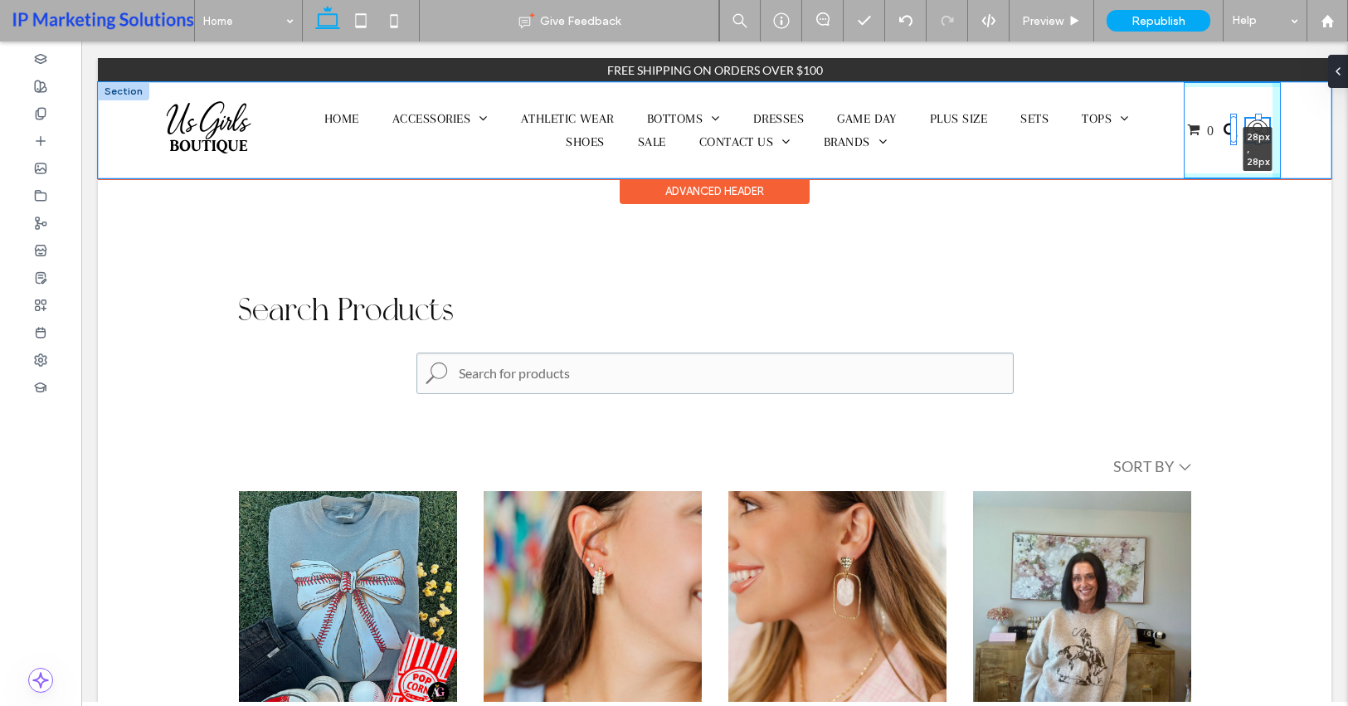
drag, startPoint x: 1262, startPoint y: 149, endPoint x: 1254, endPoint y: 140, distance: 12.3
click at [1235, 119] on div at bounding box center [1235, 118] width 1 height 1
type input "**"
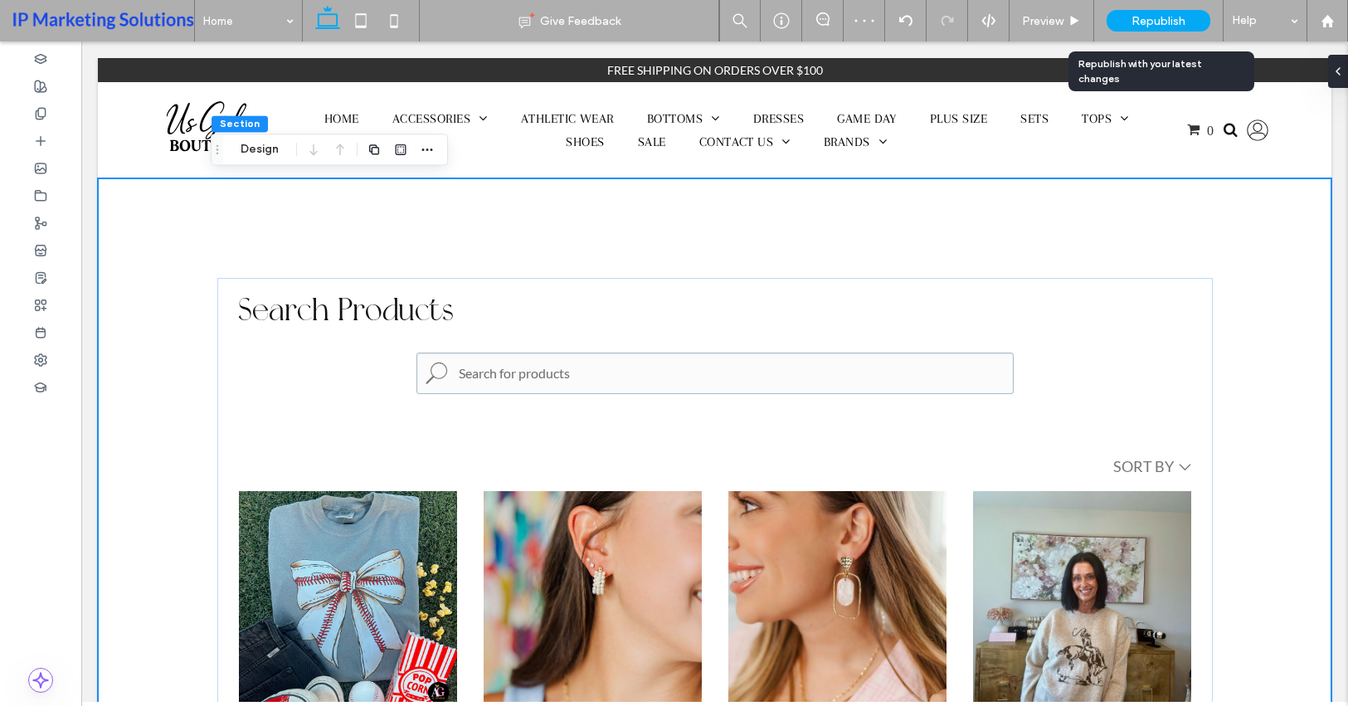
click at [1162, 20] on span "Republish" at bounding box center [1159, 21] width 54 height 14
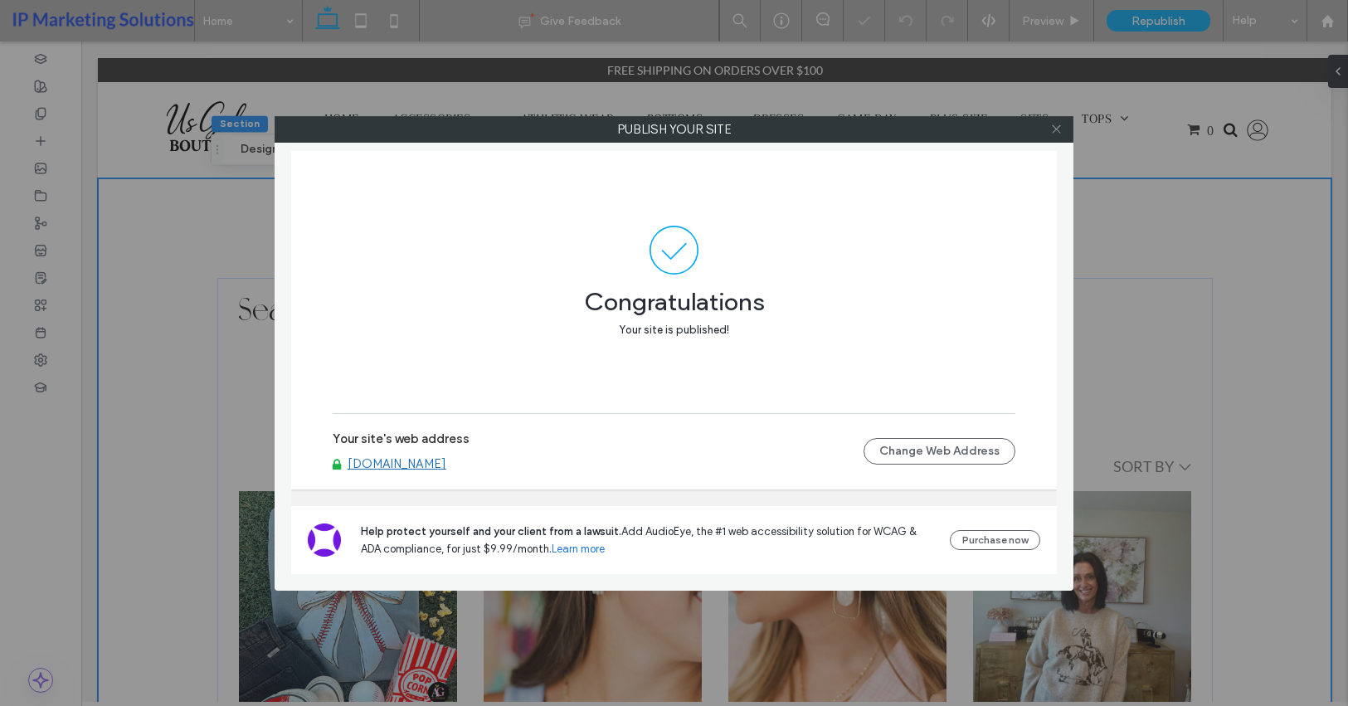
click at [1057, 131] on icon at bounding box center [1056, 129] width 12 height 12
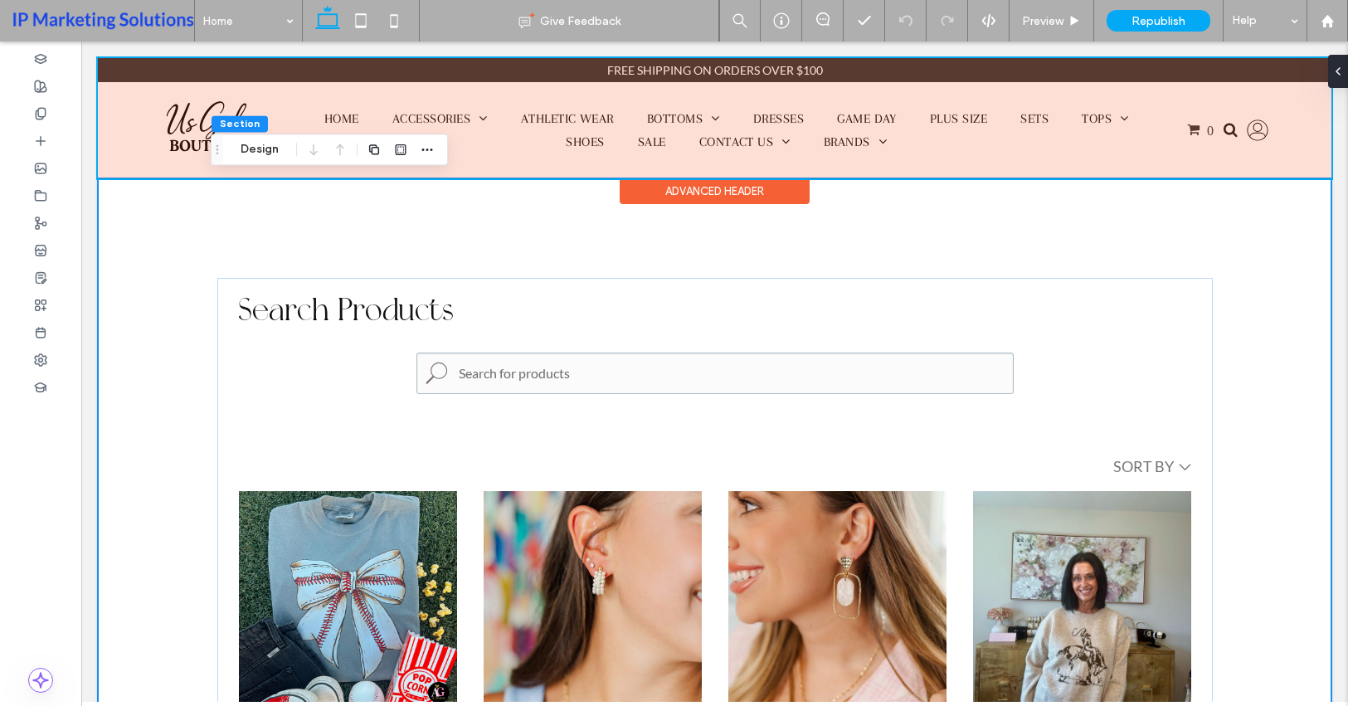
click at [104, 153] on div at bounding box center [715, 118] width 1234 height 120
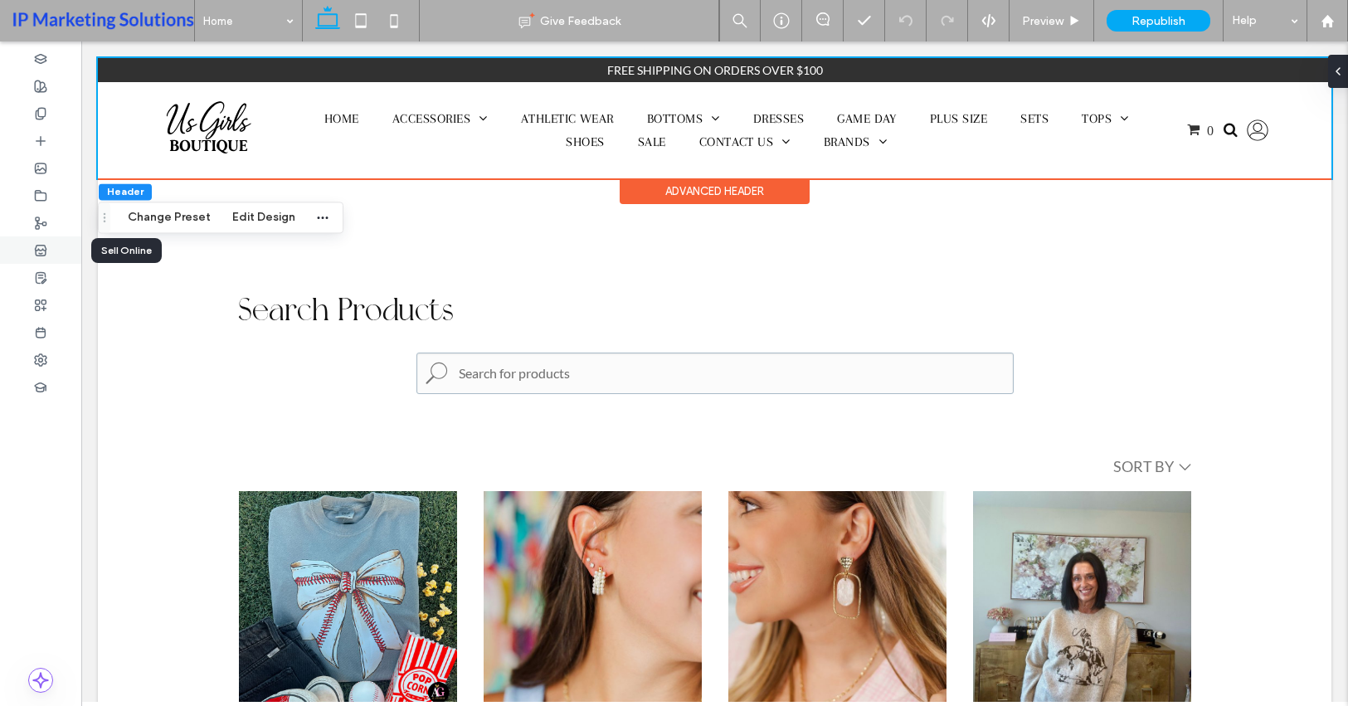
click at [51, 256] on div at bounding box center [40, 249] width 81 height 27
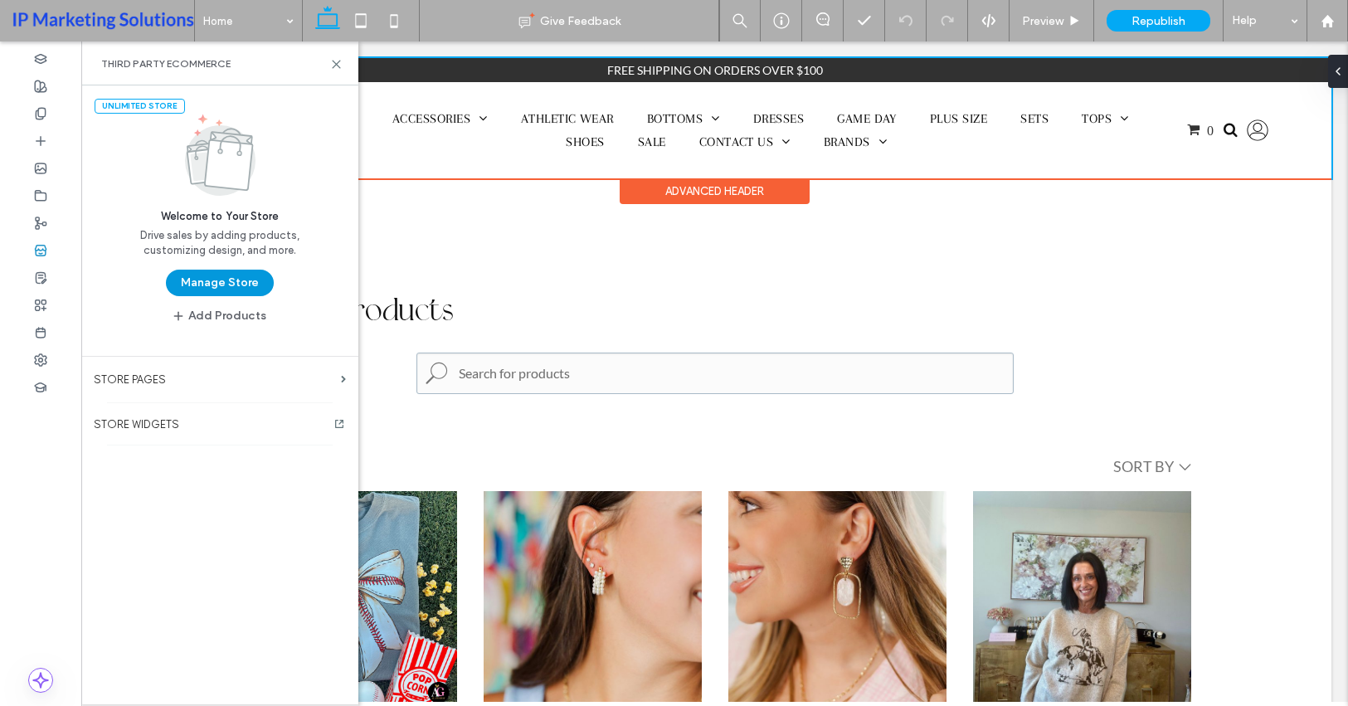
click at [233, 289] on button "Manage Store" at bounding box center [220, 283] width 108 height 27
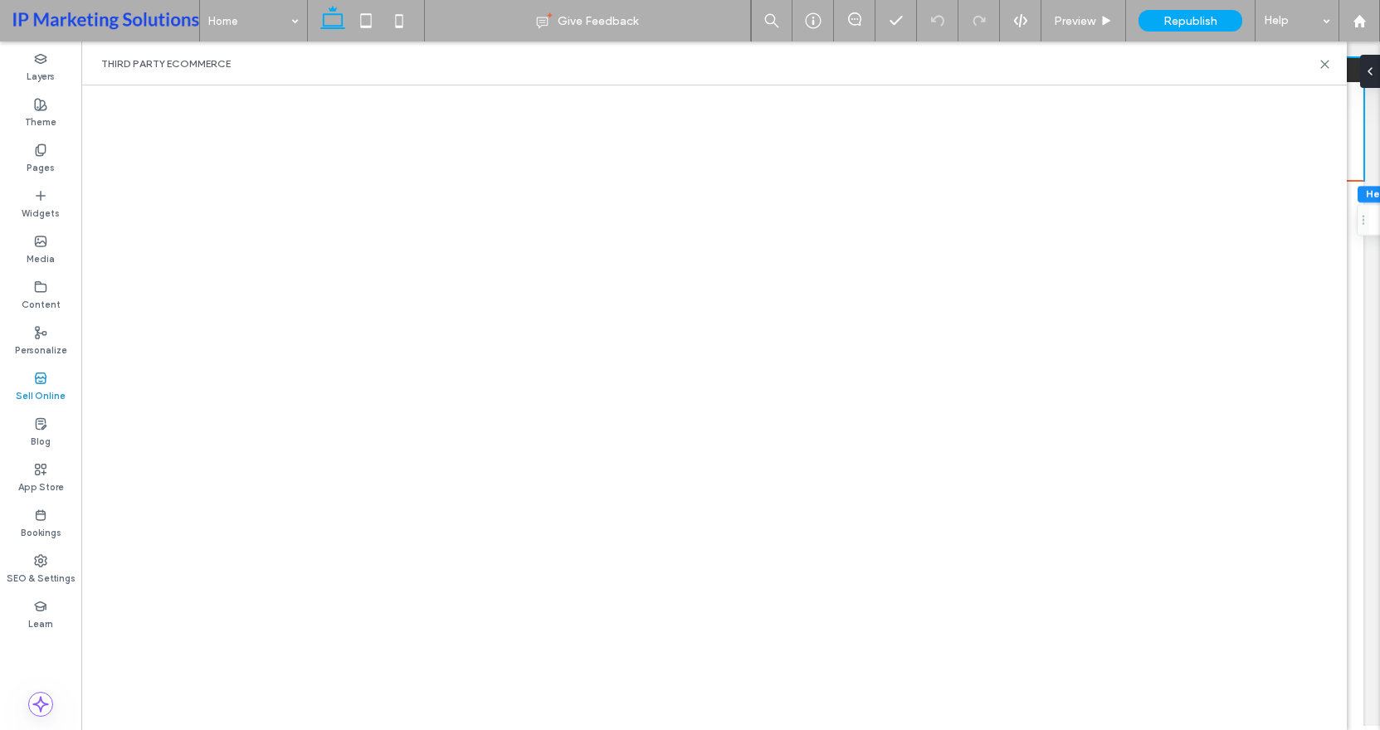
click at [1192, 18] on span "Republish" at bounding box center [1190, 21] width 54 height 14
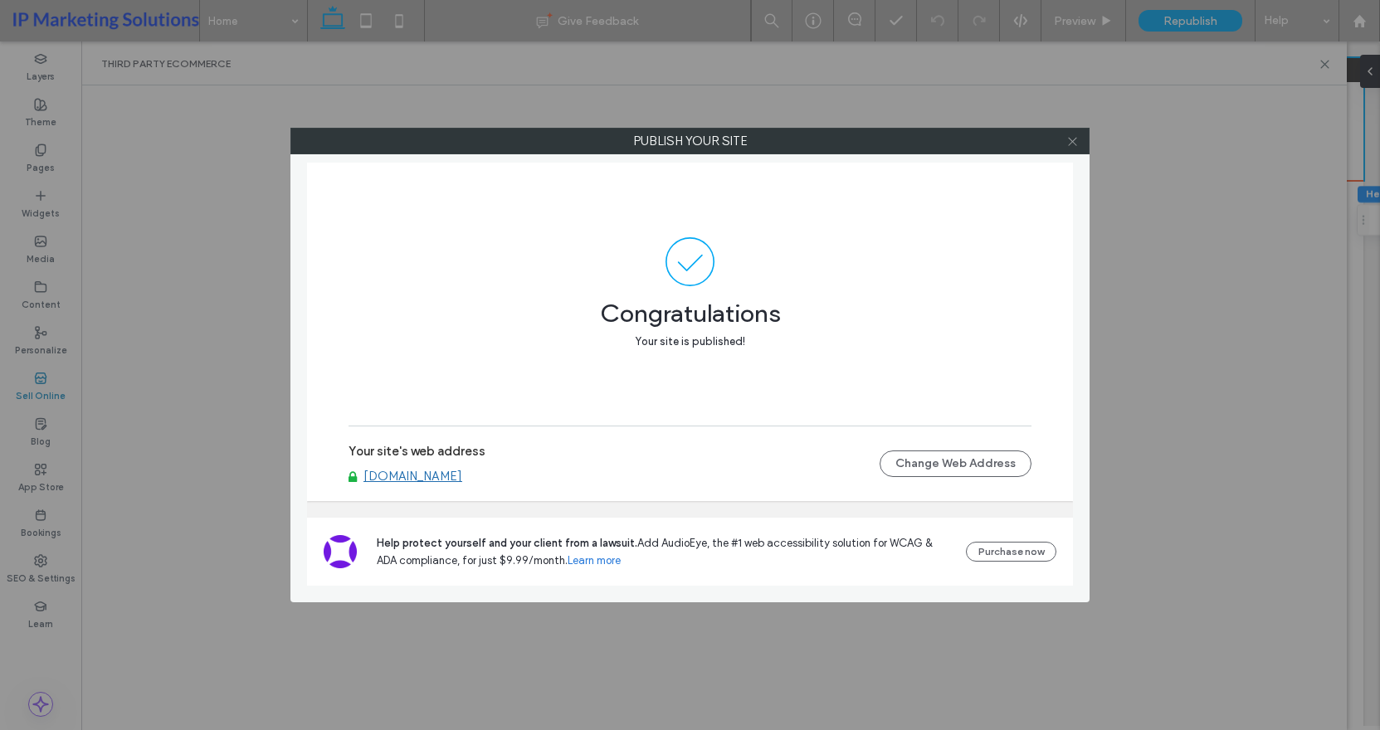
click at [1071, 139] on icon at bounding box center [1072, 141] width 12 height 12
